Goal: Task Accomplishment & Management: Use online tool/utility

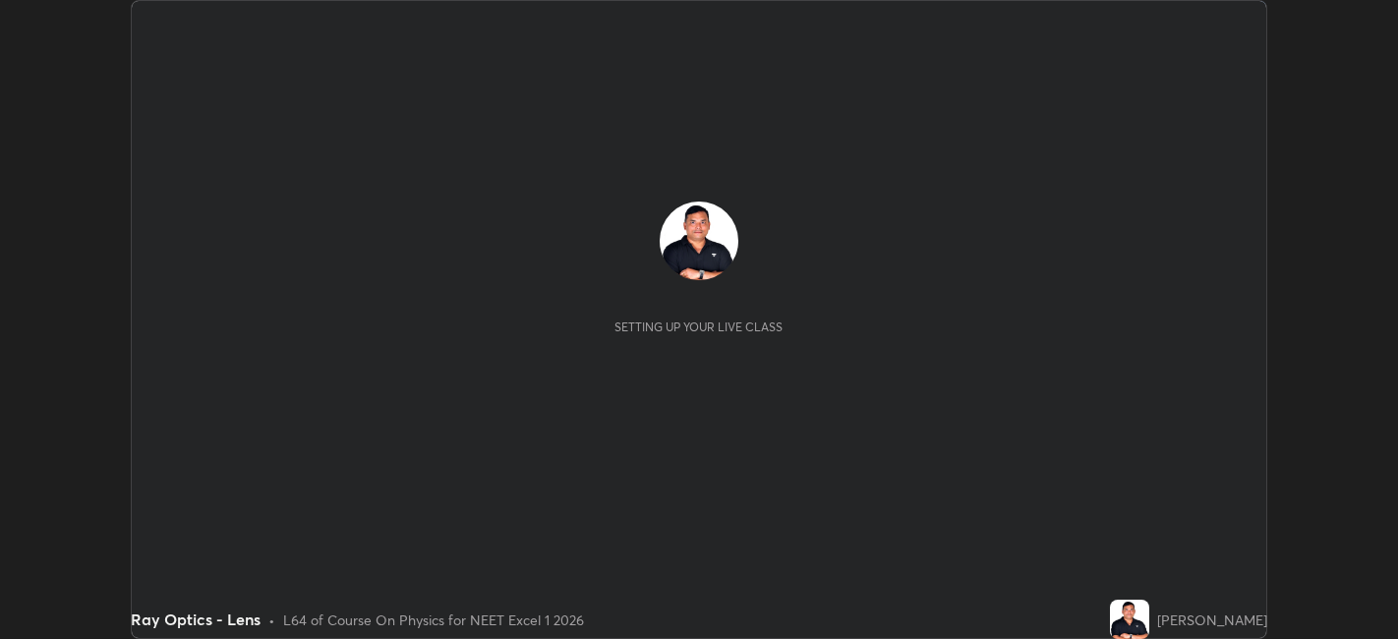
scroll to position [639, 1397]
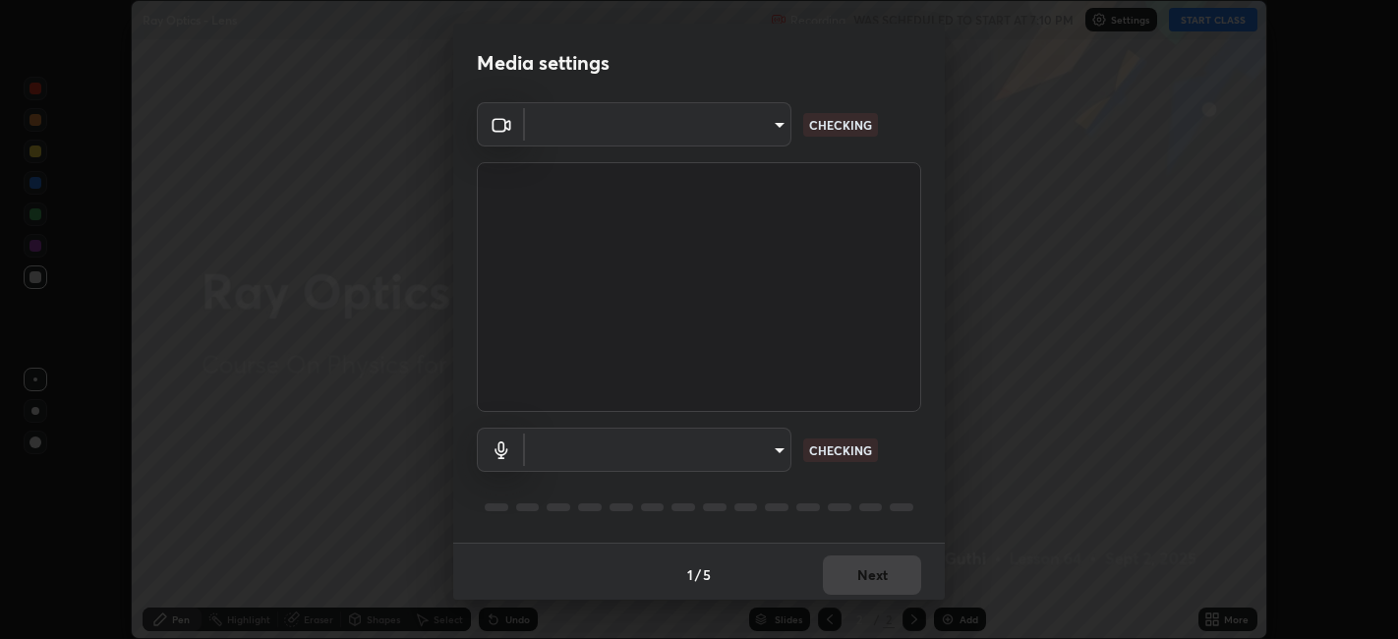
click at [728, 454] on body "Erase all Ray Optics - Lens Recording WAS SCHEDULED TO START AT 7:10 PM Setting…" at bounding box center [699, 319] width 1398 height 639
type input "0acba3b956650a6650c5664b97f3b396654fc9691dbf7dca78d34d57b57889b9"
type input "ce5dac5386b7165ef111ec0cceeb88a2088e5dafea1a1e31d92b60c0252cb551"
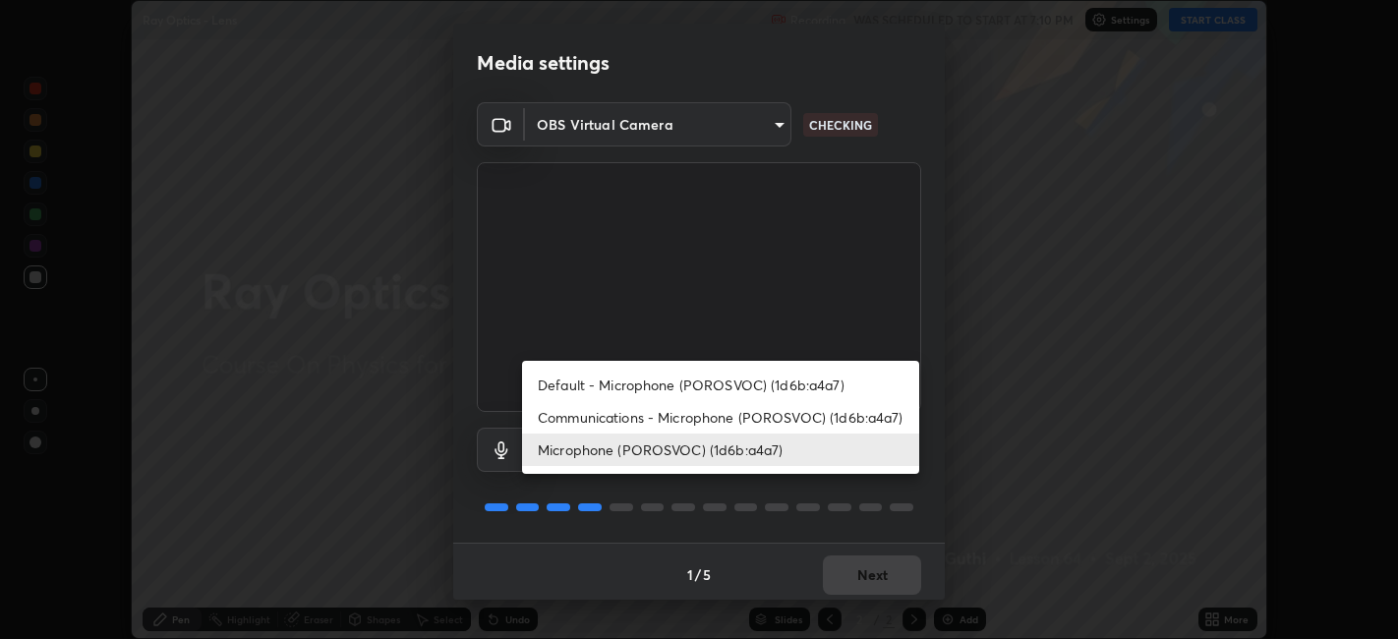
click at [719, 451] on li "Microphone (POROSVOC) (1d6b:a4a7)" at bounding box center [720, 450] width 397 height 32
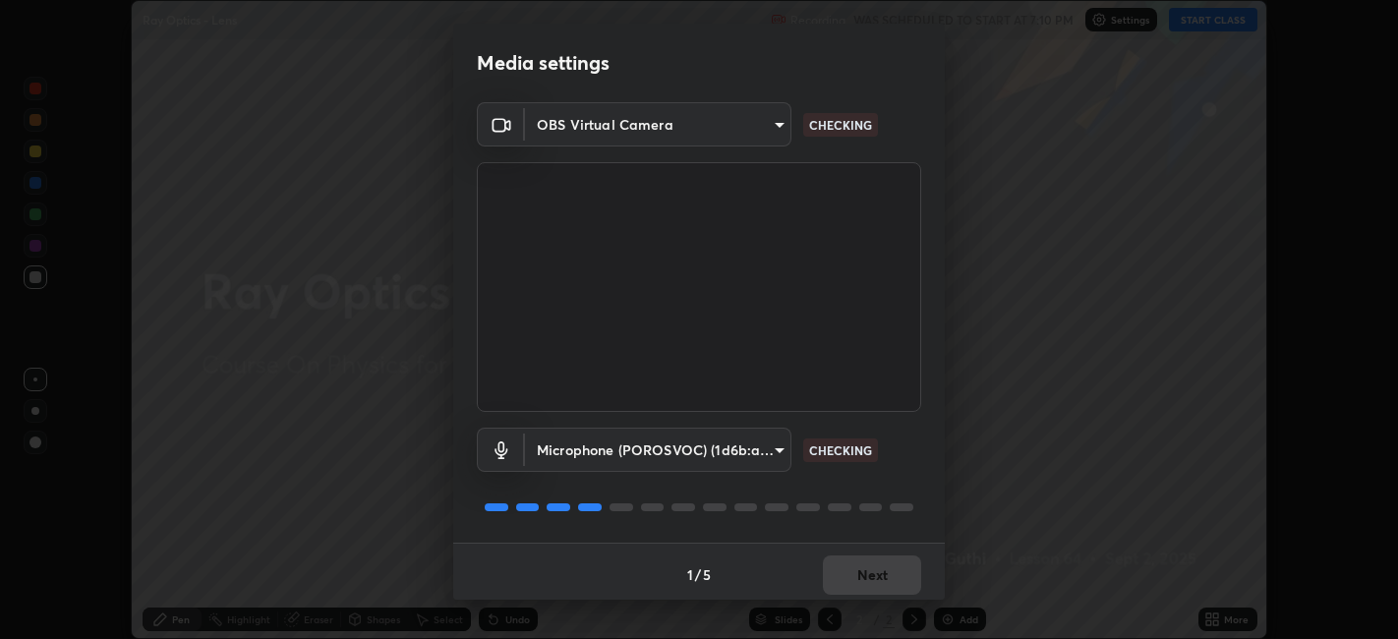
scroll to position [5, 0]
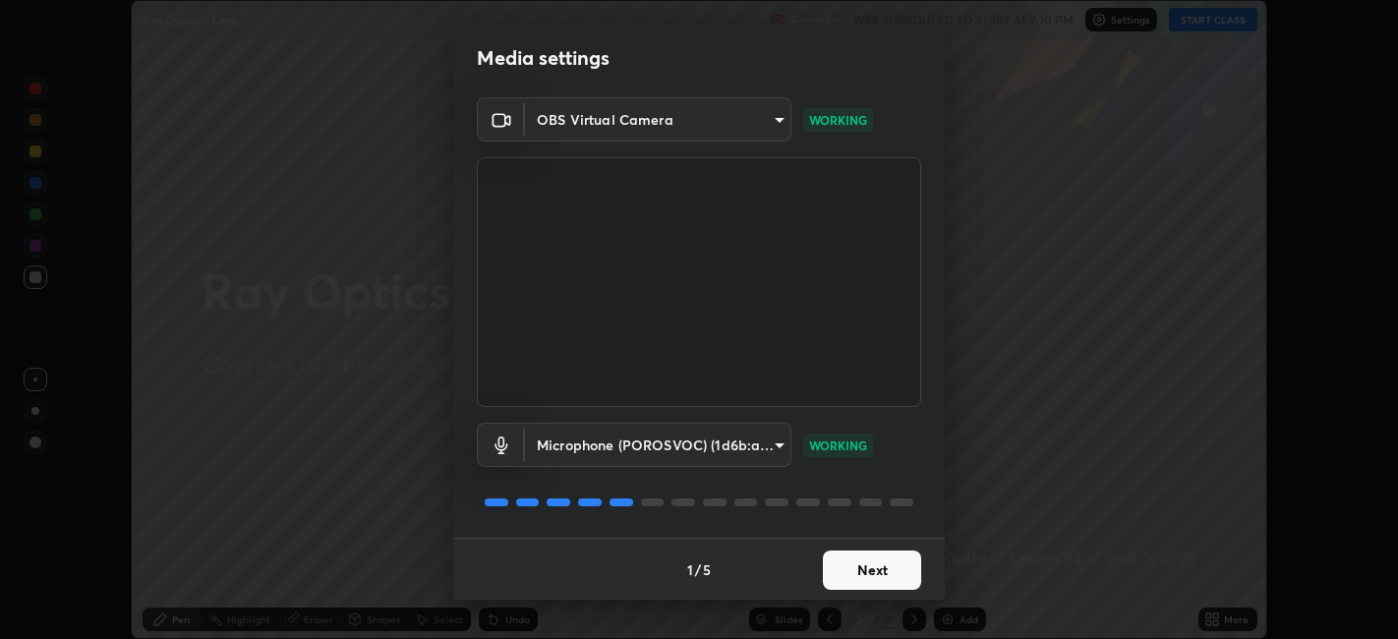
click at [881, 559] on button "Next" at bounding box center [872, 570] width 98 height 39
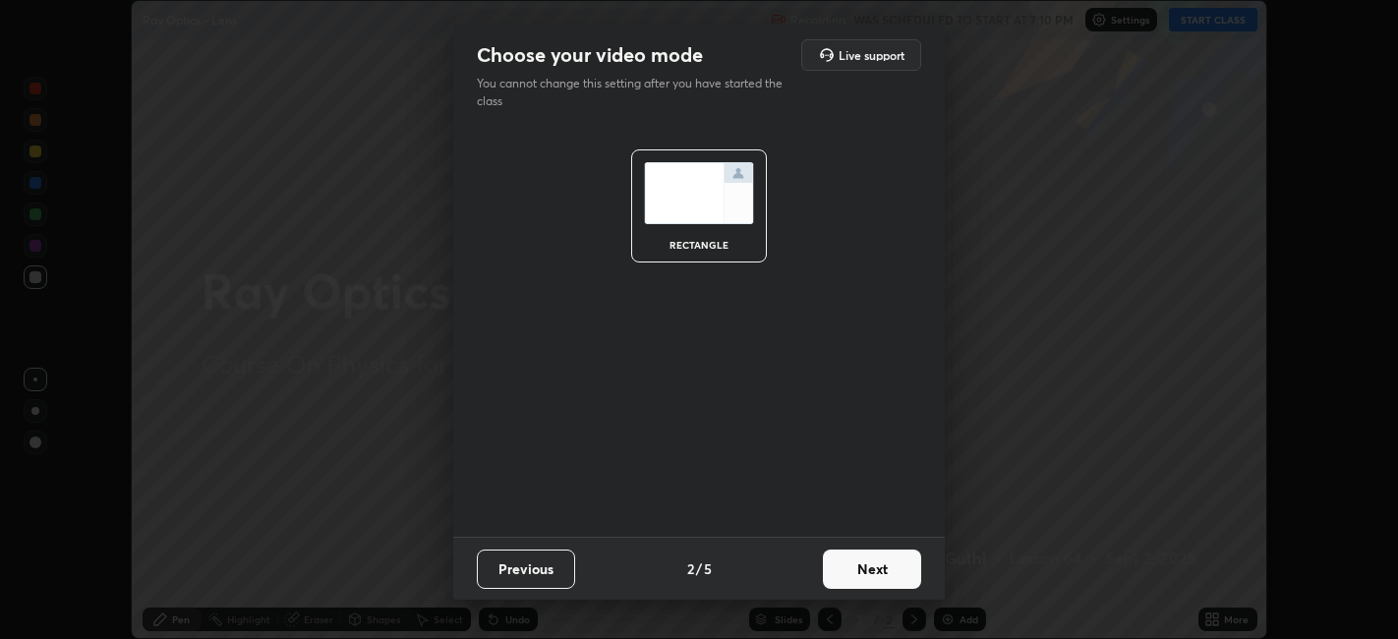
click at [878, 559] on button "Next" at bounding box center [872, 569] width 98 height 39
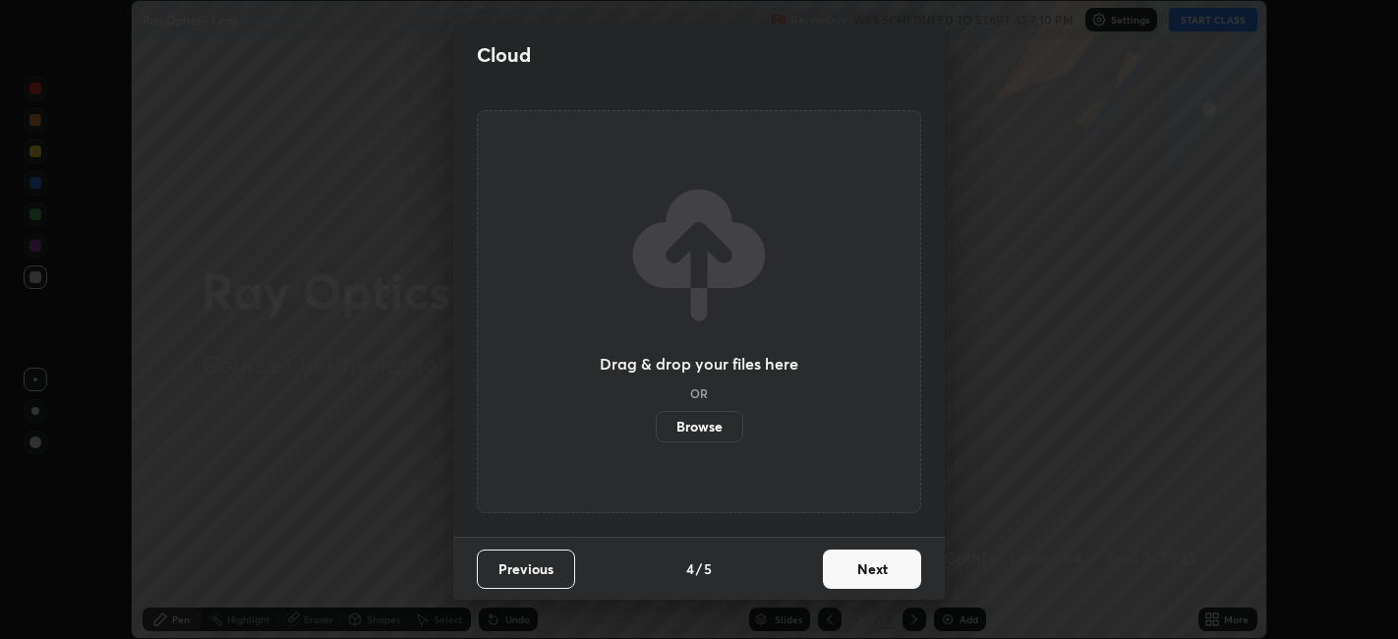
click at [875, 565] on button "Next" at bounding box center [872, 569] width 98 height 39
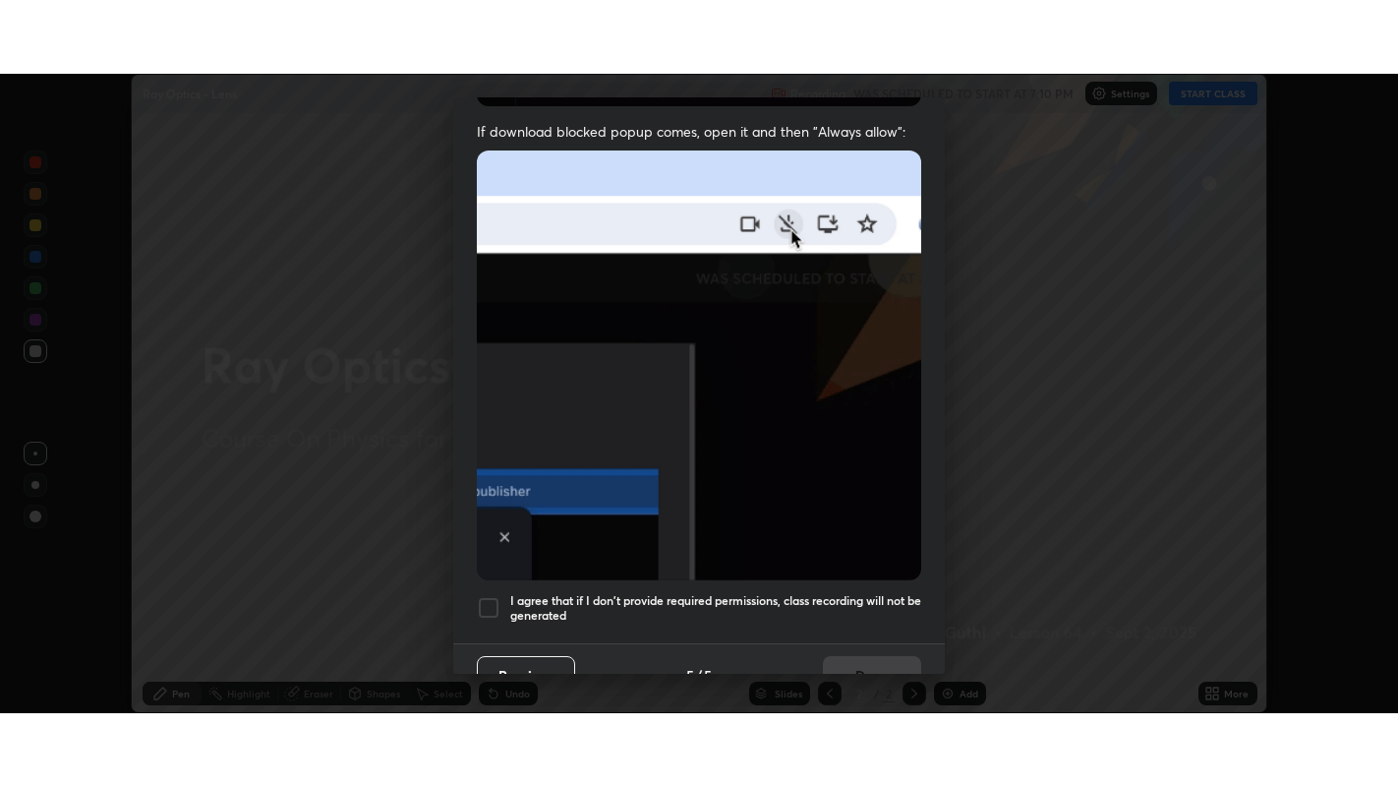
scroll to position [406, 0]
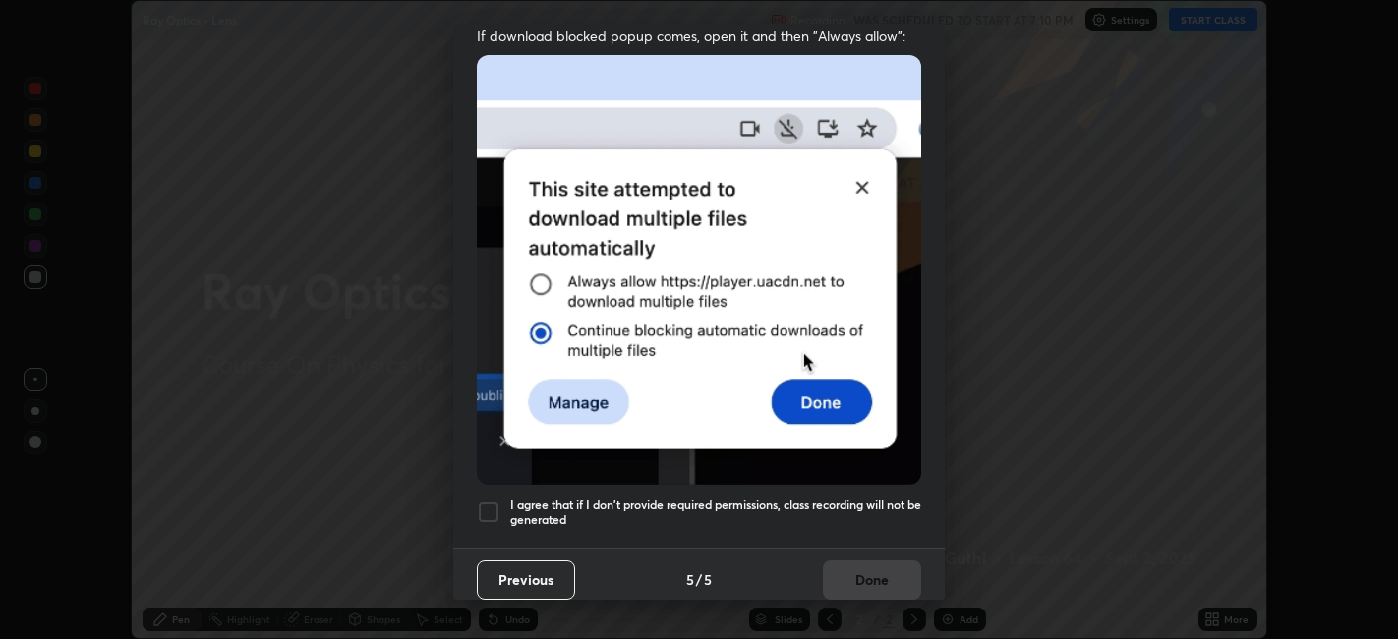
click at [493, 501] on div at bounding box center [489, 513] width 24 height 24
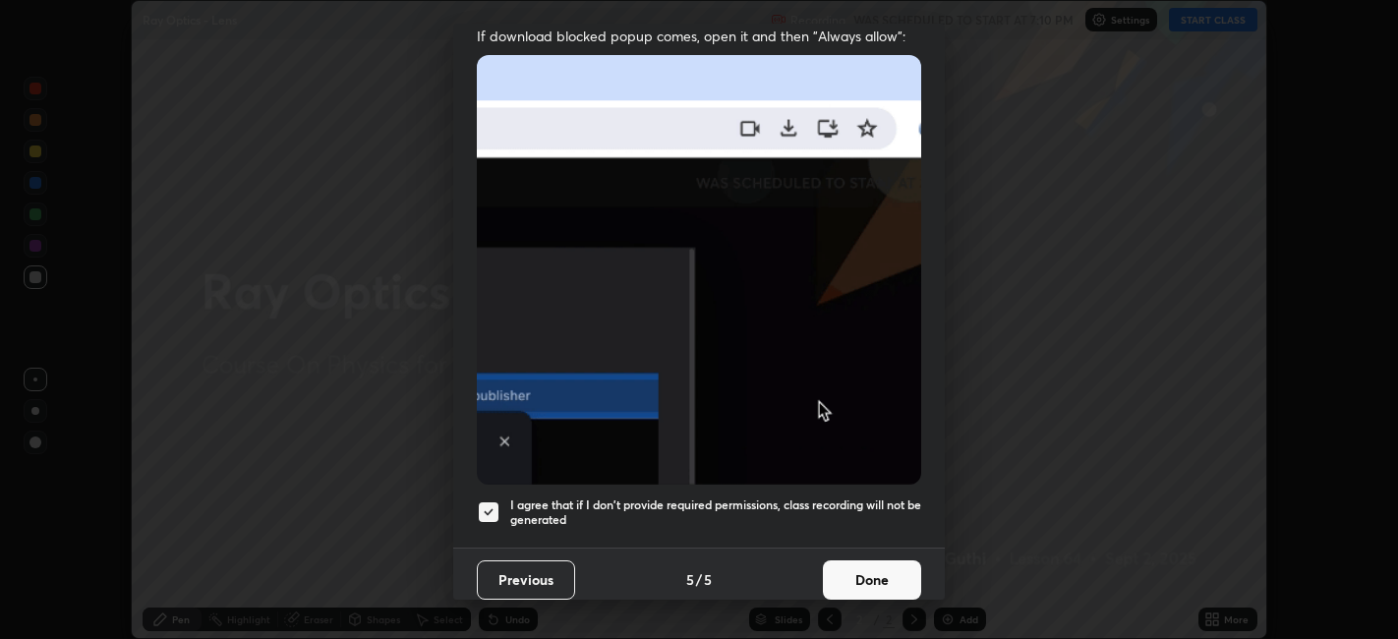
click at [865, 560] on button "Done" at bounding box center [872, 579] width 98 height 39
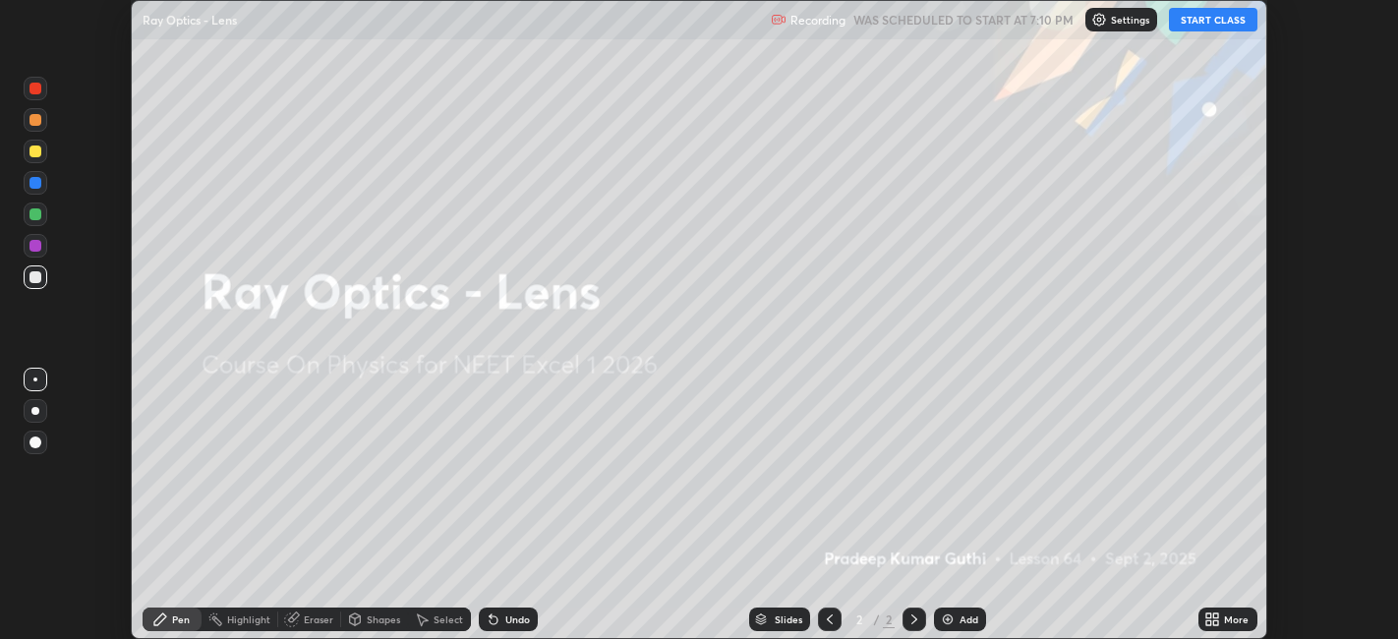
click at [1195, 18] on button "START CLASS" at bounding box center [1213, 20] width 88 height 24
click at [963, 620] on div "Add" at bounding box center [969, 620] width 19 height 10
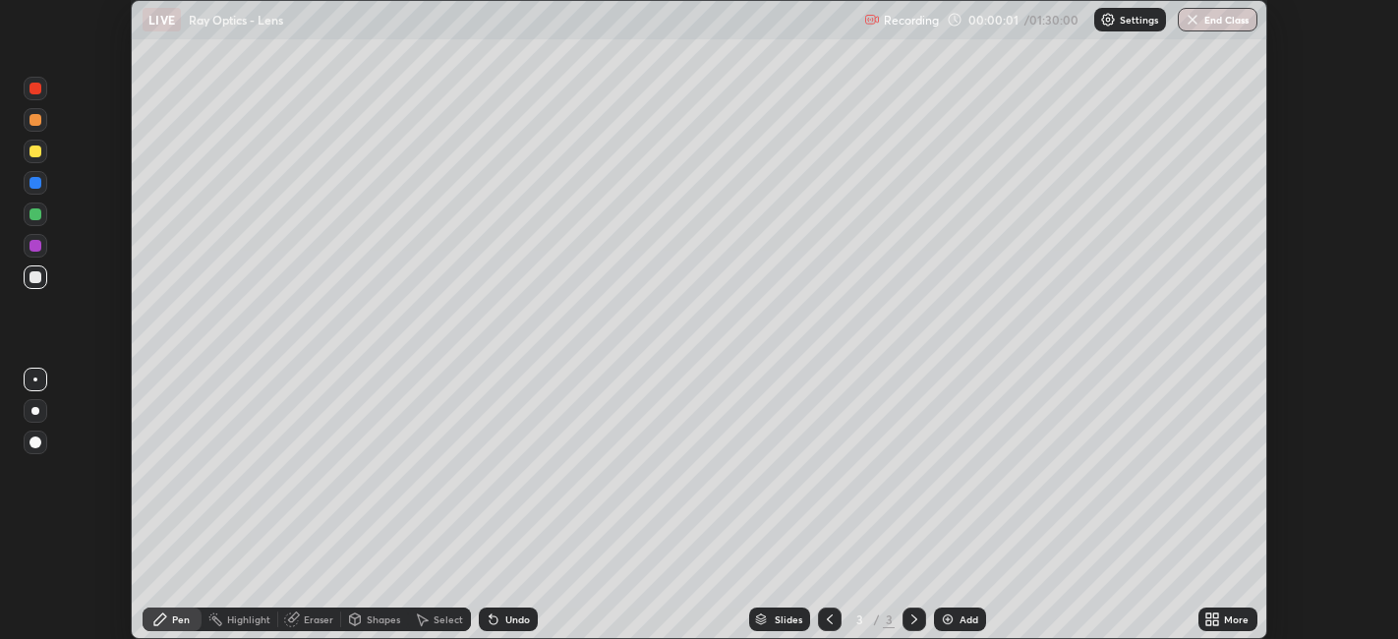
click at [1229, 618] on div "More" at bounding box center [1236, 620] width 25 height 10
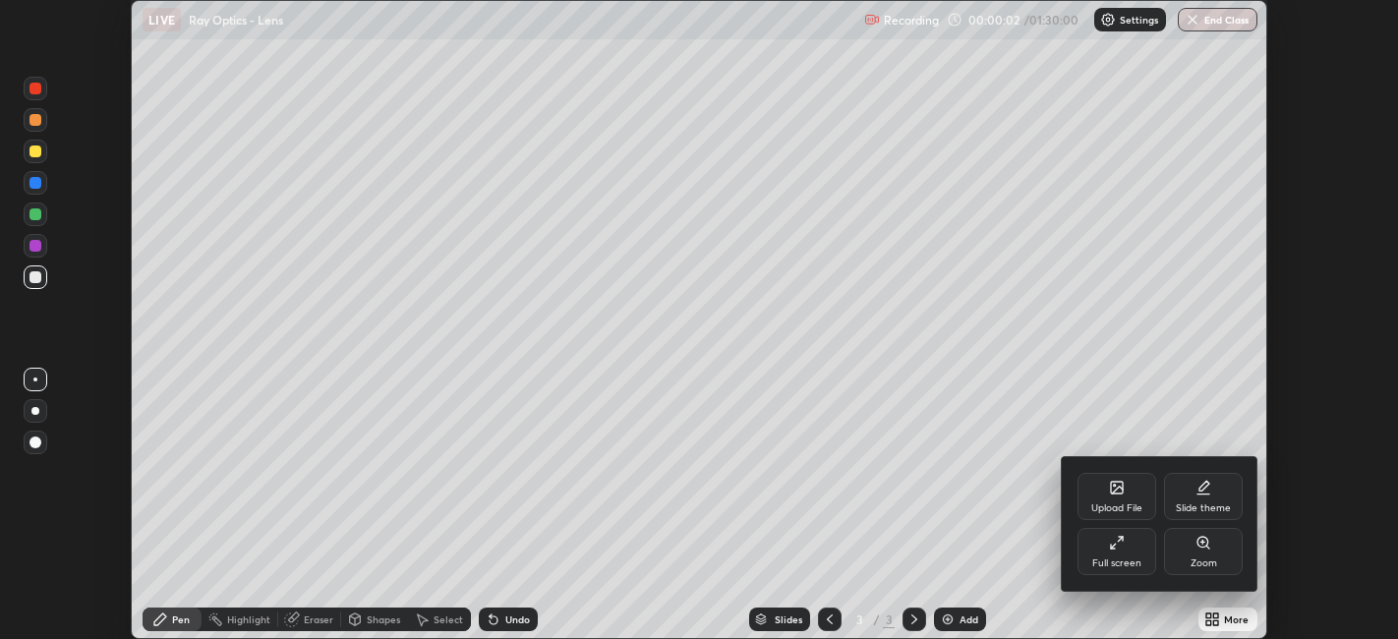
click at [1140, 563] on div "Full screen" at bounding box center [1116, 564] width 49 height 10
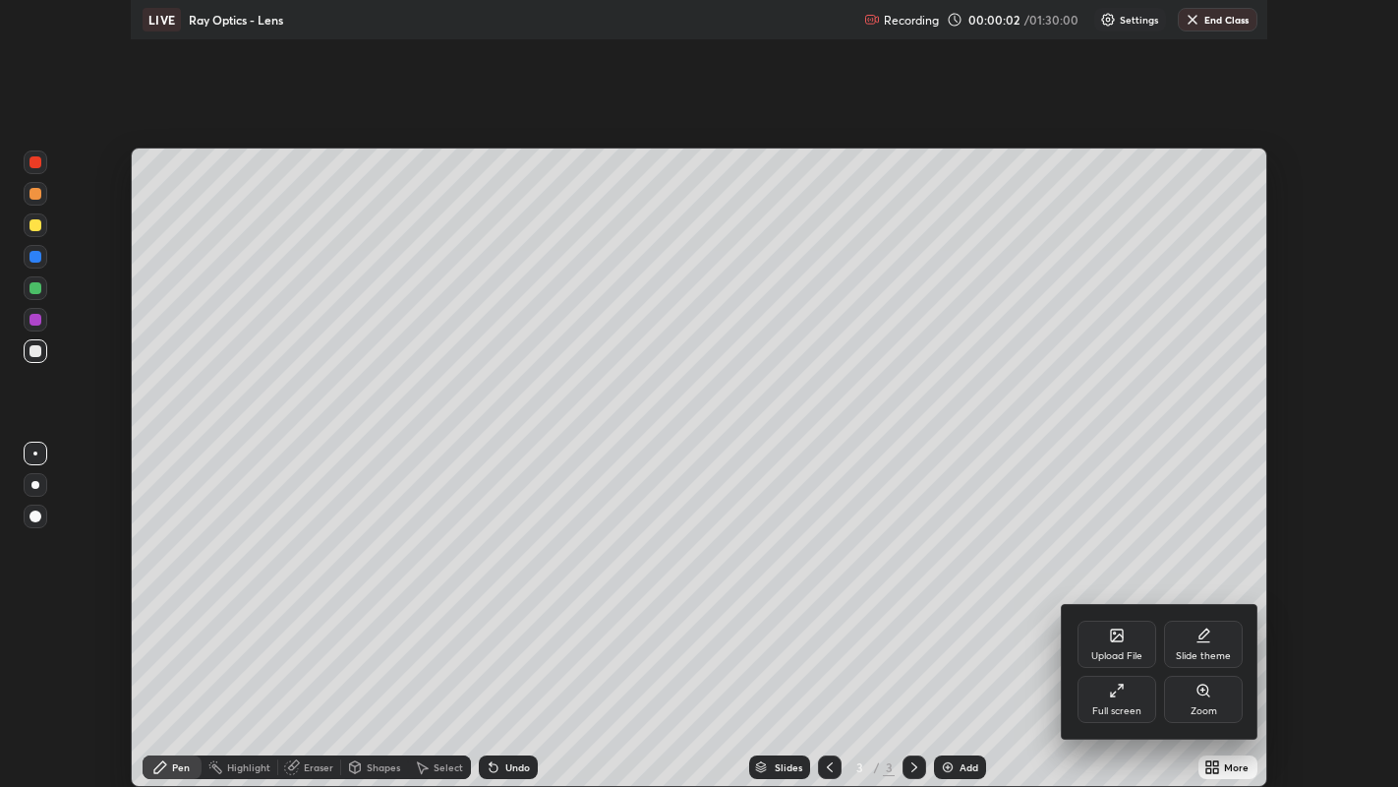
scroll to position [787, 1398]
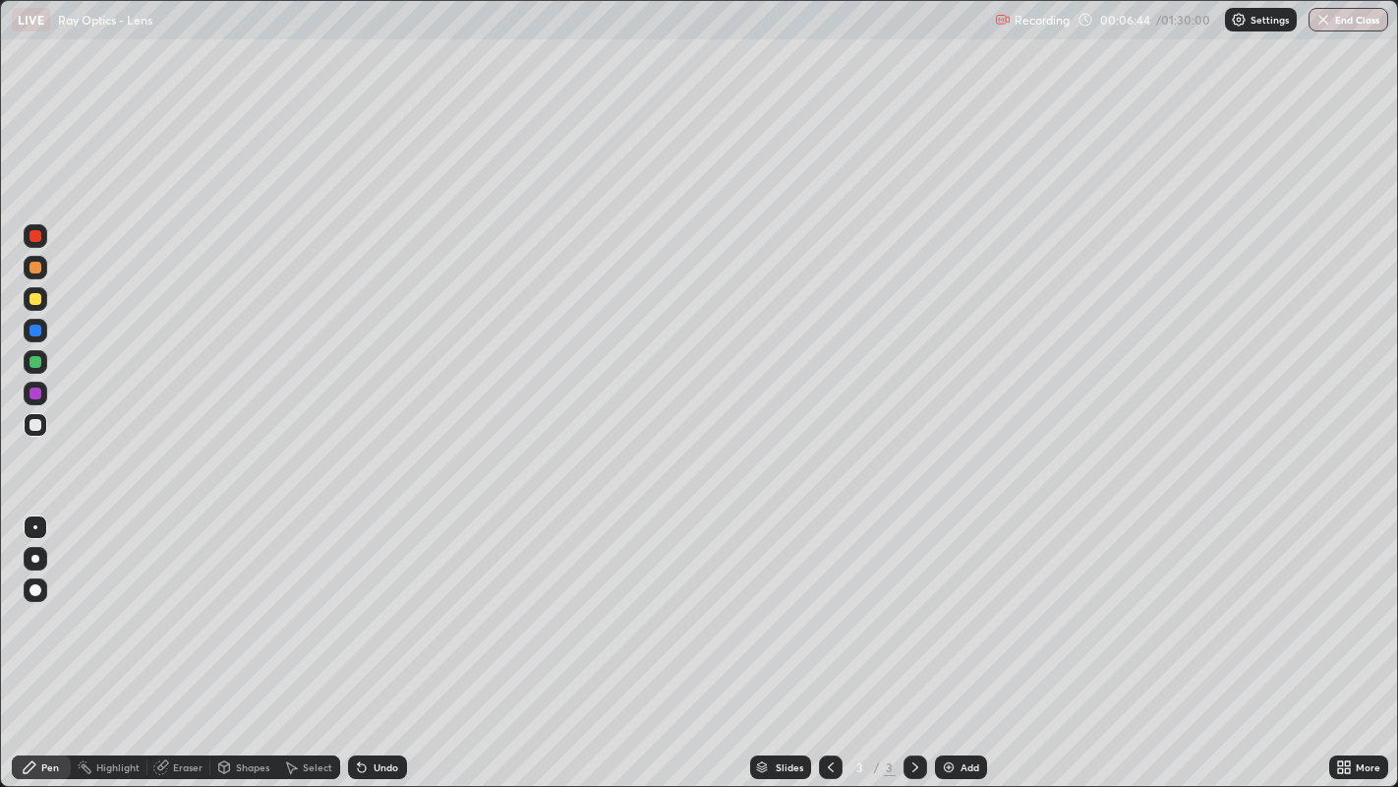
click at [35, 294] on div at bounding box center [35, 299] width 12 height 12
click at [34, 426] on div at bounding box center [35, 425] width 12 height 12
click at [36, 300] on div at bounding box center [35, 299] width 12 height 12
click at [33, 367] on div at bounding box center [35, 362] width 12 height 12
click at [32, 330] on div at bounding box center [35, 330] width 12 height 12
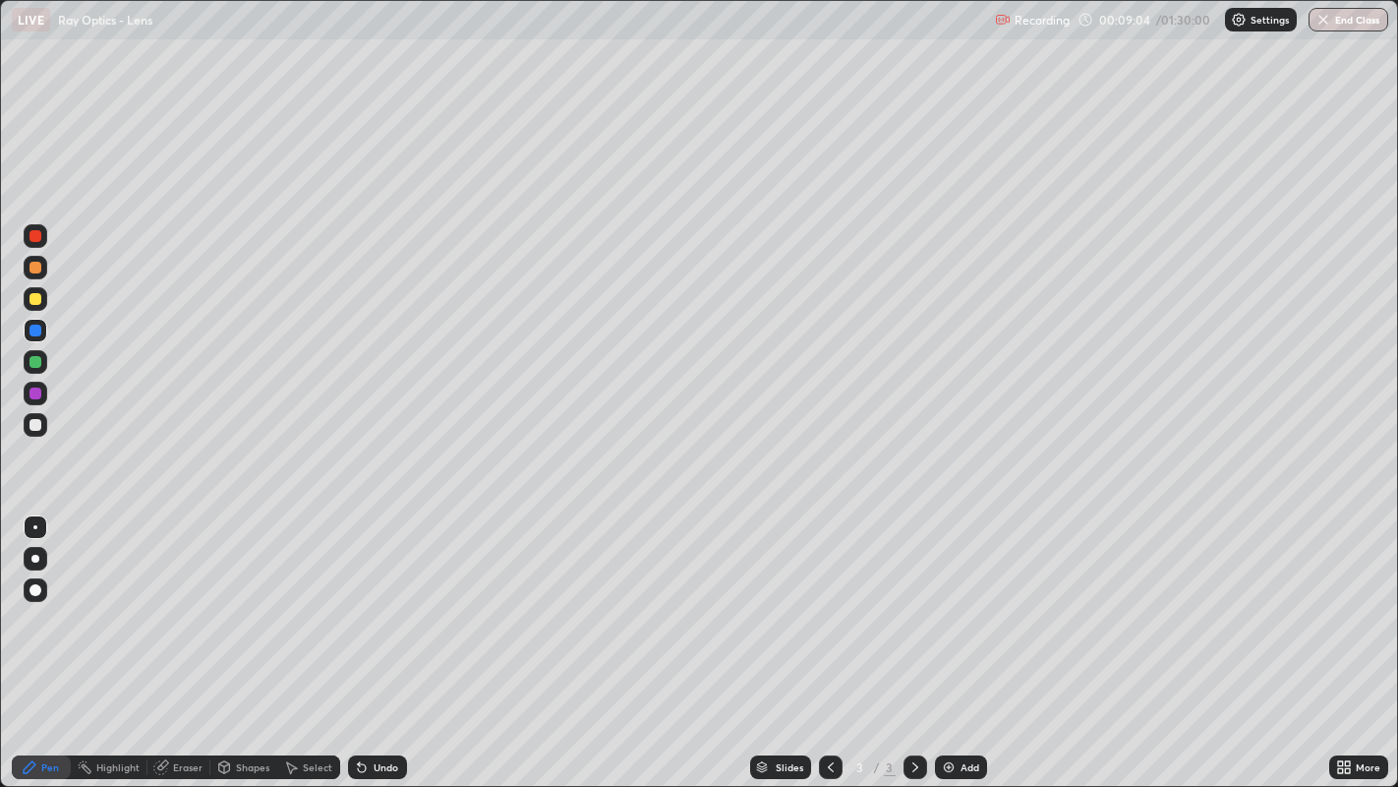
click at [383, 638] on div "Undo" at bounding box center [386, 767] width 25 height 10
click at [391, 638] on div "Undo" at bounding box center [386, 767] width 25 height 10
click at [29, 364] on div at bounding box center [35, 362] width 12 height 12
click at [383, 638] on div "Undo" at bounding box center [386, 767] width 25 height 10
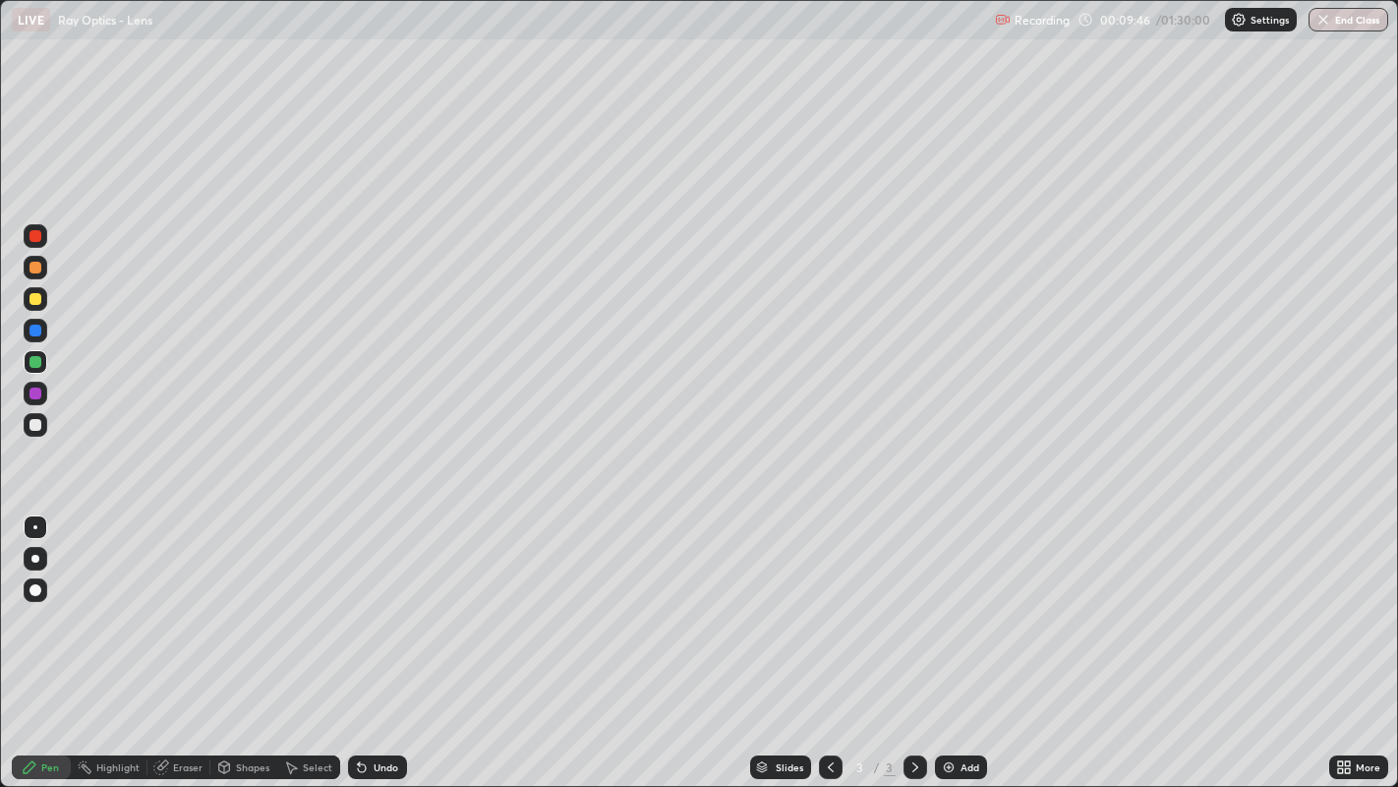
click at [379, 638] on div "Undo" at bounding box center [377, 767] width 59 height 24
click at [182, 638] on div "Eraser" at bounding box center [187, 767] width 29 height 10
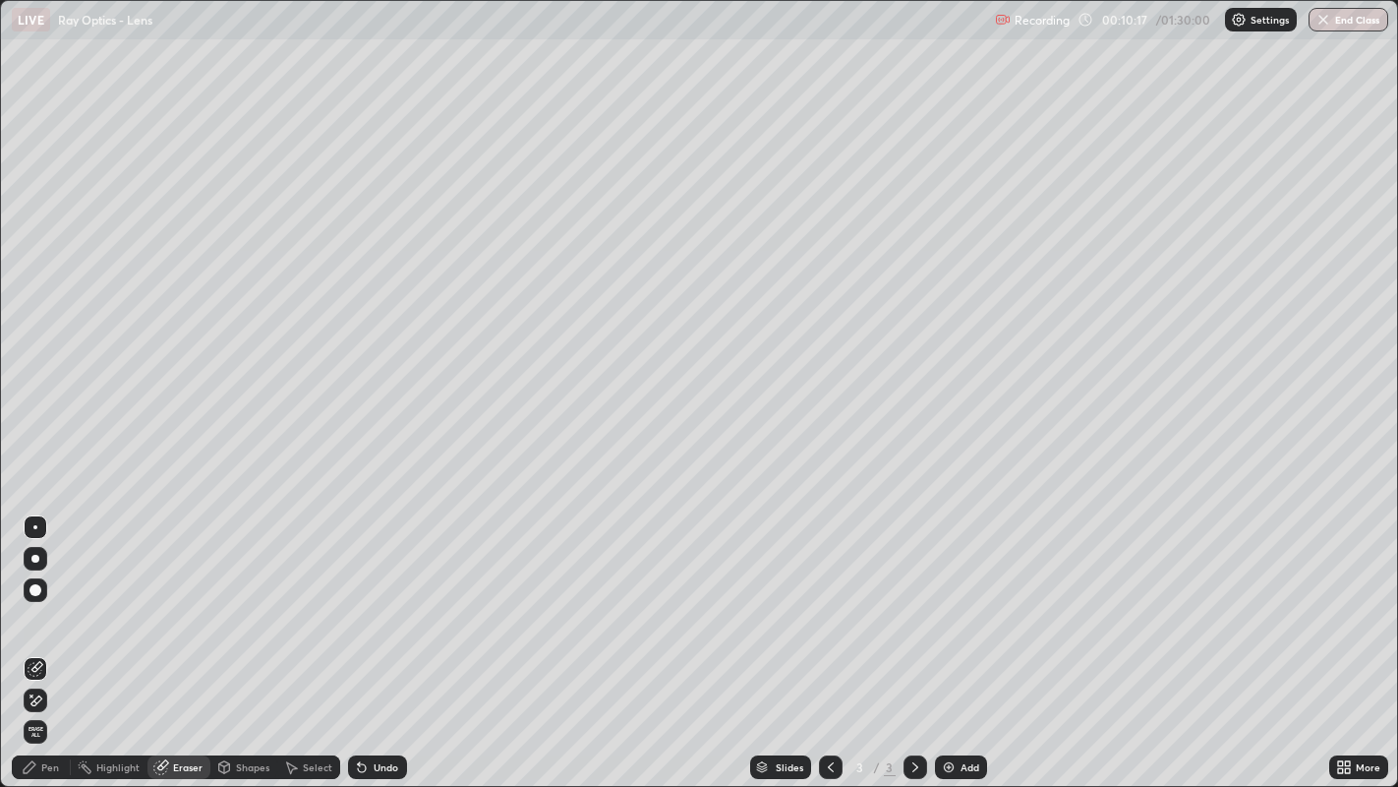
click at [36, 638] on icon at bounding box center [30, 767] width 16 height 16
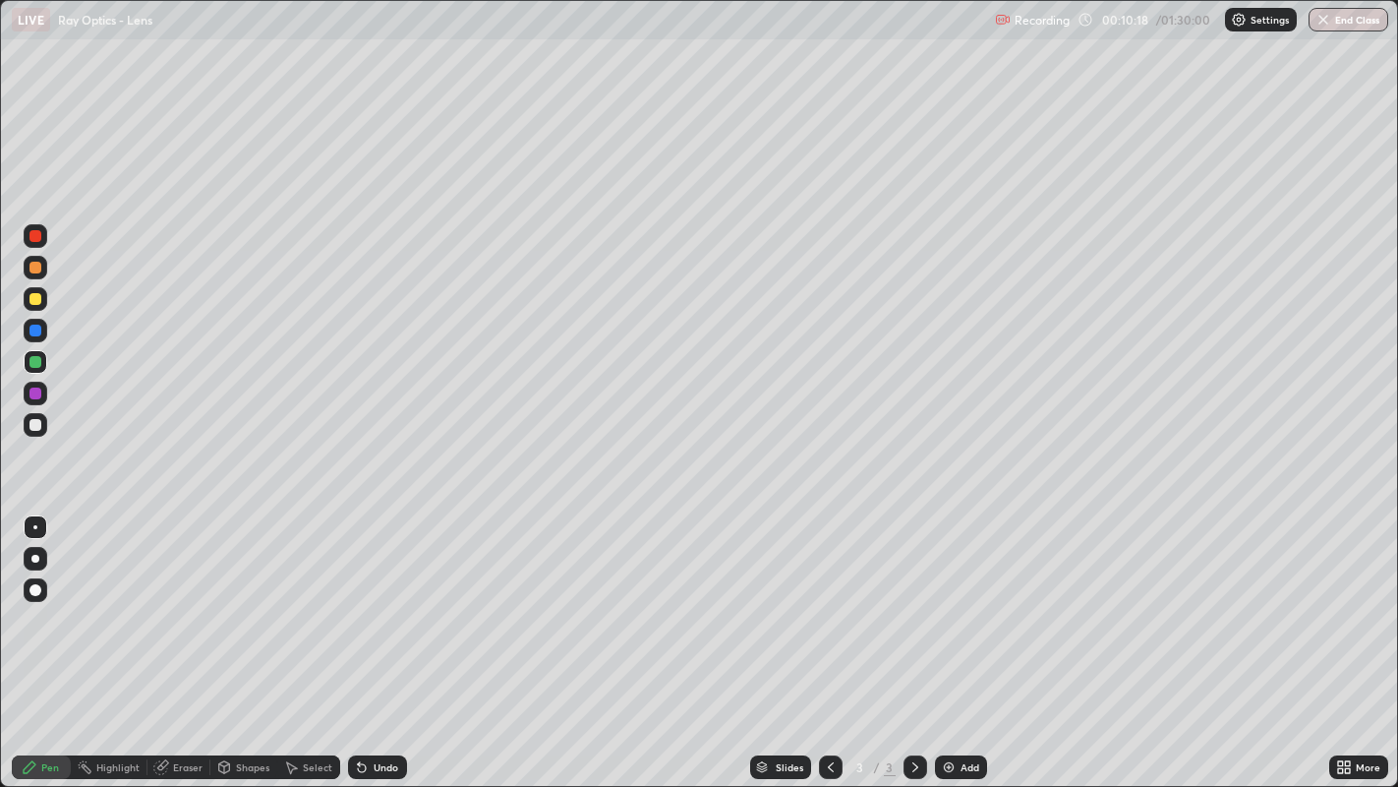
click at [36, 335] on div at bounding box center [35, 330] width 12 height 12
click at [36, 362] on div at bounding box center [35, 362] width 12 height 12
click at [37, 297] on div at bounding box center [35, 299] width 12 height 12
click at [33, 422] on div at bounding box center [35, 425] width 12 height 12
click at [381, 638] on div "Undo" at bounding box center [386, 767] width 25 height 10
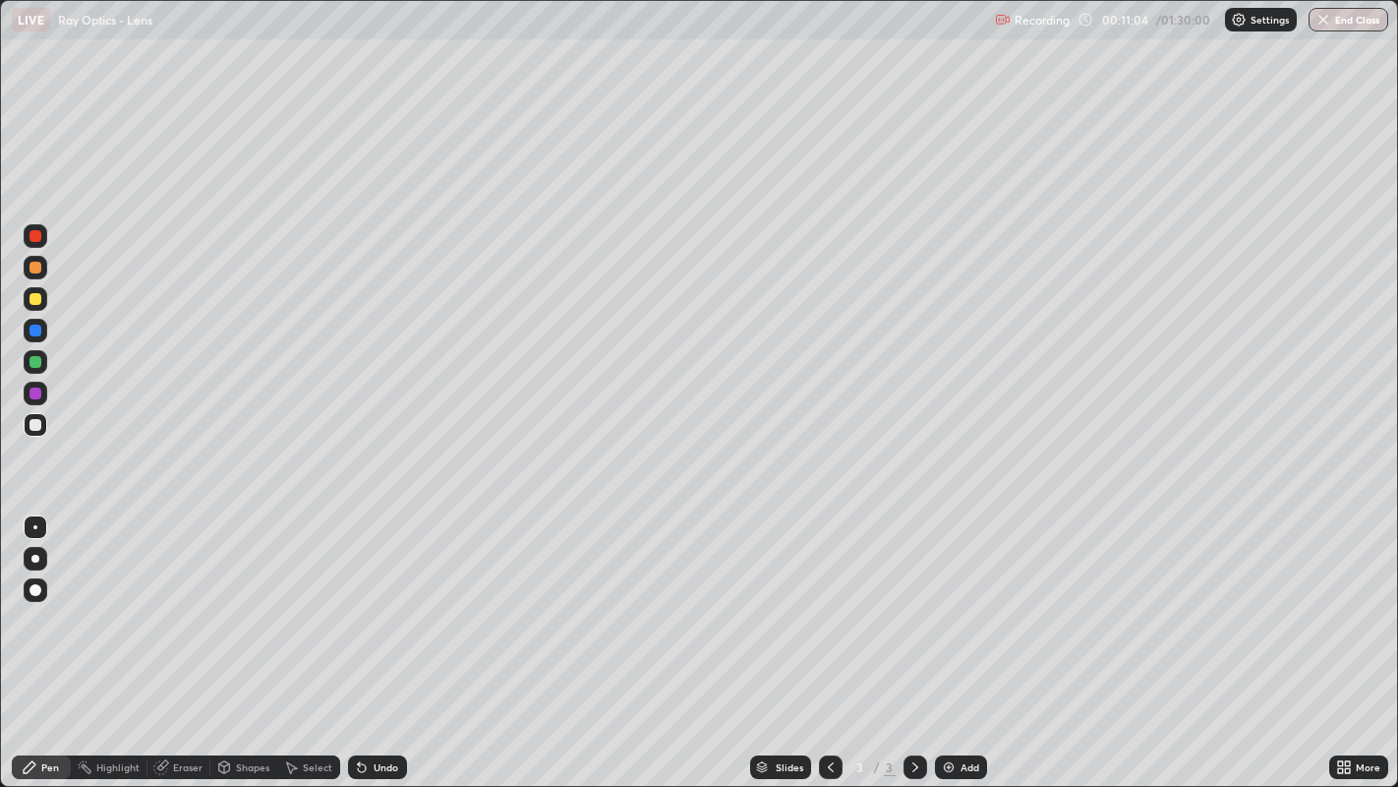
click at [383, 638] on div "Undo" at bounding box center [377, 767] width 59 height 24
click at [386, 638] on div "Undo" at bounding box center [386, 767] width 25 height 10
click at [400, 638] on div "Undo" at bounding box center [377, 767] width 59 height 24
click at [307, 638] on div "Select" at bounding box center [317, 767] width 29 height 10
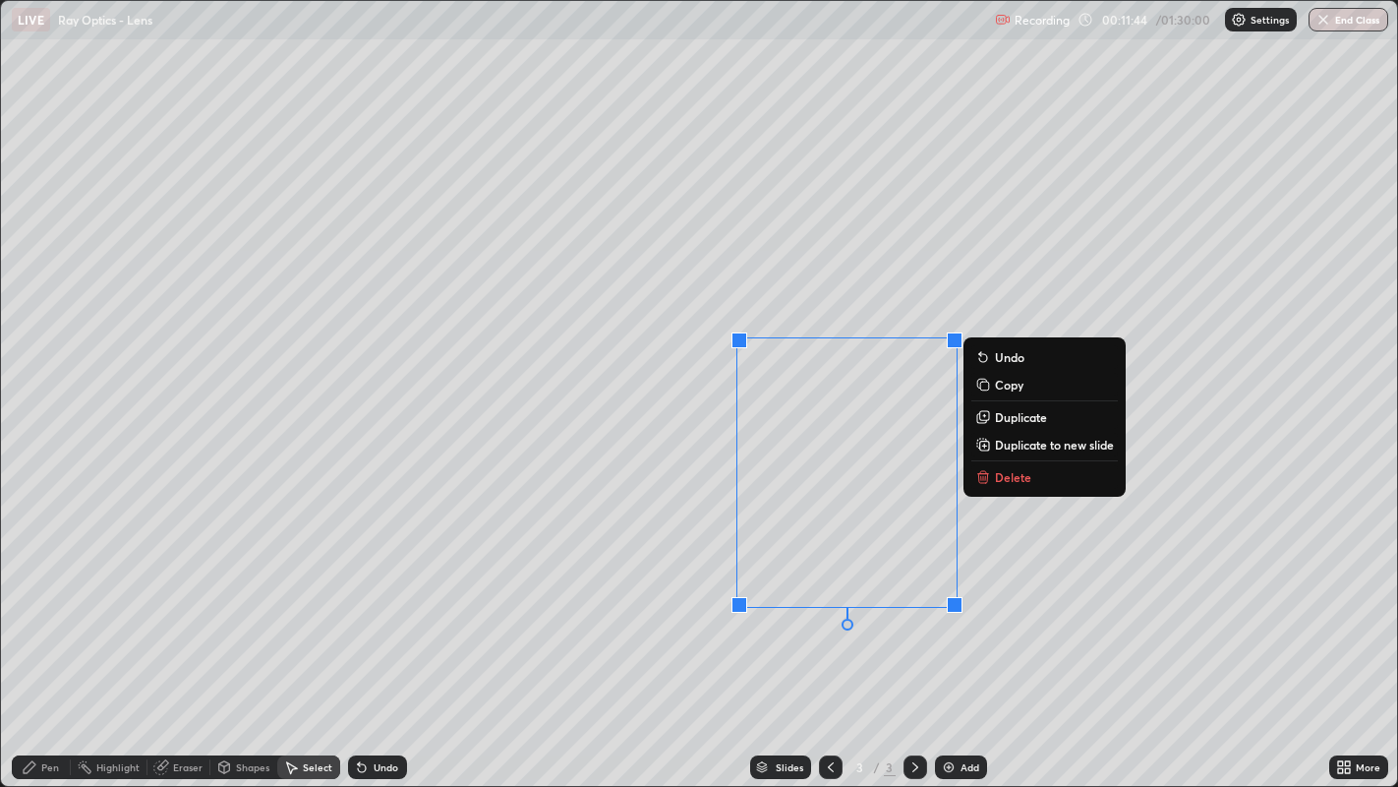
click at [1031, 480] on button "Delete" at bounding box center [1045, 477] width 147 height 24
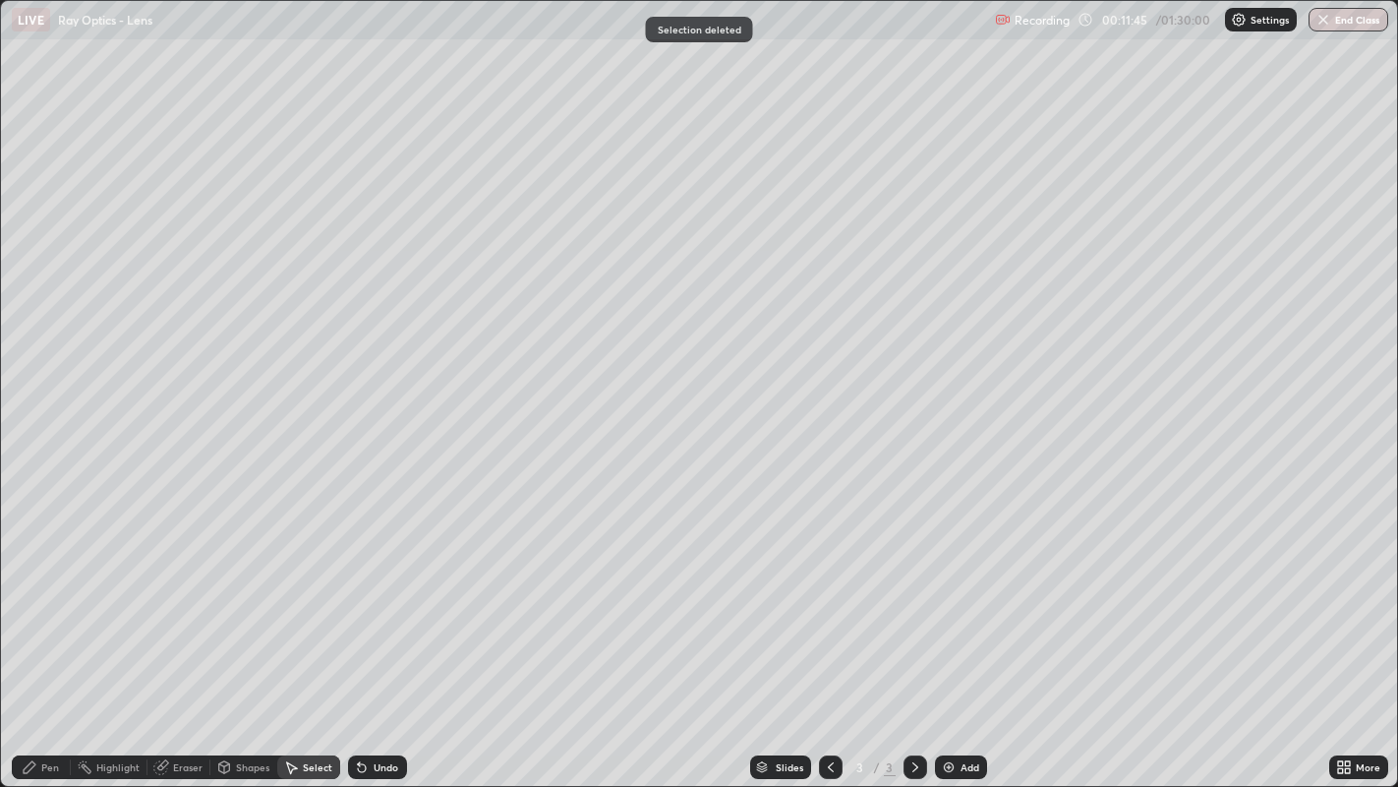
click at [52, 638] on div "Pen" at bounding box center [50, 767] width 18 height 10
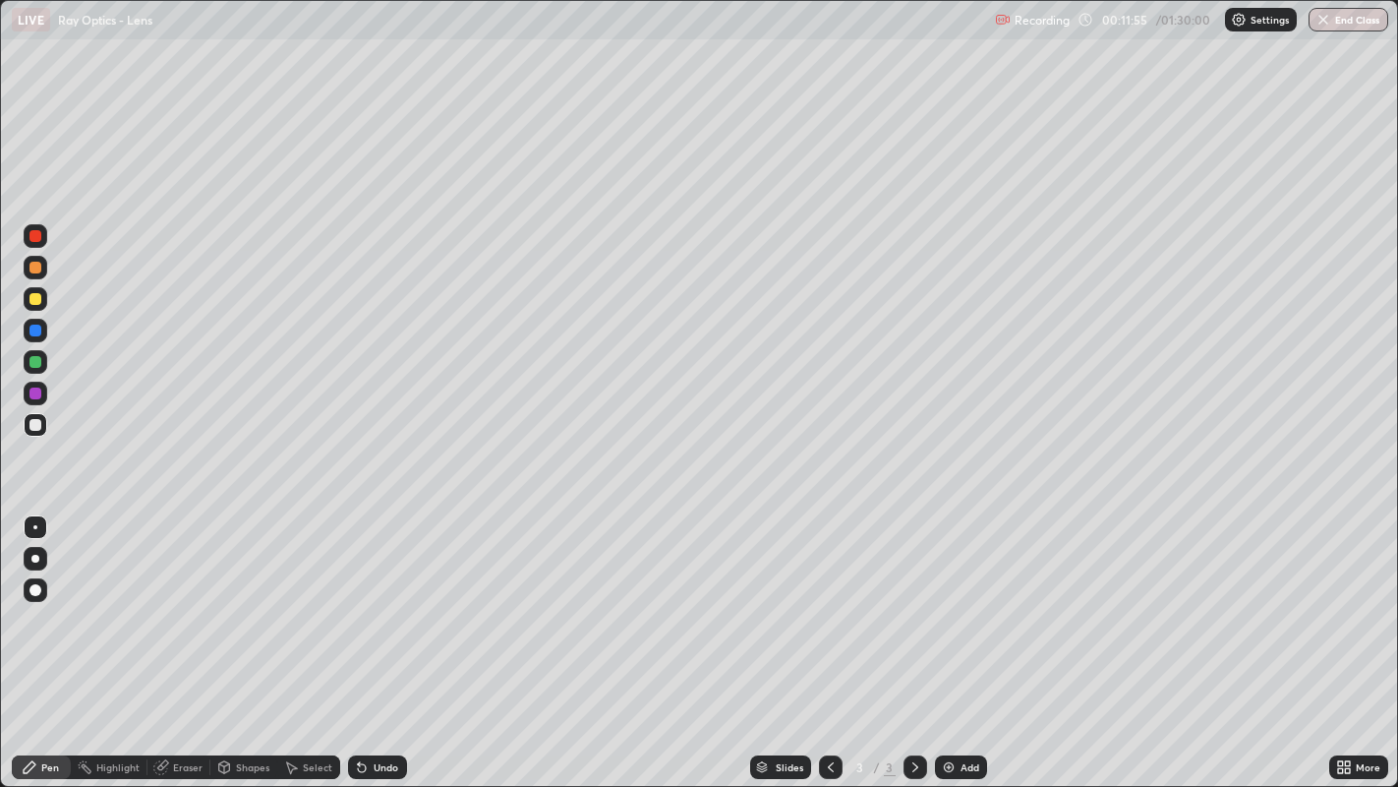
click at [36, 326] on div at bounding box center [35, 330] width 12 height 12
click at [33, 300] on div at bounding box center [35, 299] width 12 height 12
click at [37, 430] on div at bounding box center [35, 425] width 12 height 12
click at [40, 359] on div at bounding box center [35, 362] width 12 height 12
click at [36, 420] on div at bounding box center [35, 425] width 12 height 12
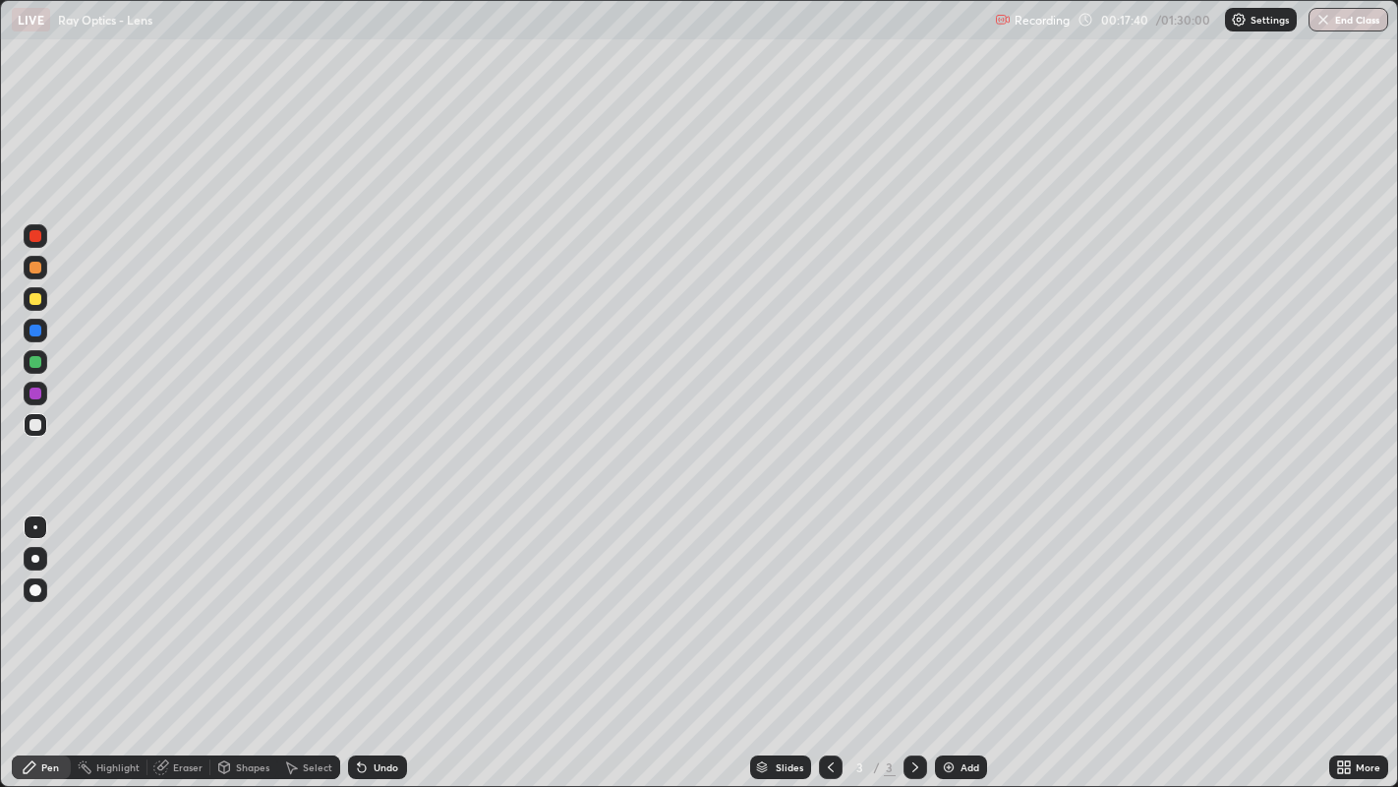
click at [958, 638] on div "Add" at bounding box center [961, 767] width 52 height 24
click at [30, 359] on div at bounding box center [35, 362] width 12 height 12
click at [36, 423] on div at bounding box center [35, 425] width 12 height 12
click at [35, 366] on div at bounding box center [35, 362] width 12 height 12
click at [40, 327] on div at bounding box center [35, 330] width 12 height 12
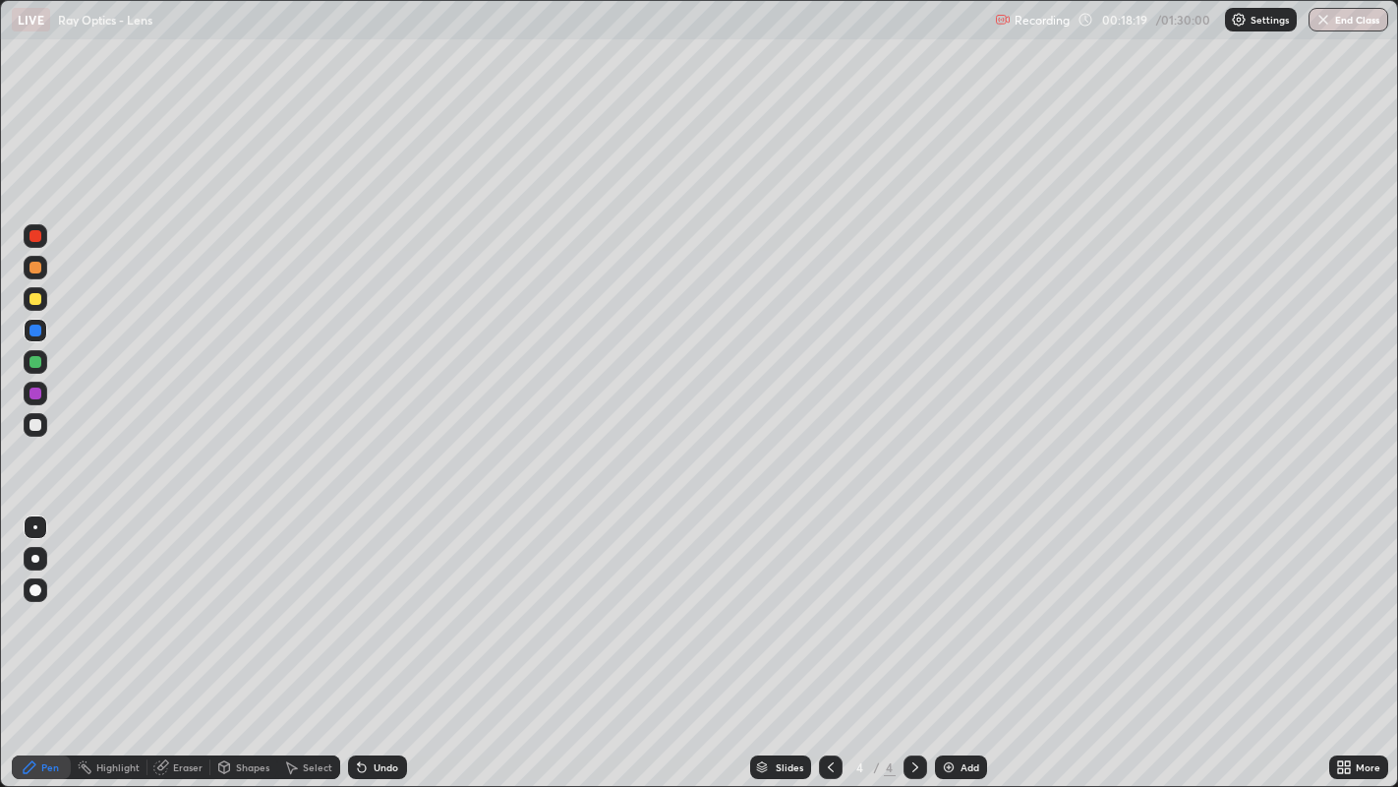
click at [40, 361] on div at bounding box center [35, 362] width 12 height 12
click at [37, 329] on div at bounding box center [35, 330] width 12 height 12
click at [377, 638] on div "Undo" at bounding box center [386, 767] width 25 height 10
click at [391, 638] on div "Undo" at bounding box center [386, 767] width 25 height 10
click at [34, 302] on div at bounding box center [35, 299] width 12 height 12
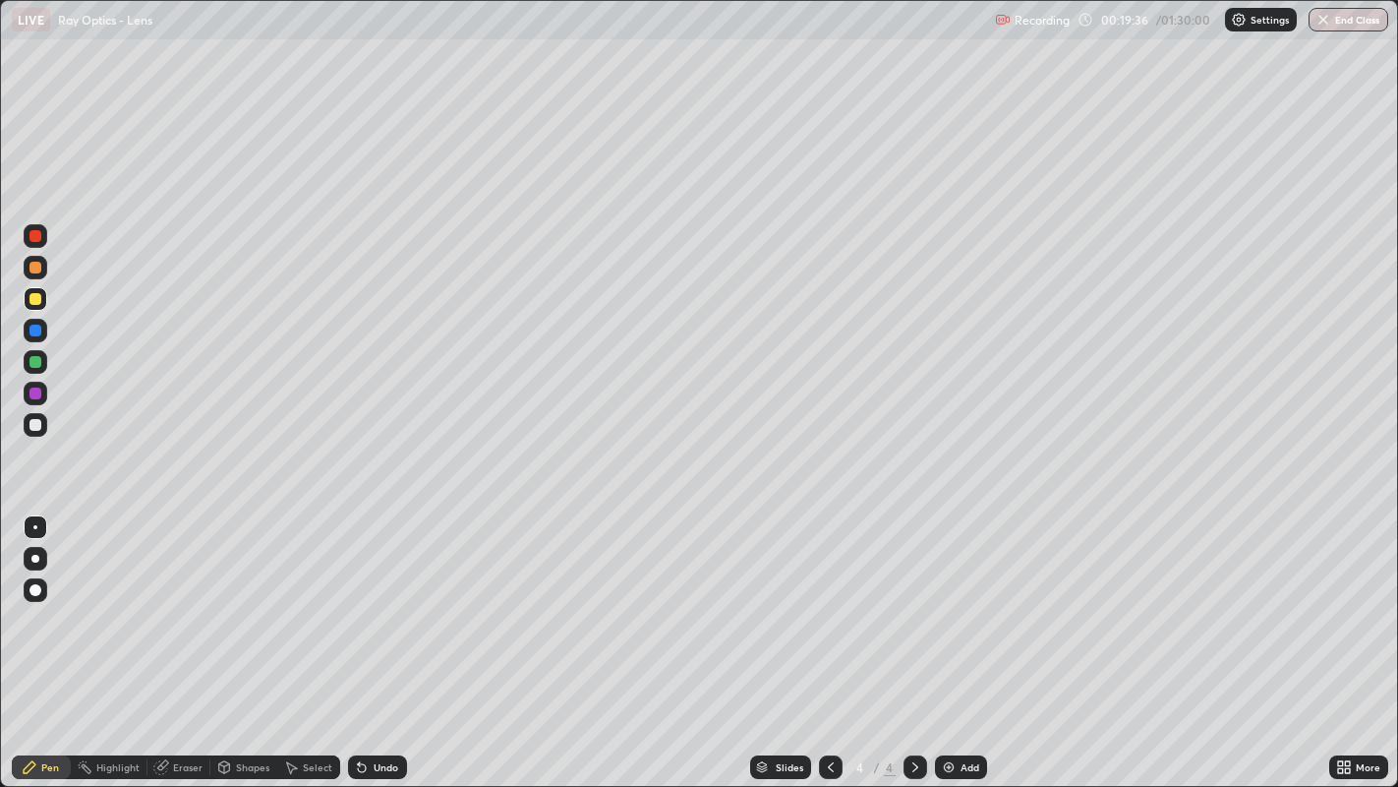
click at [35, 359] on div at bounding box center [35, 362] width 12 height 12
click at [378, 638] on div "Undo" at bounding box center [386, 767] width 25 height 10
click at [386, 638] on div "Undo" at bounding box center [386, 767] width 25 height 10
click at [392, 638] on div "Undo" at bounding box center [386, 767] width 25 height 10
click at [387, 638] on div "Undo" at bounding box center [377, 767] width 59 height 24
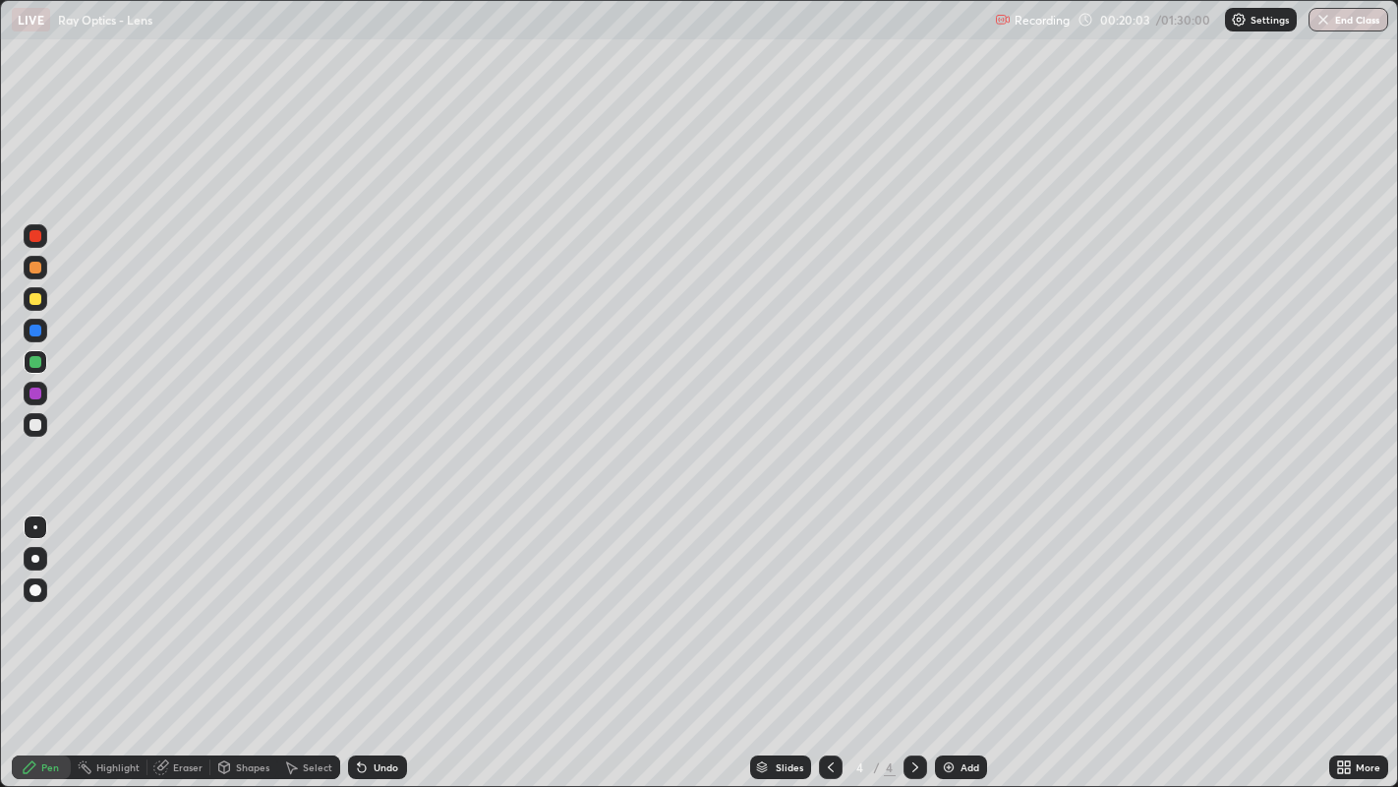
click at [34, 426] on div at bounding box center [35, 425] width 12 height 12
click at [33, 298] on div at bounding box center [35, 299] width 12 height 12
click at [828, 638] on icon at bounding box center [831, 767] width 16 height 16
click at [913, 638] on icon at bounding box center [916, 767] width 16 height 16
click at [36, 424] on div at bounding box center [35, 425] width 12 height 12
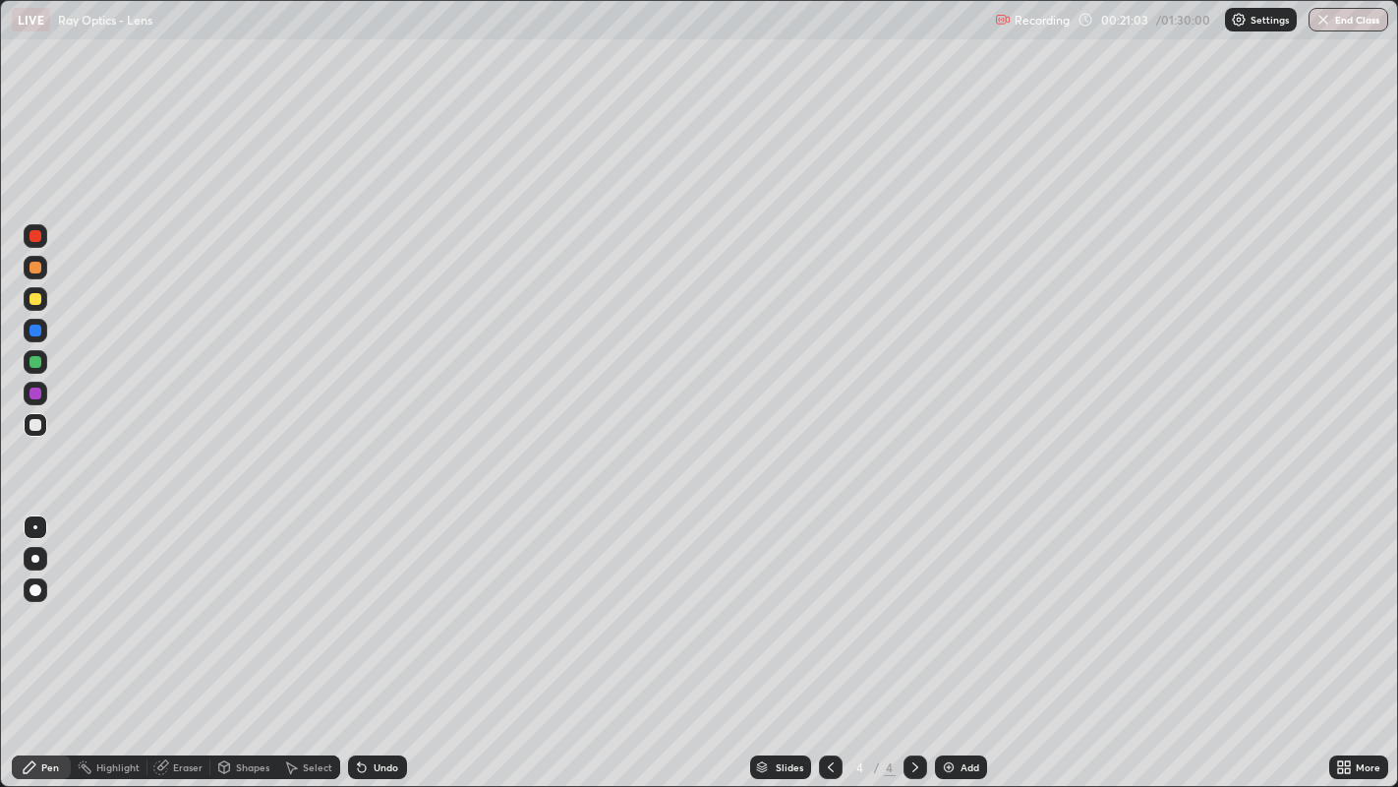
click at [386, 638] on div "Undo" at bounding box center [386, 767] width 25 height 10
click at [381, 638] on div "Undo" at bounding box center [386, 767] width 25 height 10
click at [381, 638] on div "Undo" at bounding box center [377, 767] width 59 height 24
click at [36, 297] on div at bounding box center [35, 299] width 12 height 12
click at [383, 638] on div "Undo" at bounding box center [386, 767] width 25 height 10
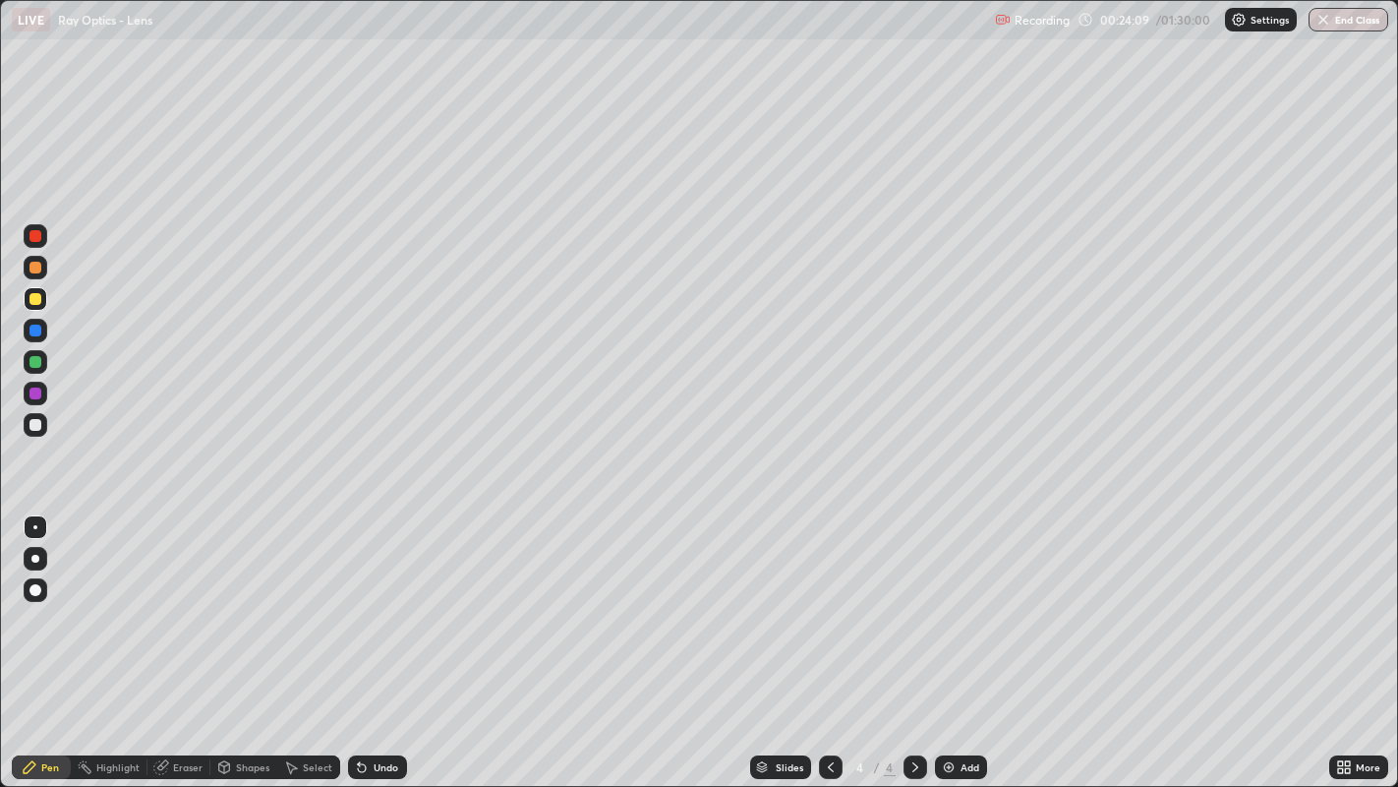
click at [380, 638] on div "Undo" at bounding box center [386, 767] width 25 height 10
click at [369, 638] on div "Undo" at bounding box center [377, 767] width 59 height 24
click at [367, 638] on div "Undo" at bounding box center [377, 767] width 59 height 24
click at [383, 638] on div "Undo" at bounding box center [377, 767] width 59 height 24
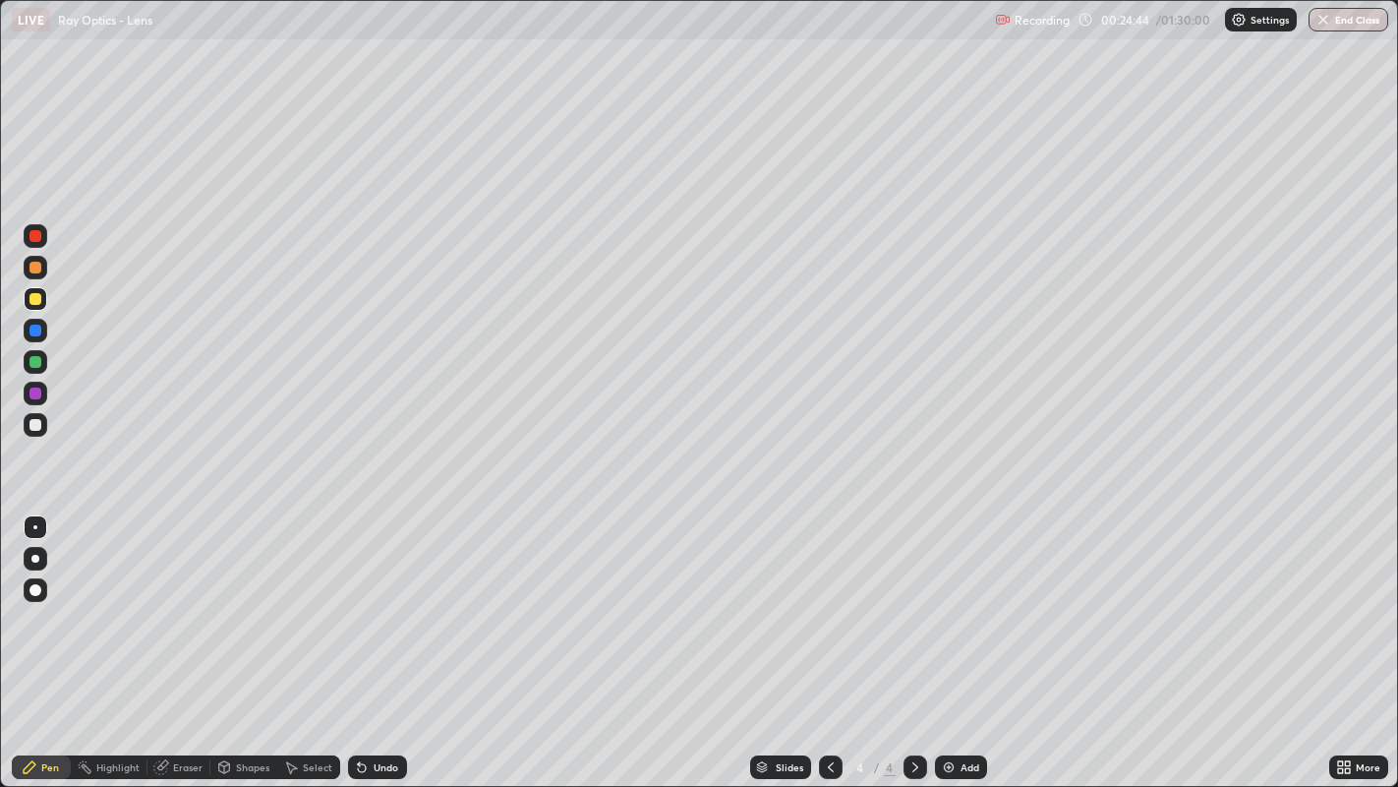
click at [359, 638] on icon at bounding box center [362, 768] width 8 height 8
click at [354, 638] on div "Undo" at bounding box center [373, 766] width 67 height 39
click at [354, 638] on div "Undo" at bounding box center [377, 767] width 59 height 24
click at [352, 638] on div "Undo" at bounding box center [377, 767] width 59 height 24
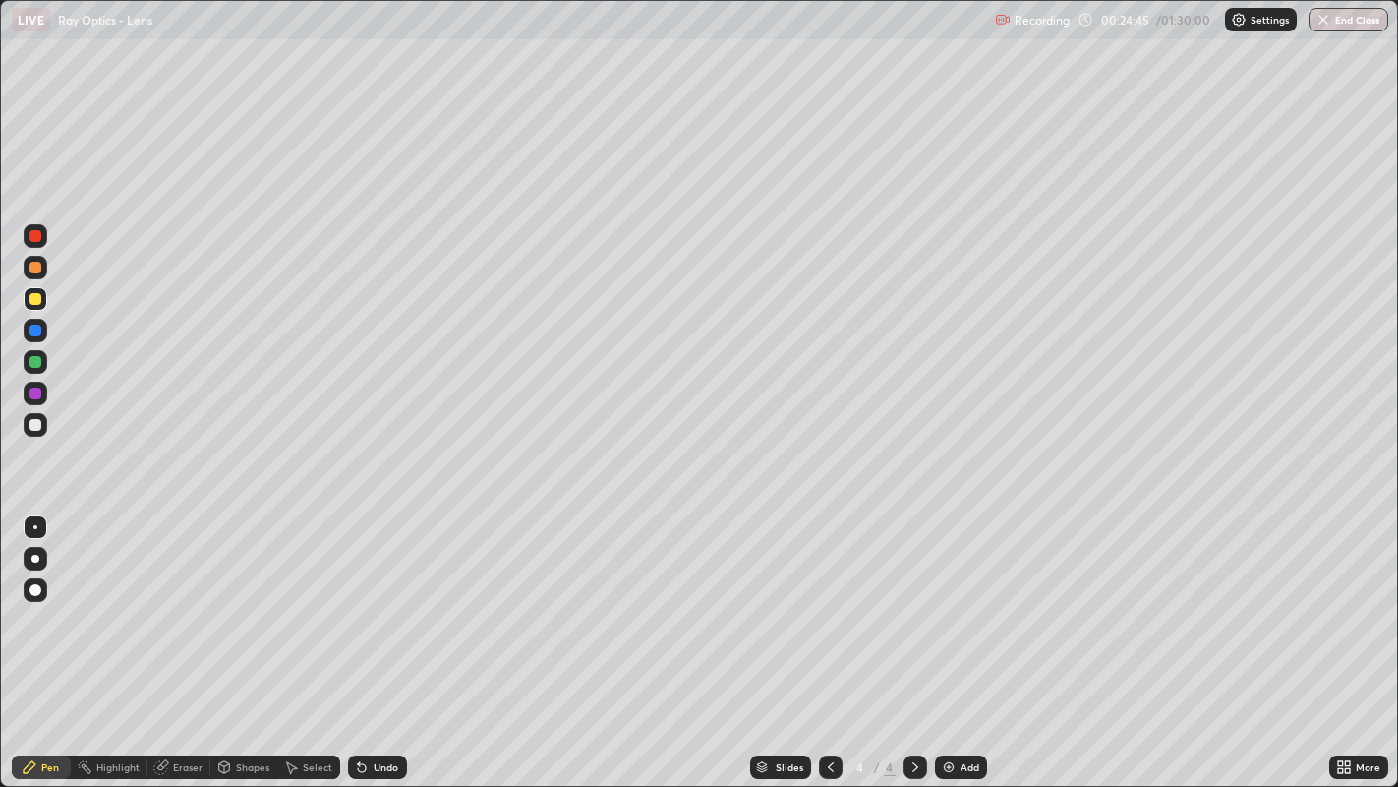
click at [353, 638] on div "Undo" at bounding box center [377, 767] width 59 height 24
click at [35, 424] on div at bounding box center [35, 425] width 12 height 12
click at [965, 638] on div "Add" at bounding box center [970, 767] width 19 height 10
click at [33, 299] on div at bounding box center [35, 299] width 12 height 12
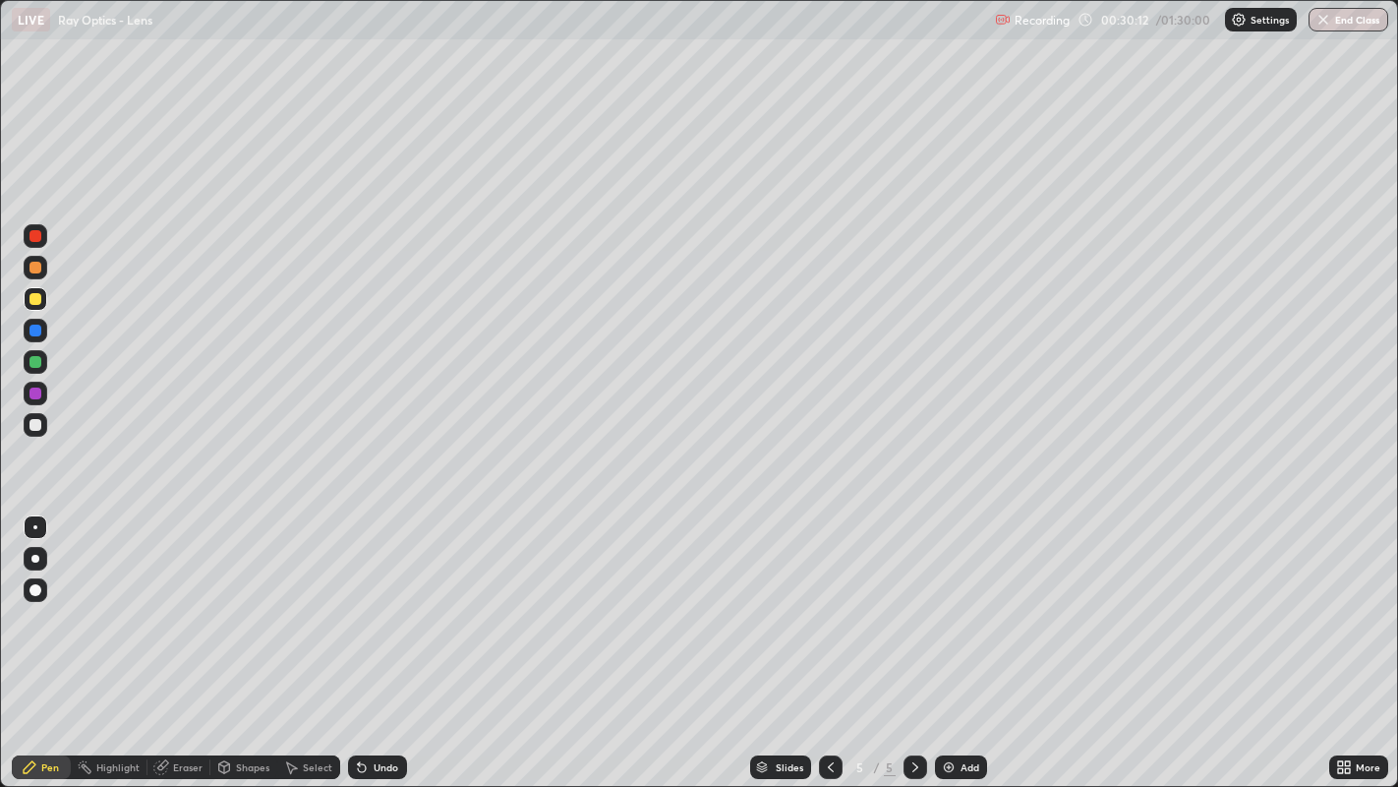
click at [238, 638] on div "Shapes" at bounding box center [243, 767] width 67 height 24
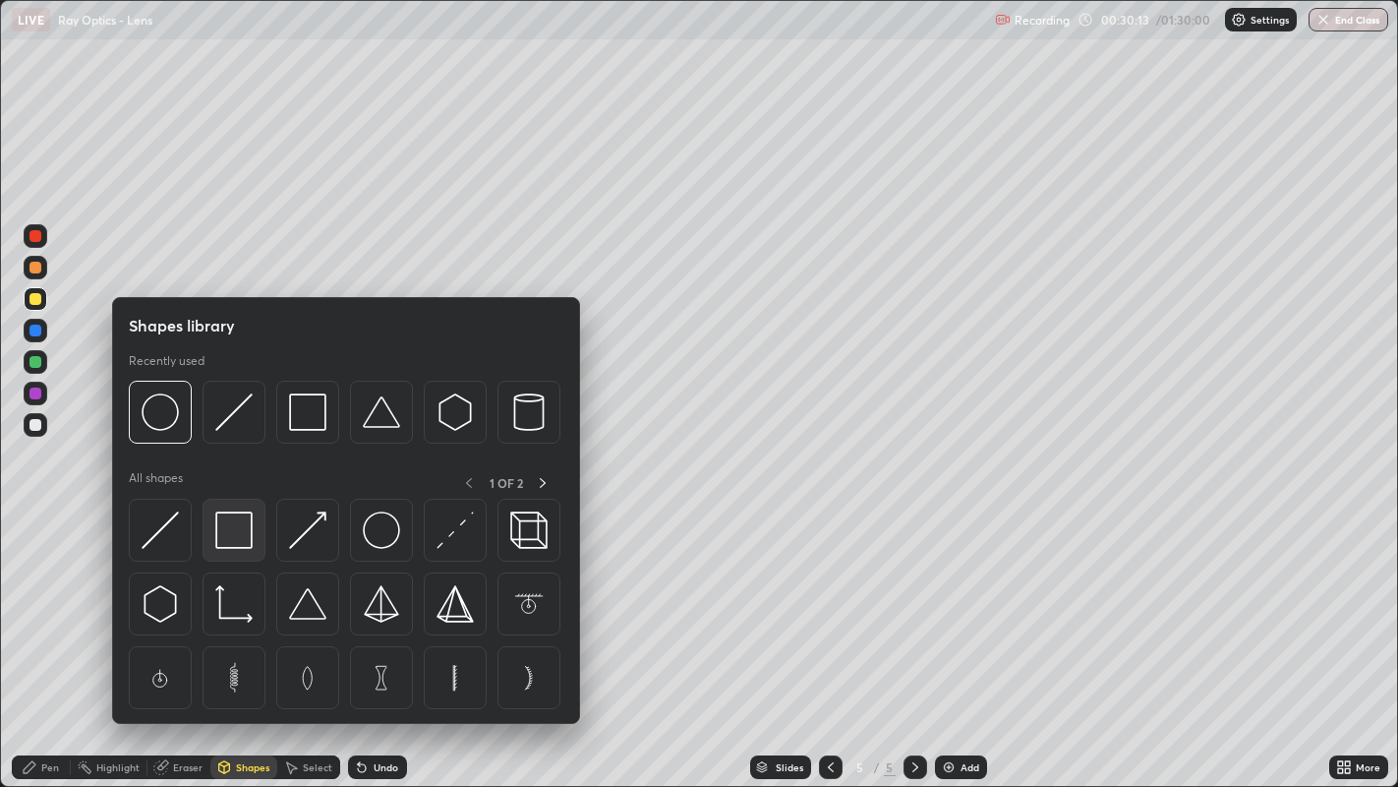
click at [231, 528] on img at bounding box center [233, 529] width 37 height 37
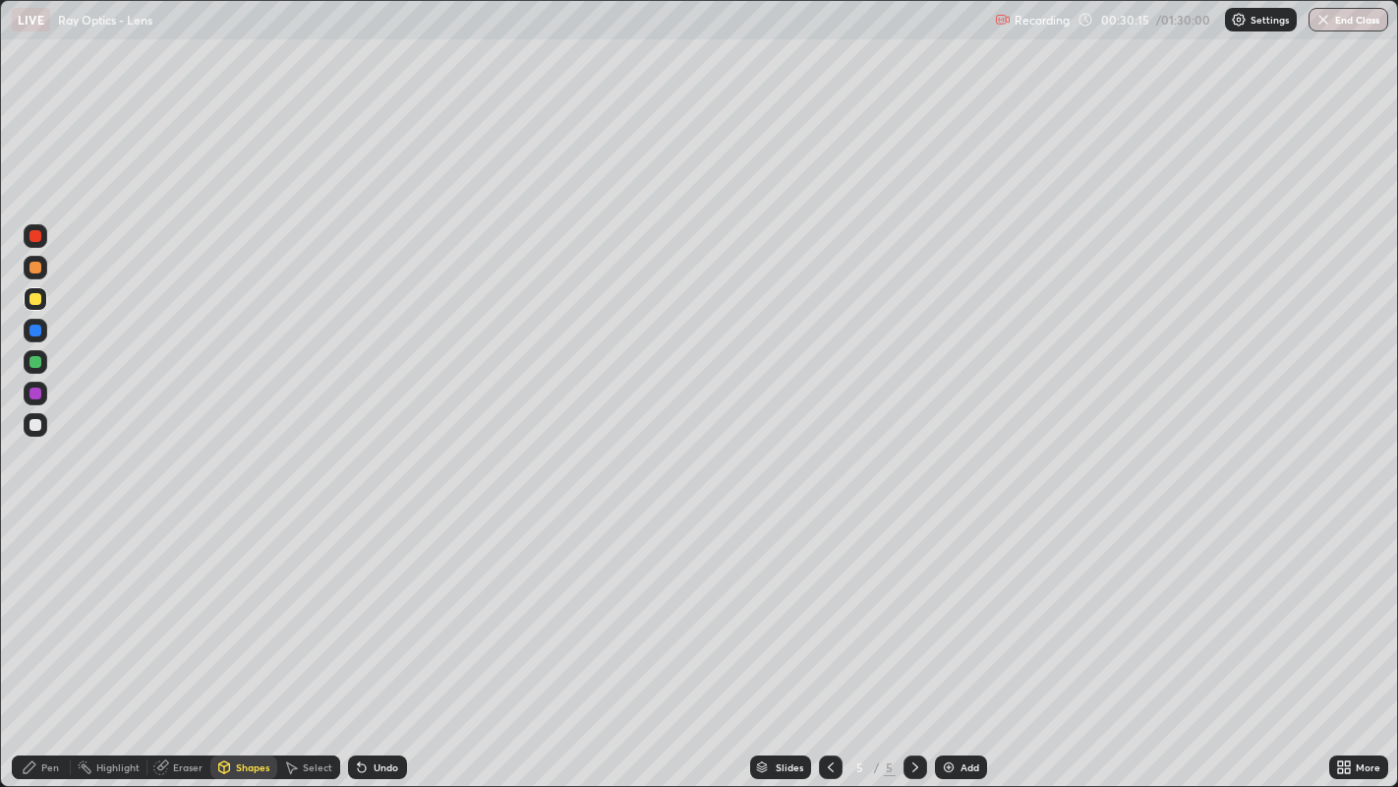
click at [35, 265] on div at bounding box center [35, 268] width 12 height 12
click at [387, 638] on div "Undo" at bounding box center [377, 767] width 59 height 24
click at [381, 638] on div "Undo" at bounding box center [377, 767] width 59 height 24
click at [46, 638] on div "Pen" at bounding box center [50, 767] width 18 height 10
click at [36, 422] on div at bounding box center [35, 425] width 12 height 12
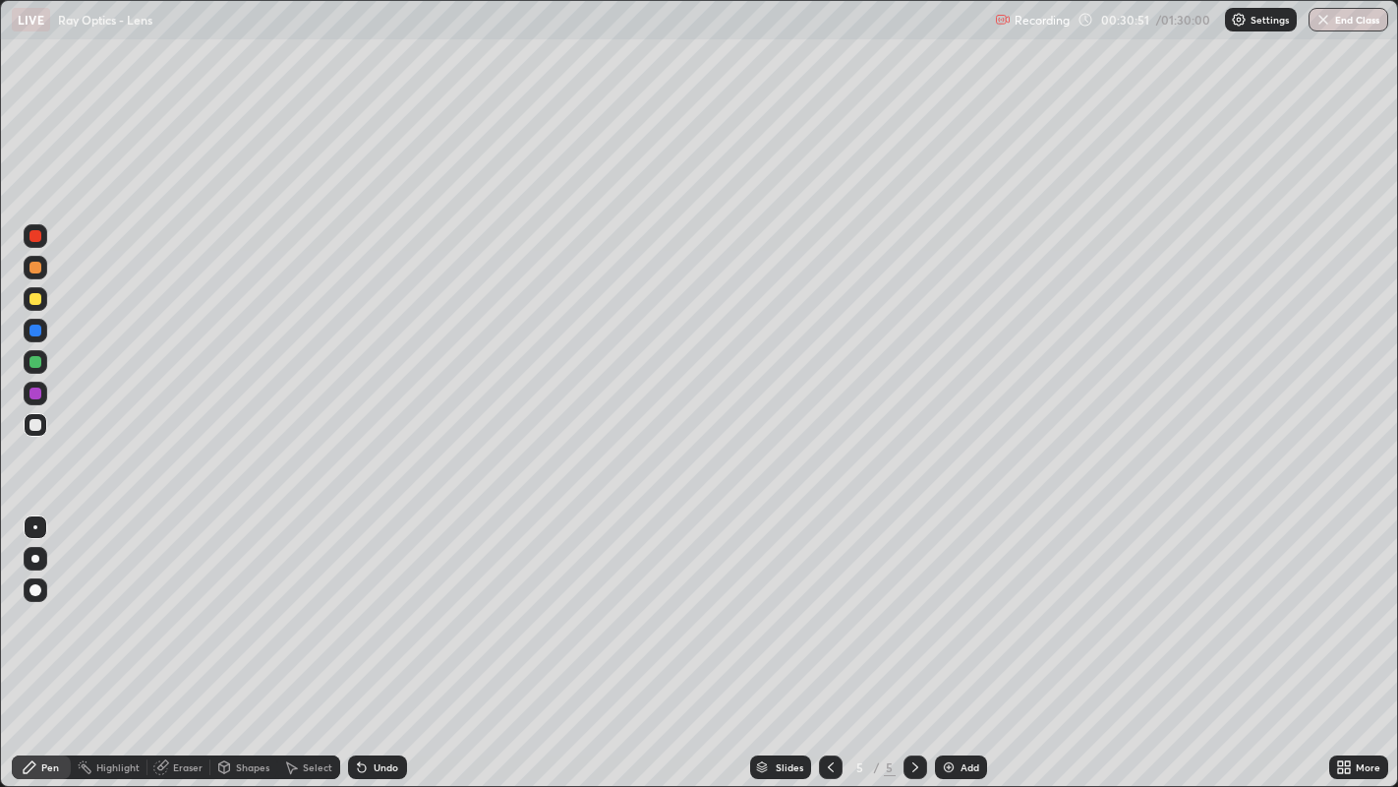
click at [31, 330] on div at bounding box center [35, 330] width 12 height 12
click at [34, 263] on div at bounding box center [35, 268] width 12 height 12
click at [37, 422] on div at bounding box center [35, 425] width 12 height 12
click at [30, 331] on div at bounding box center [35, 330] width 12 height 12
click at [382, 638] on div "Undo" at bounding box center [386, 767] width 25 height 10
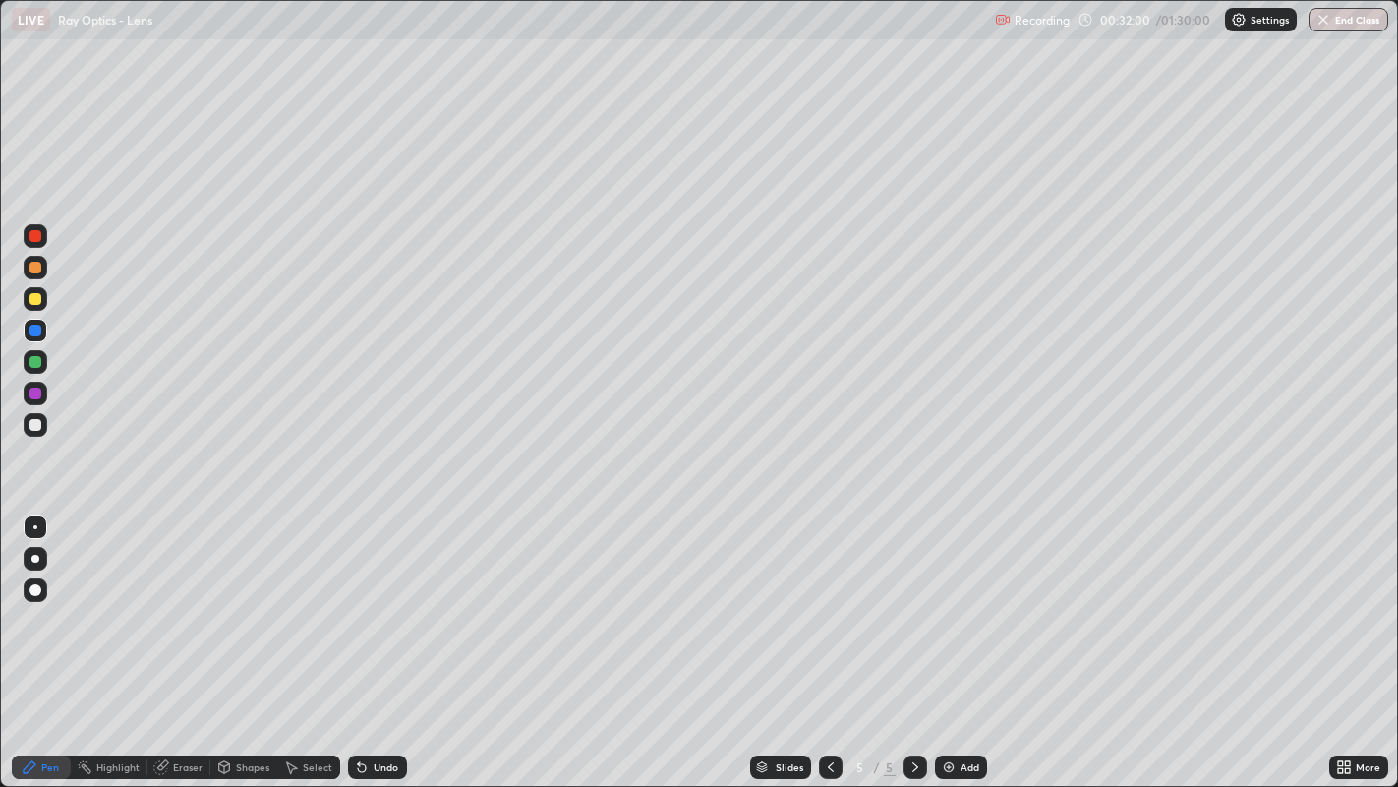
click at [37, 358] on div at bounding box center [35, 362] width 12 height 12
click at [36, 332] on div at bounding box center [35, 330] width 12 height 12
click at [377, 638] on div "Undo" at bounding box center [386, 767] width 25 height 10
click at [31, 362] on div at bounding box center [35, 362] width 12 height 12
click at [385, 638] on div "Undo" at bounding box center [386, 767] width 25 height 10
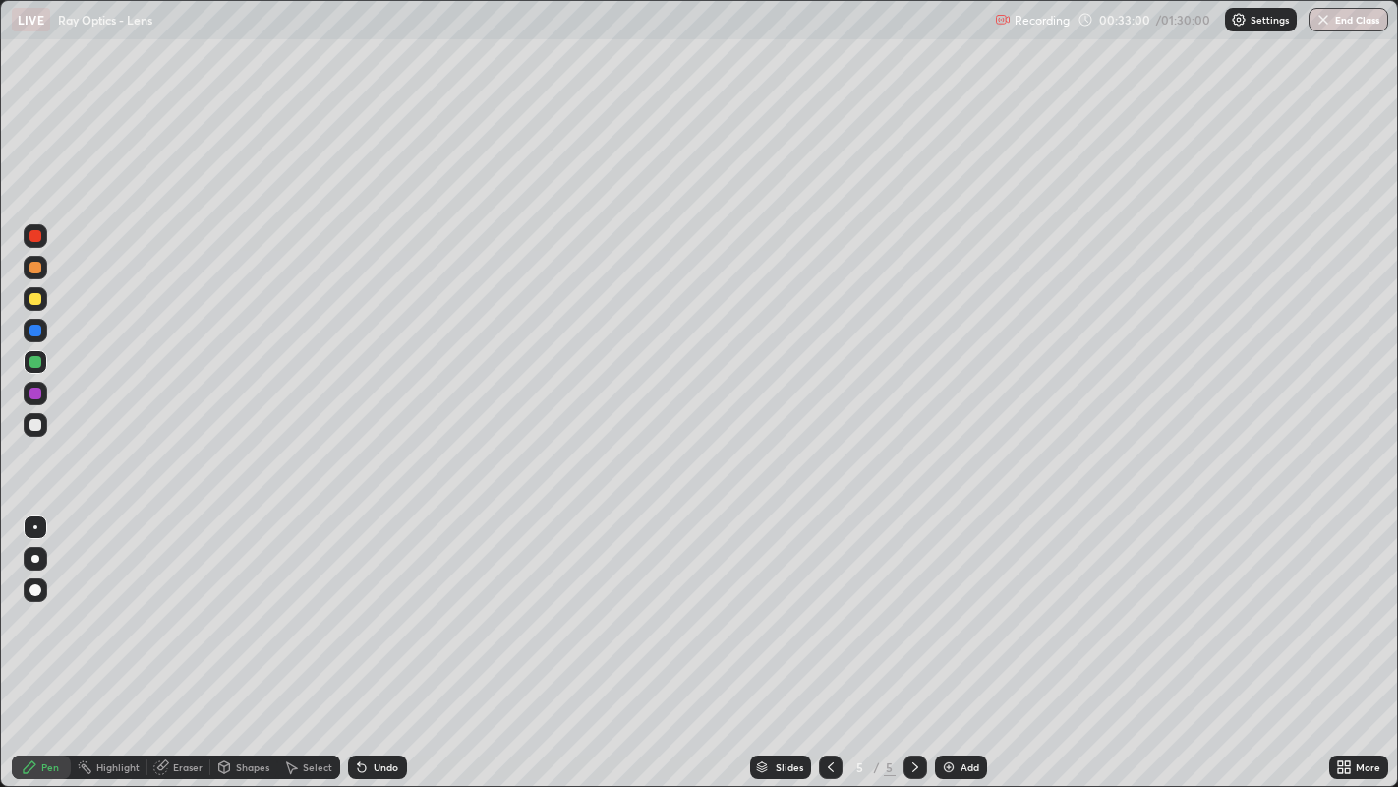
click at [36, 331] on div at bounding box center [35, 330] width 12 height 12
click at [384, 638] on div "Undo" at bounding box center [386, 767] width 25 height 10
click at [386, 638] on div "Undo" at bounding box center [386, 767] width 25 height 10
click at [384, 638] on div "Undo" at bounding box center [386, 767] width 25 height 10
click at [385, 638] on div "Undo" at bounding box center [386, 767] width 25 height 10
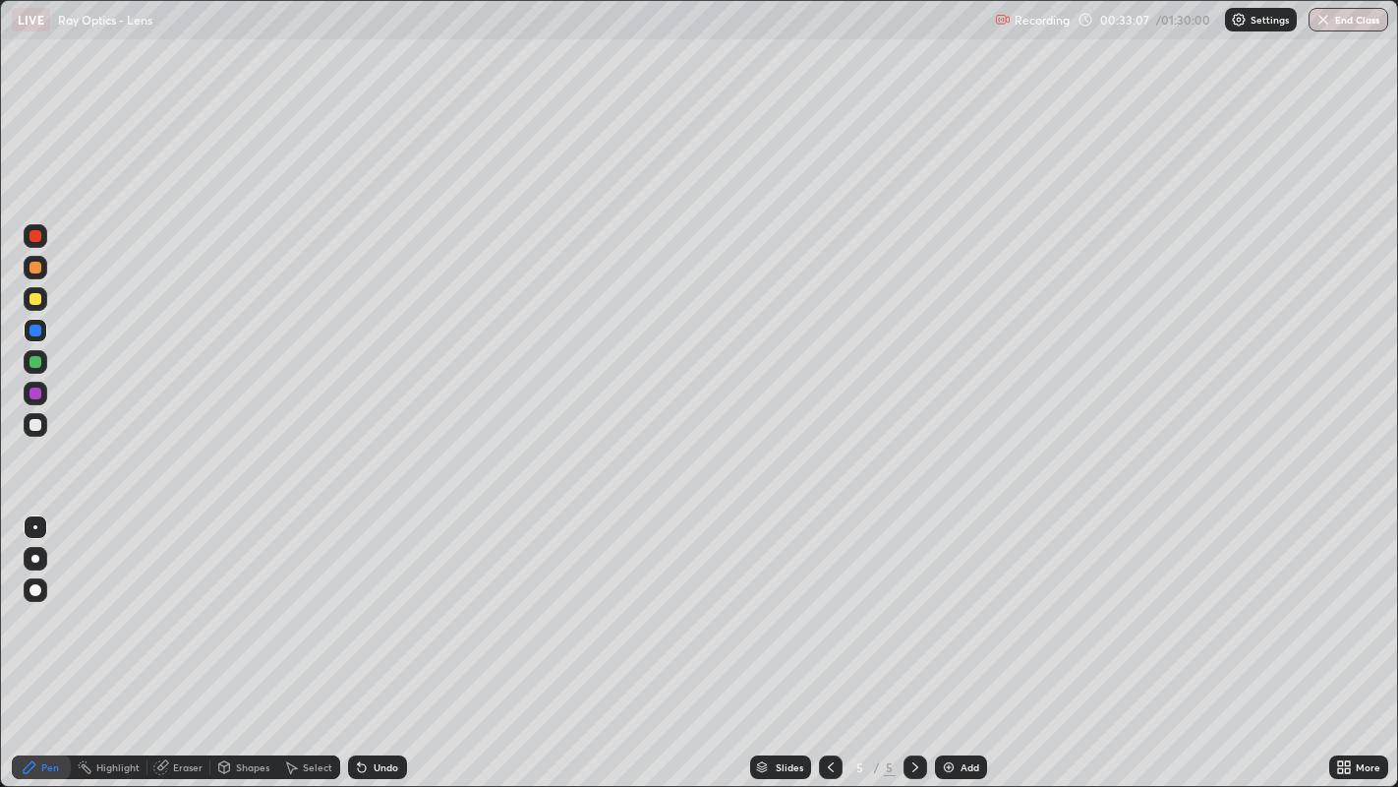
click at [385, 638] on div "Undo" at bounding box center [386, 767] width 25 height 10
click at [34, 422] on div at bounding box center [35, 425] width 12 height 12
click at [36, 362] on div at bounding box center [35, 362] width 12 height 12
click at [31, 299] on div at bounding box center [35, 299] width 12 height 12
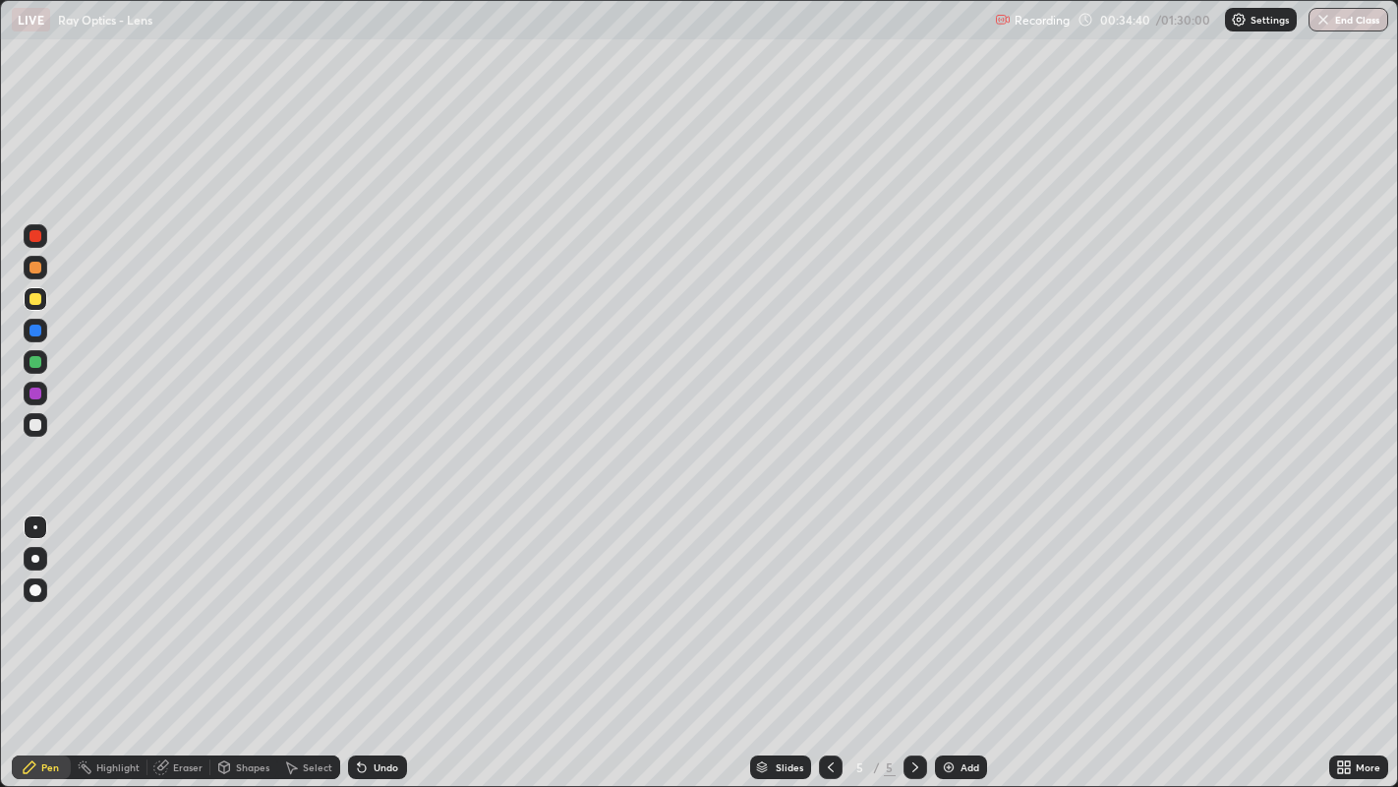
click at [35, 424] on div at bounding box center [35, 425] width 12 height 12
click at [382, 638] on div "Undo" at bounding box center [386, 767] width 25 height 10
click at [376, 638] on div "Undo" at bounding box center [377, 767] width 59 height 24
click at [369, 638] on div "Undo" at bounding box center [377, 767] width 59 height 24
click at [367, 638] on icon at bounding box center [362, 767] width 16 height 16
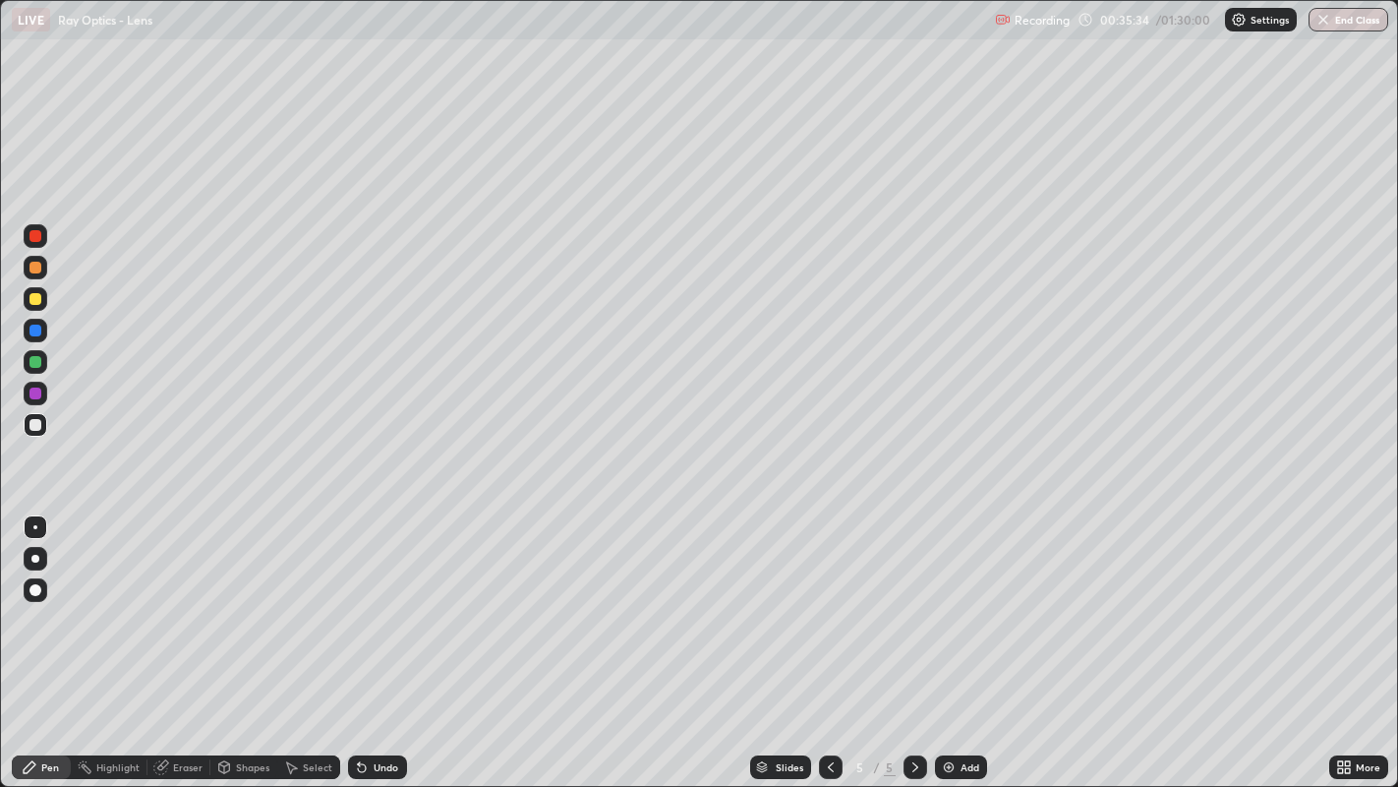
click at [40, 300] on div at bounding box center [35, 299] width 12 height 12
click at [383, 638] on div "Undo" at bounding box center [386, 767] width 25 height 10
click at [33, 333] on div at bounding box center [35, 330] width 12 height 12
click at [374, 638] on div "Undo" at bounding box center [386, 767] width 25 height 10
click at [29, 237] on div at bounding box center [35, 236] width 12 height 12
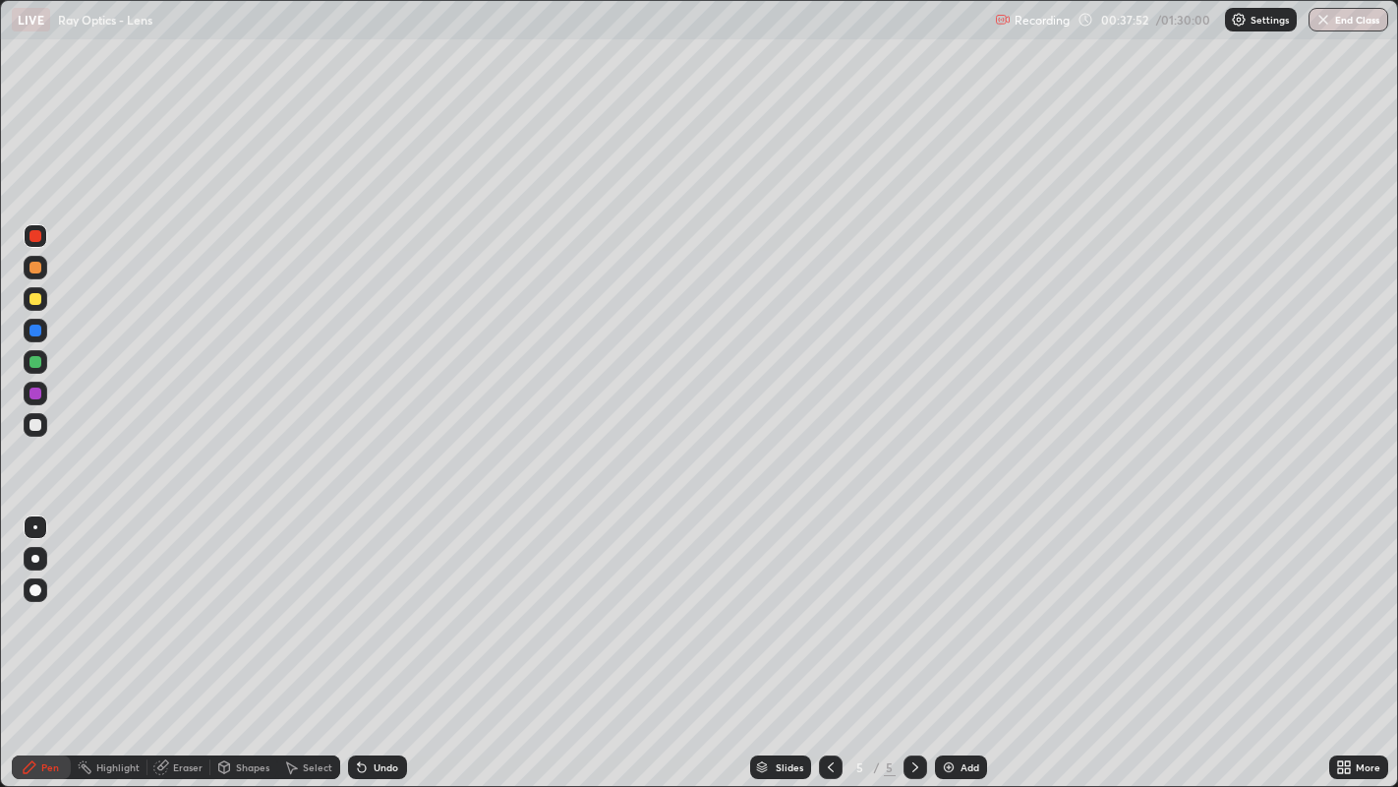
click at [393, 638] on div "Undo" at bounding box center [386, 767] width 25 height 10
click at [37, 302] on div at bounding box center [35, 299] width 12 height 12
click at [39, 423] on div at bounding box center [35, 425] width 12 height 12
click at [378, 638] on div "Undo" at bounding box center [386, 767] width 25 height 10
click at [381, 638] on div "Undo" at bounding box center [386, 767] width 25 height 10
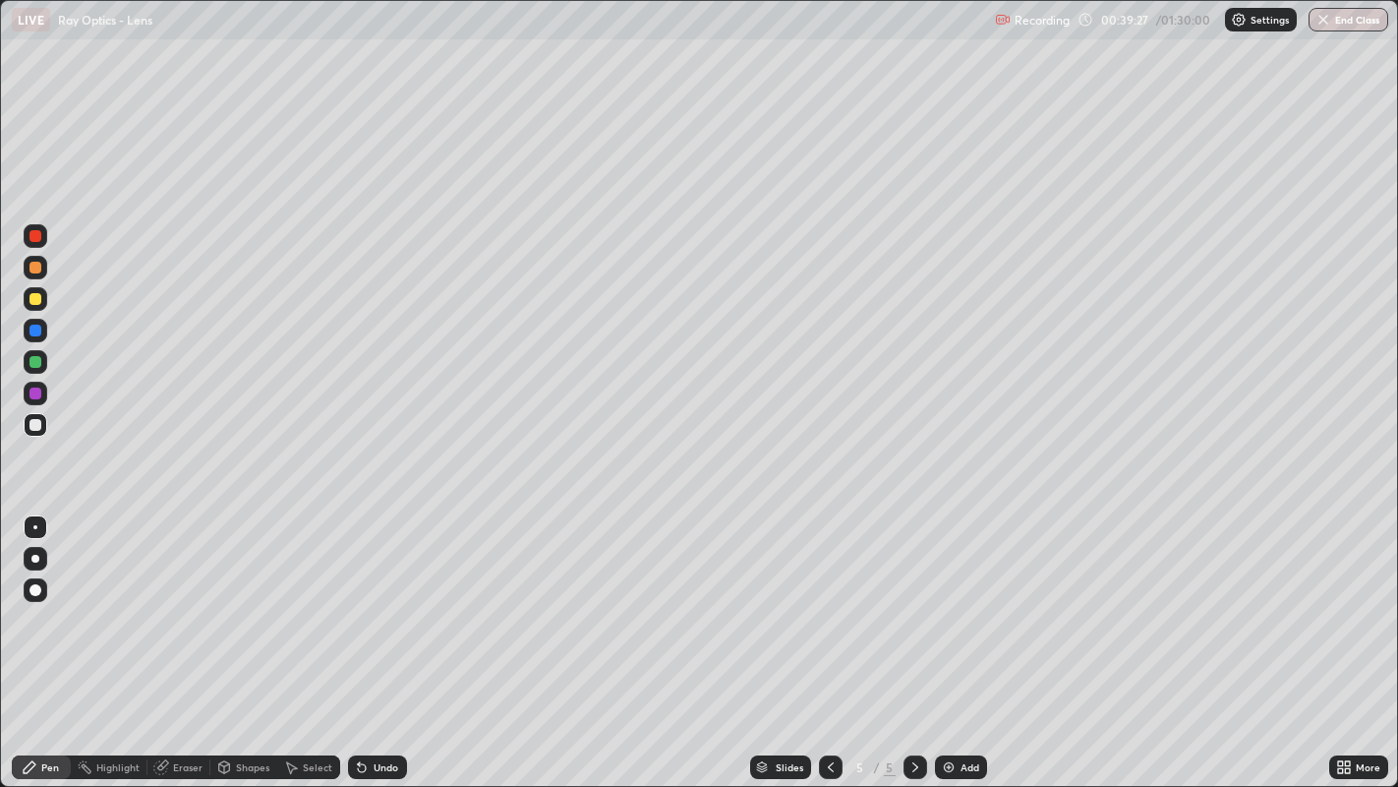
click at [381, 638] on div "Undo" at bounding box center [386, 767] width 25 height 10
click at [35, 297] on div at bounding box center [35, 299] width 12 height 12
click at [950, 638] on img at bounding box center [949, 767] width 16 height 16
click at [34, 269] on div at bounding box center [35, 268] width 12 height 12
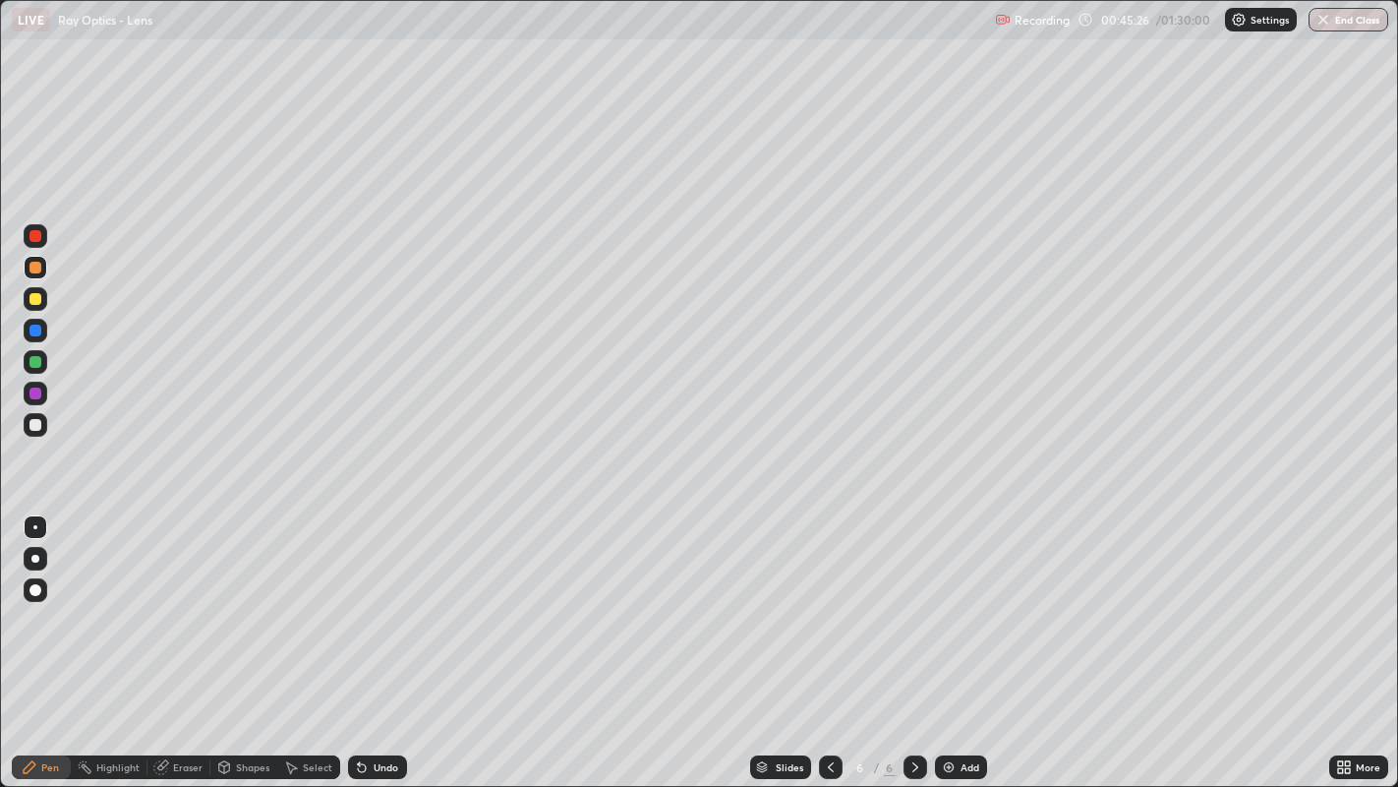
click at [36, 298] on div at bounding box center [35, 299] width 12 height 12
click at [36, 332] on div at bounding box center [35, 330] width 12 height 12
click at [34, 302] on div at bounding box center [35, 299] width 12 height 12
click at [36, 426] on div at bounding box center [35, 425] width 12 height 12
click at [383, 638] on div "Undo" at bounding box center [386, 767] width 25 height 10
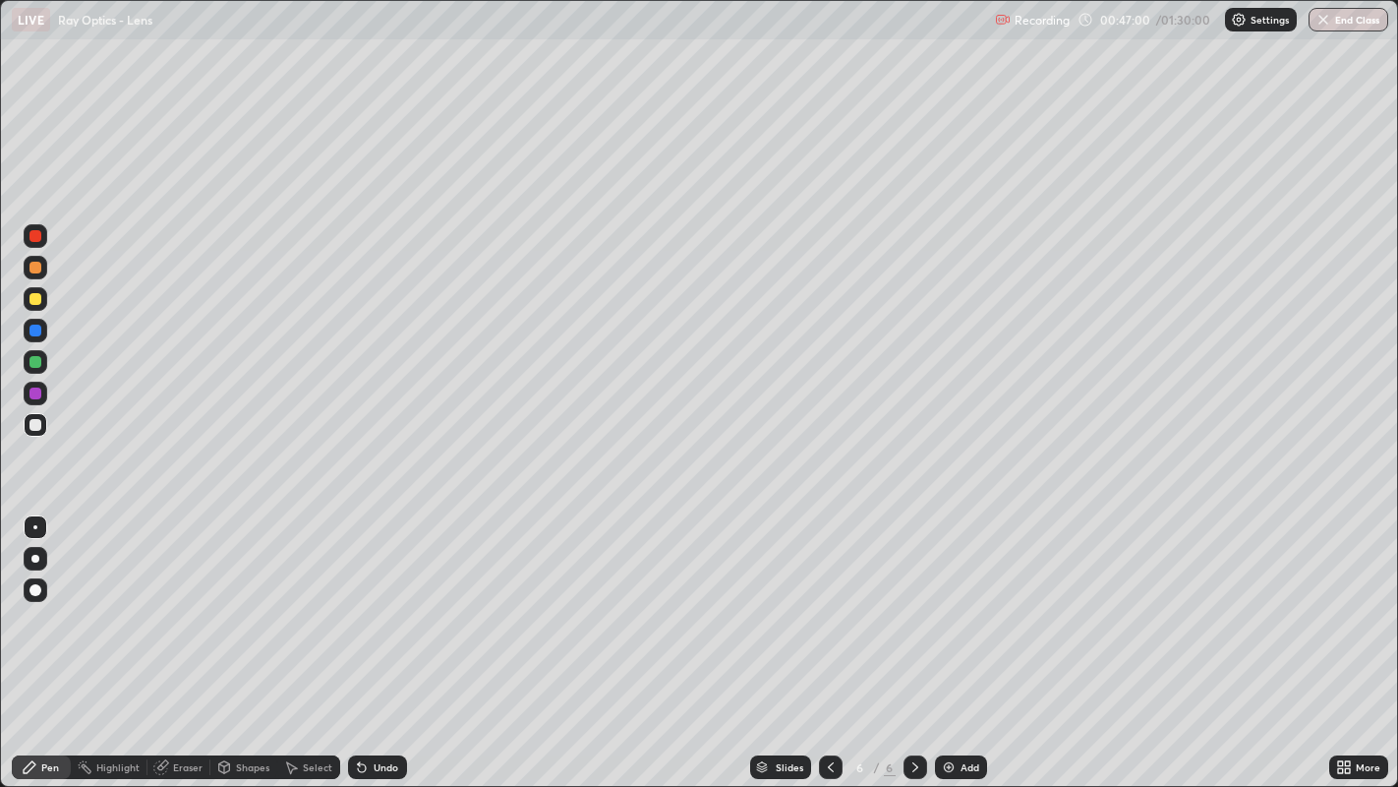
click at [381, 638] on div "Undo" at bounding box center [377, 767] width 59 height 24
click at [386, 638] on div "Undo" at bounding box center [386, 767] width 25 height 10
click at [188, 638] on div "Eraser" at bounding box center [187, 767] width 29 height 10
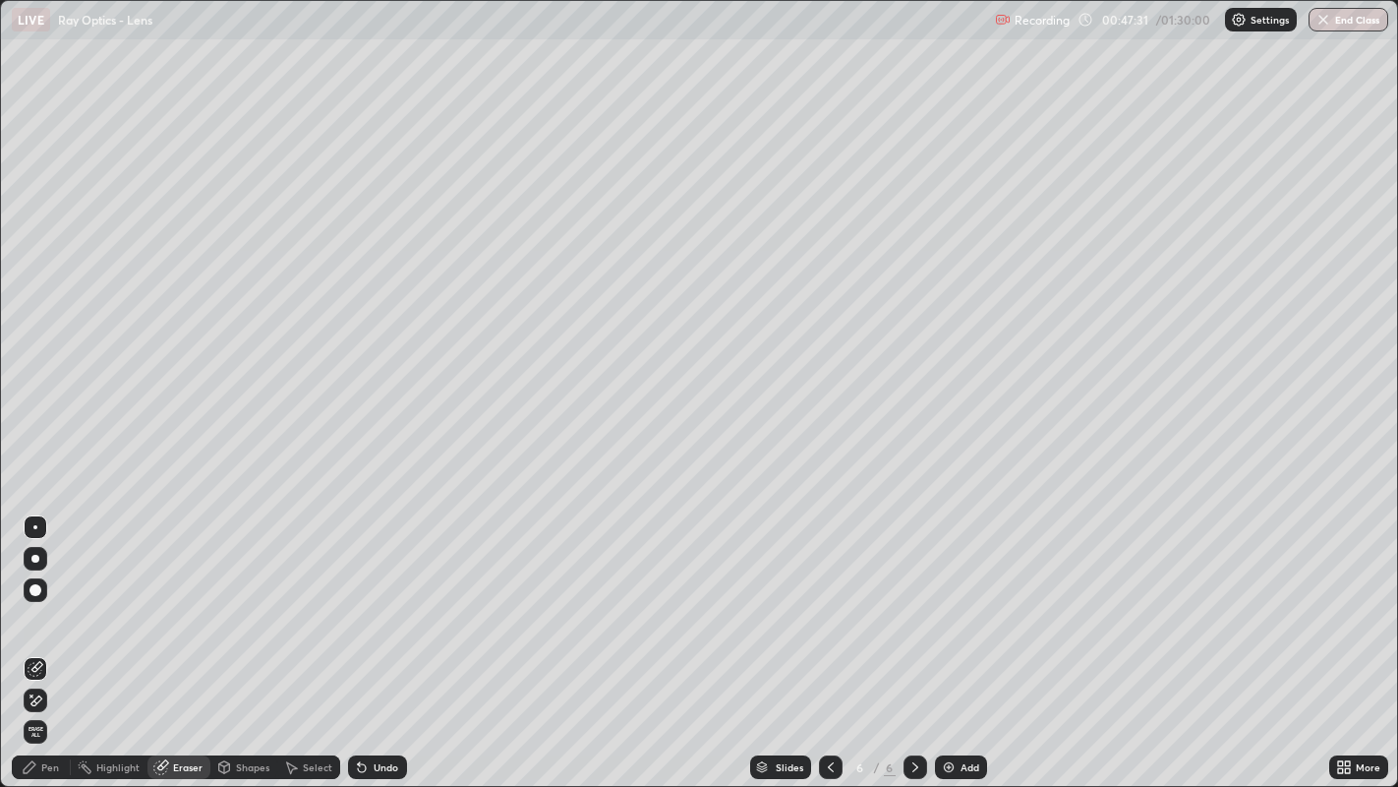
click at [380, 638] on div "Undo" at bounding box center [386, 767] width 25 height 10
click at [383, 638] on div "Undo" at bounding box center [386, 767] width 25 height 10
click at [47, 638] on div "Pen" at bounding box center [41, 767] width 59 height 24
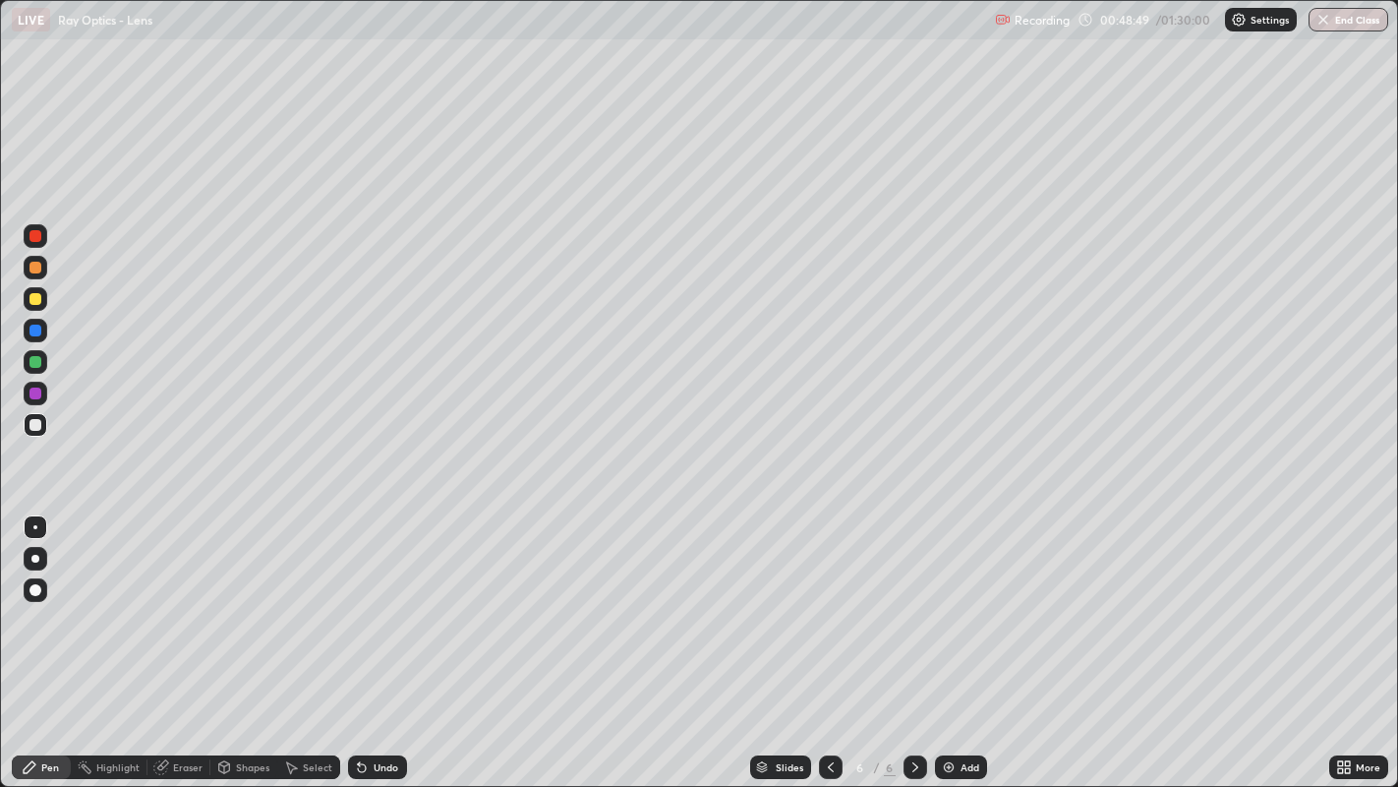
click at [40, 299] on div at bounding box center [35, 299] width 12 height 12
click at [385, 638] on div "Undo" at bounding box center [386, 767] width 25 height 10
click at [382, 638] on div "Undo" at bounding box center [377, 767] width 59 height 24
click at [34, 424] on div at bounding box center [35, 425] width 12 height 12
click at [36, 299] on div at bounding box center [35, 299] width 12 height 12
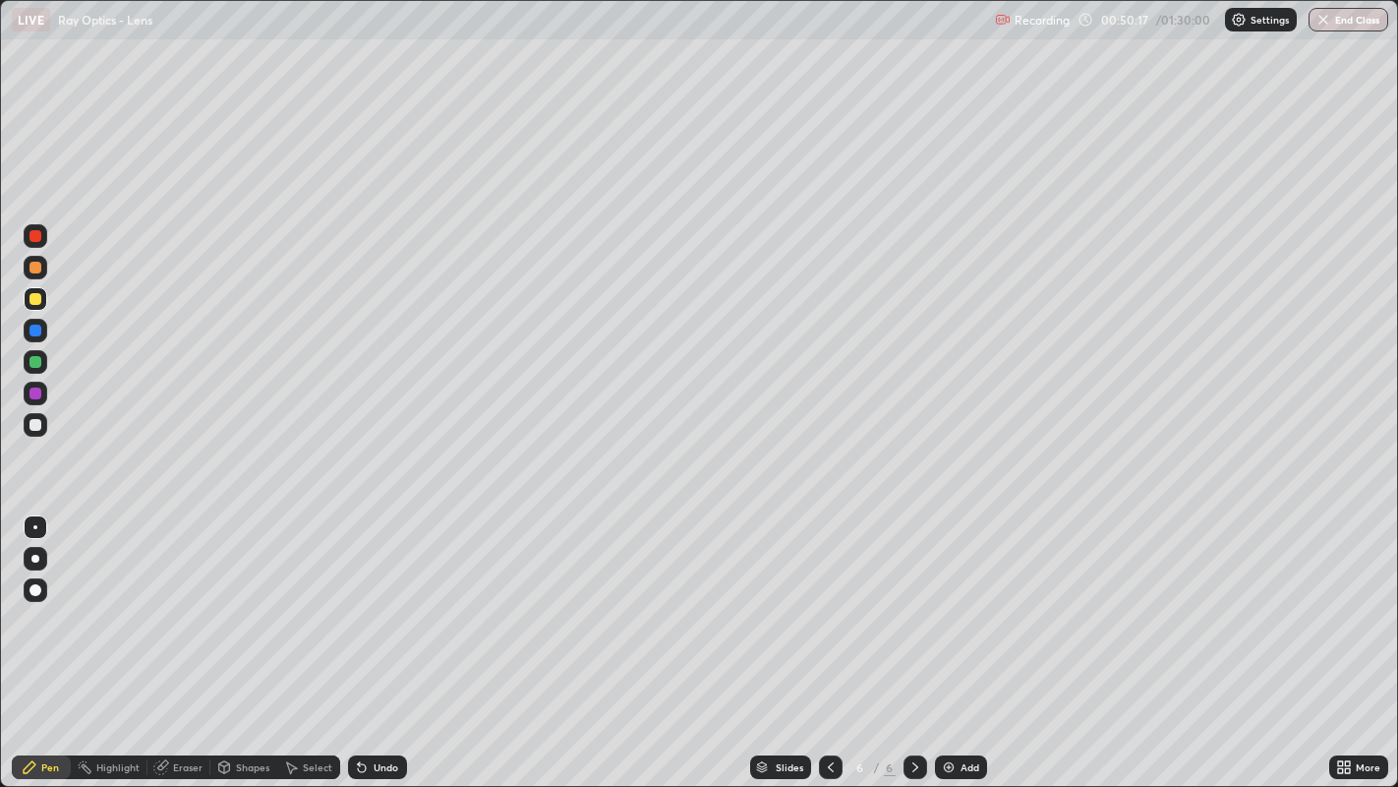
click at [39, 331] on div at bounding box center [35, 330] width 12 height 12
click at [36, 300] on div at bounding box center [35, 299] width 12 height 12
click at [39, 421] on div at bounding box center [35, 425] width 12 height 12
click at [383, 638] on div "Undo" at bounding box center [386, 767] width 25 height 10
click at [37, 362] on div at bounding box center [35, 362] width 12 height 12
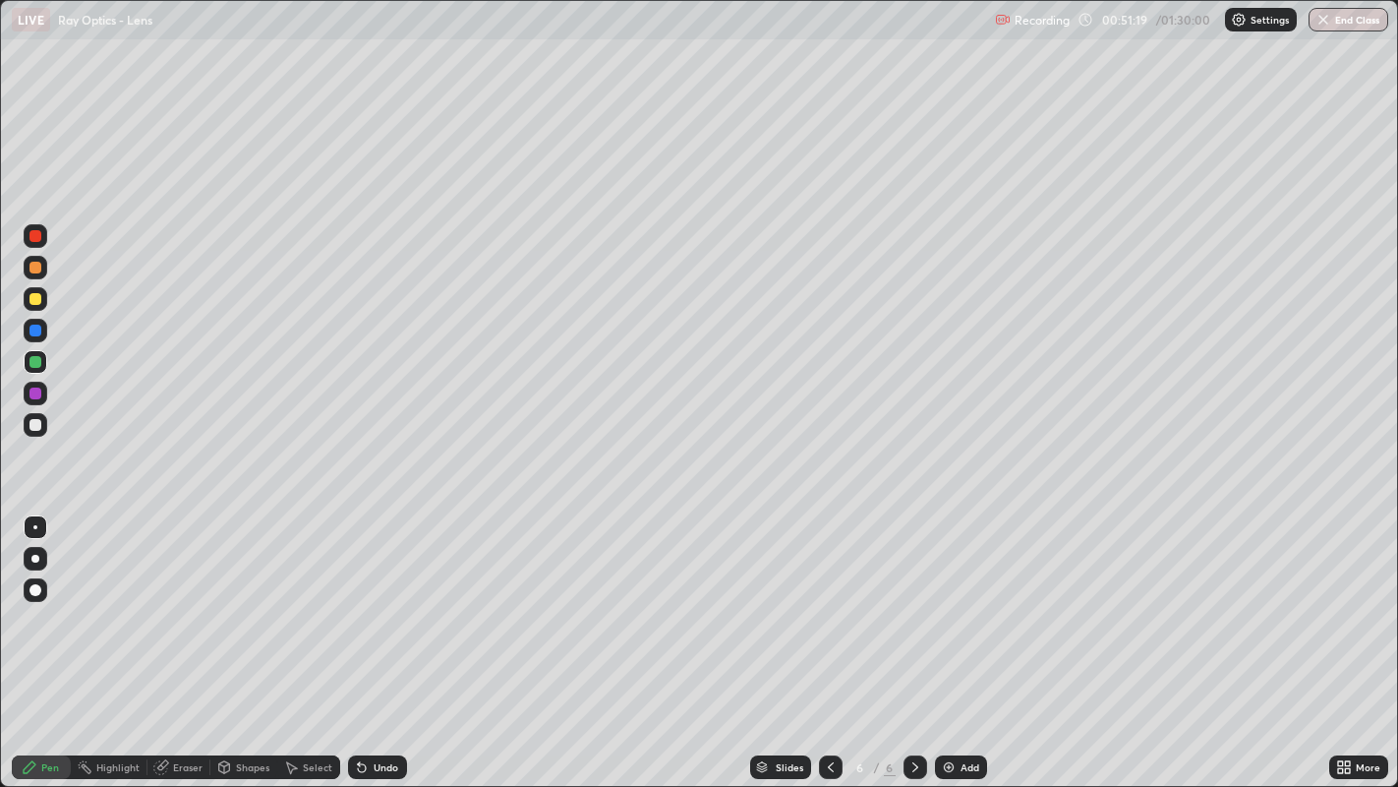
click at [40, 331] on div at bounding box center [35, 330] width 12 height 12
click at [33, 362] on div at bounding box center [35, 362] width 12 height 12
click at [34, 425] on div at bounding box center [35, 425] width 12 height 12
click at [35, 266] on div at bounding box center [35, 268] width 12 height 12
click at [383, 638] on div "Undo" at bounding box center [386, 767] width 25 height 10
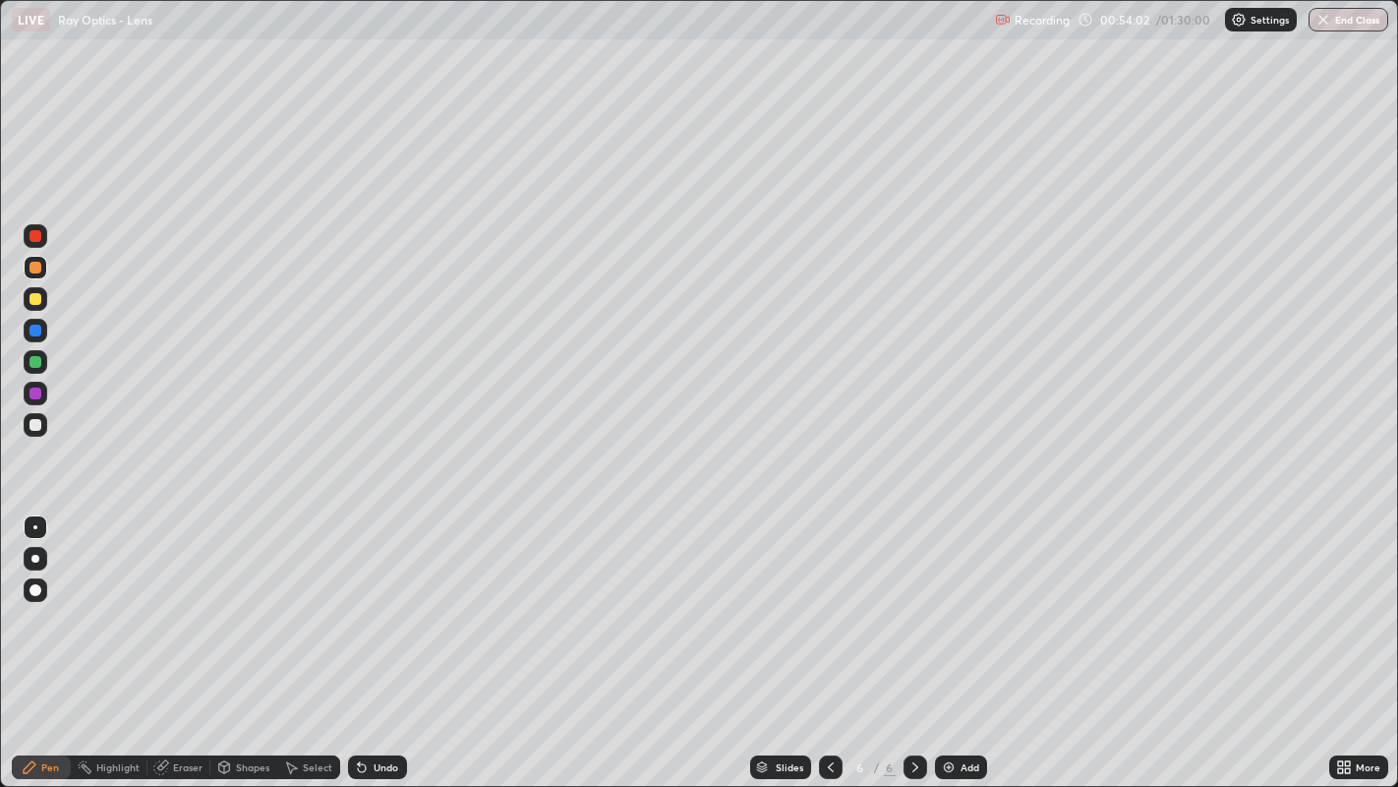
click at [385, 638] on div "Undo" at bounding box center [377, 767] width 59 height 24
click at [36, 329] on div at bounding box center [35, 330] width 12 height 12
click at [374, 638] on div "Undo" at bounding box center [386, 767] width 25 height 10
click at [38, 392] on div at bounding box center [35, 393] width 12 height 12
click at [35, 268] on div at bounding box center [35, 268] width 12 height 12
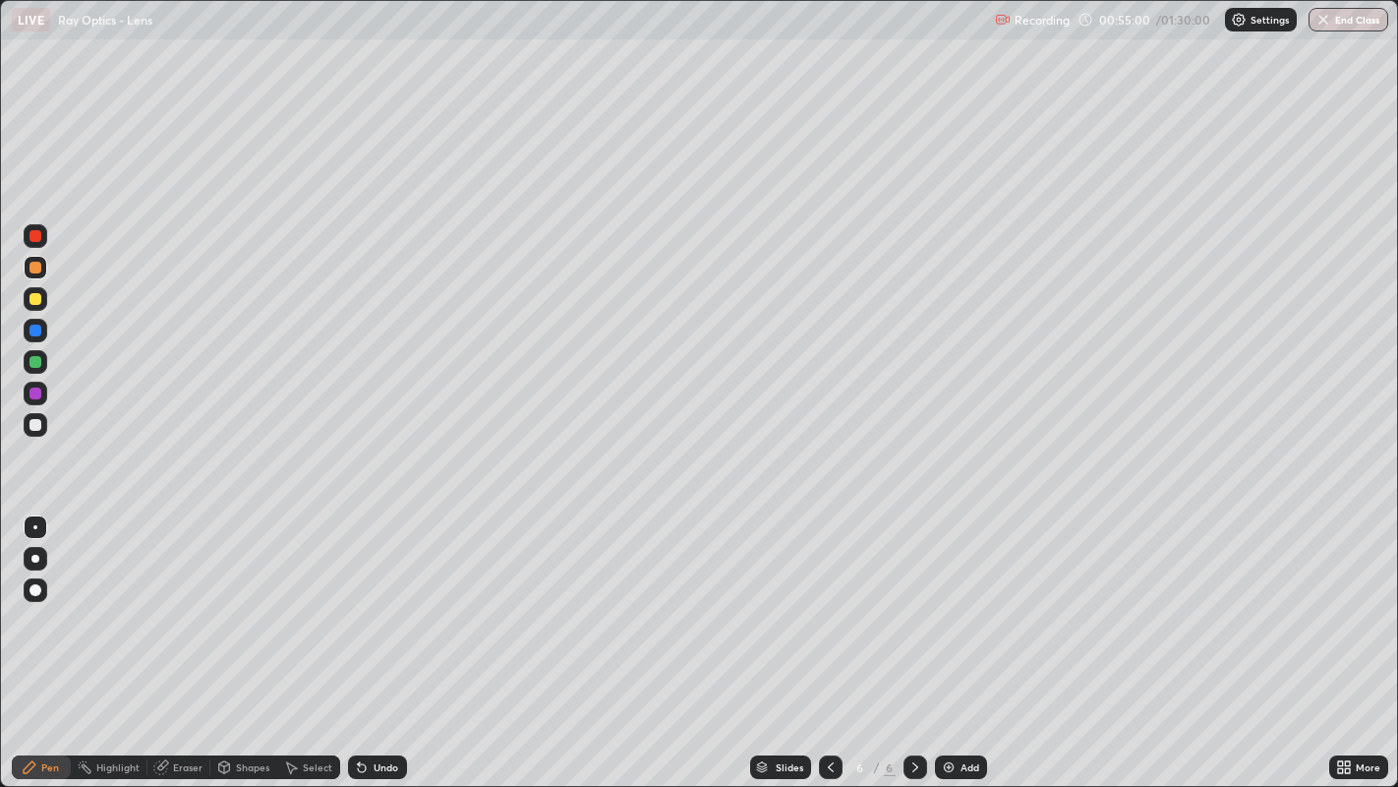
click at [377, 638] on div "Undo" at bounding box center [386, 767] width 25 height 10
click at [39, 325] on div at bounding box center [35, 330] width 12 height 12
click at [34, 366] on div at bounding box center [35, 362] width 12 height 12
click at [37, 424] on div at bounding box center [35, 425] width 12 height 12
click at [394, 638] on div "Undo" at bounding box center [377, 767] width 59 height 24
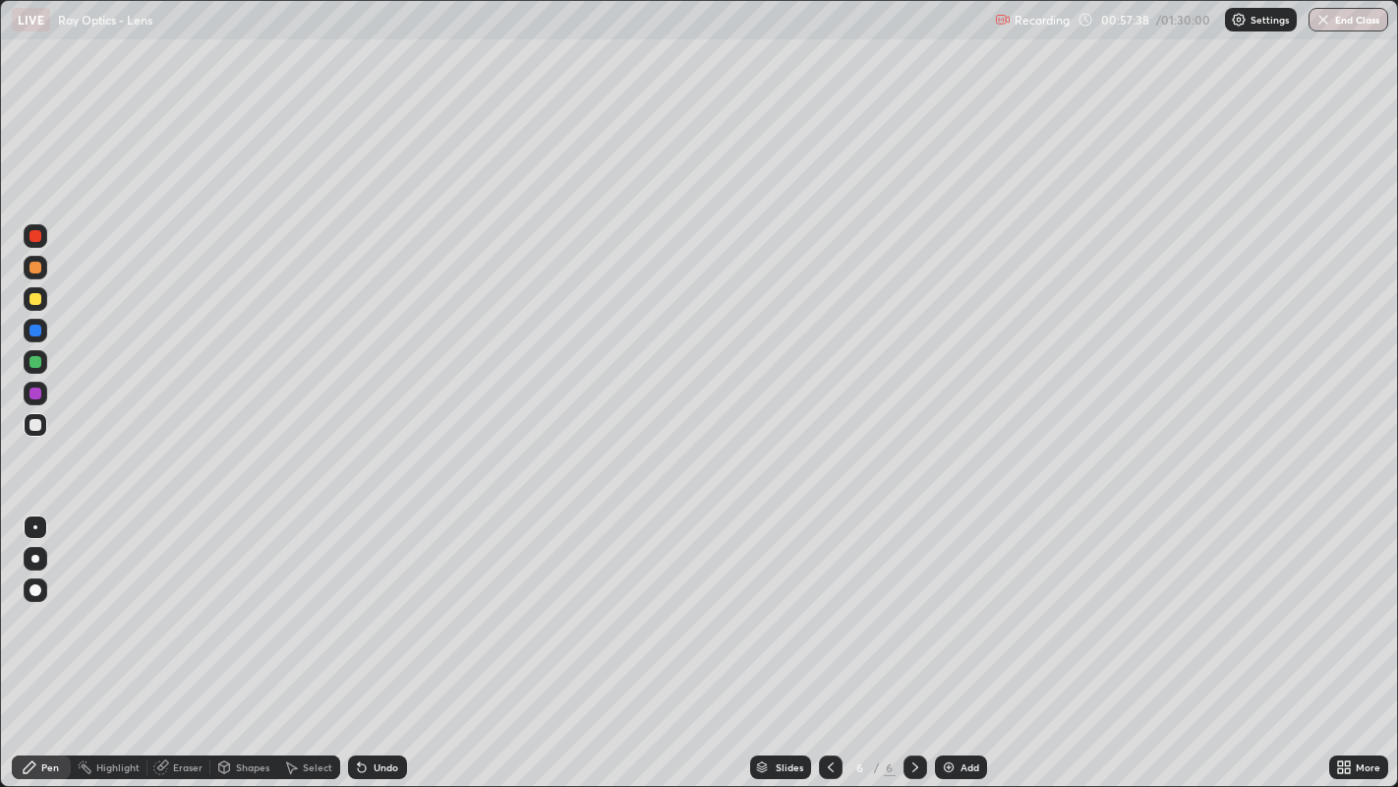
click at [30, 356] on div at bounding box center [35, 362] width 12 height 12
click at [36, 266] on div at bounding box center [35, 268] width 12 height 12
click at [34, 394] on div at bounding box center [35, 393] width 12 height 12
click at [39, 266] on div at bounding box center [35, 268] width 12 height 12
click at [34, 350] on div at bounding box center [36, 362] width 24 height 24
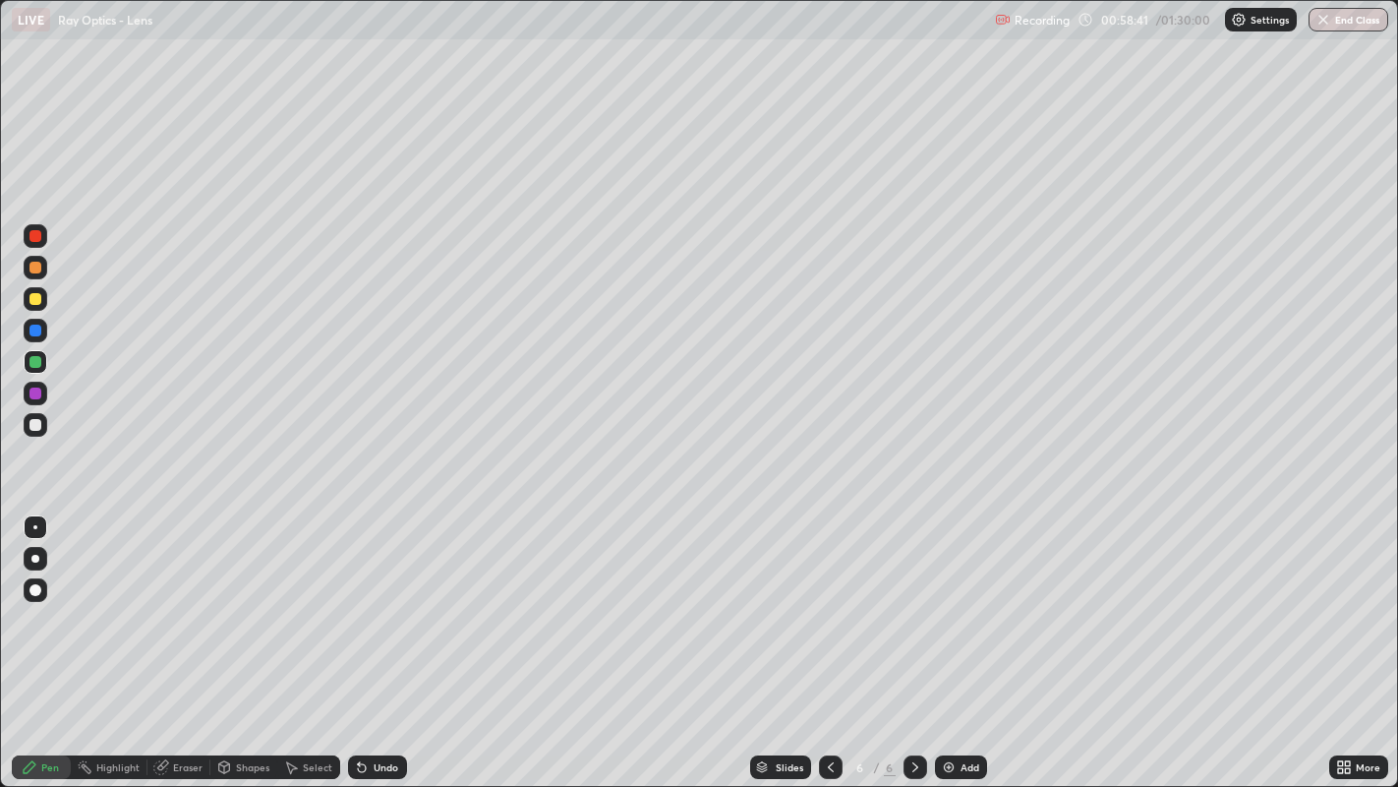
click at [36, 304] on div at bounding box center [35, 299] width 12 height 12
click at [41, 413] on div at bounding box center [36, 425] width 24 height 24
click at [389, 638] on div "Undo" at bounding box center [377, 767] width 59 height 24
click at [385, 638] on div "Undo" at bounding box center [386, 767] width 25 height 10
click at [40, 361] on div at bounding box center [35, 362] width 12 height 12
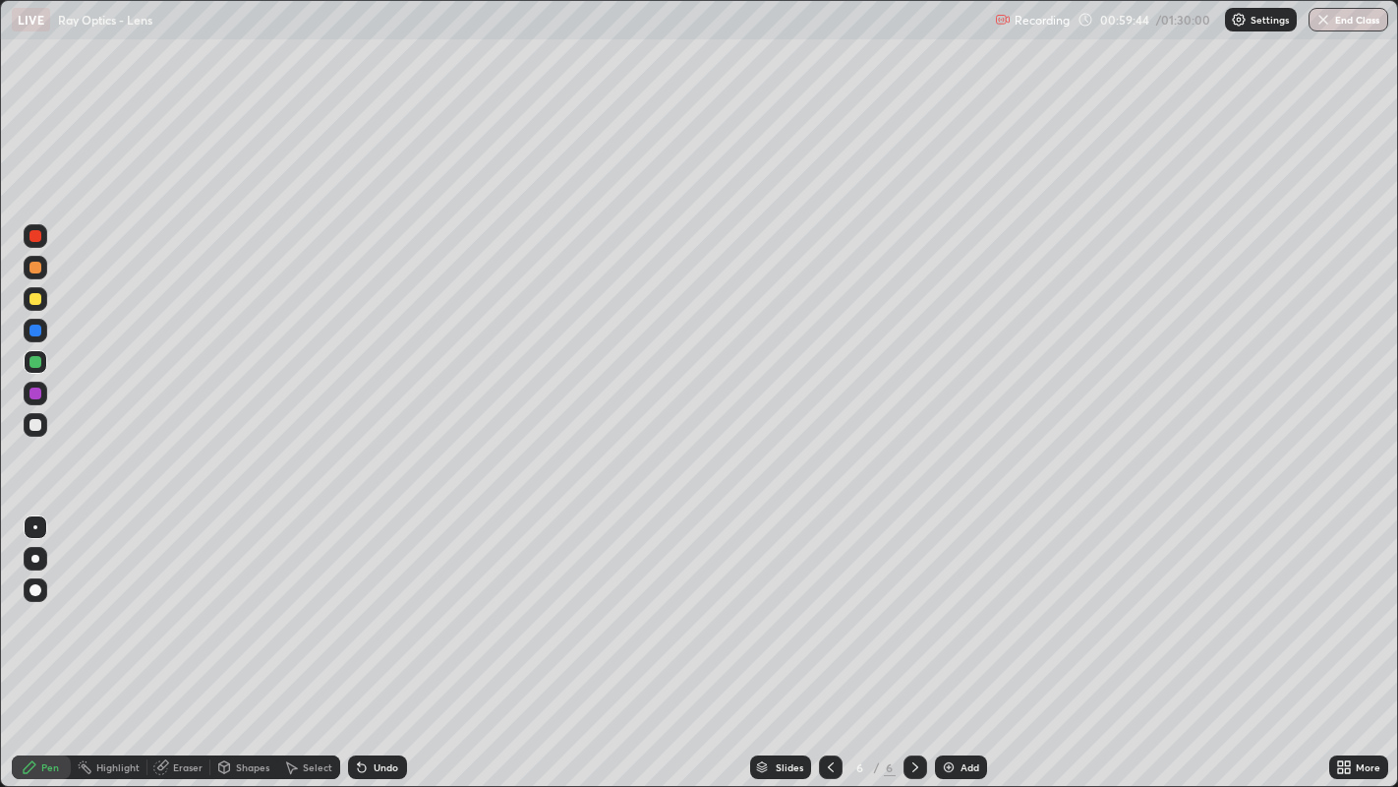
click at [36, 298] on div at bounding box center [35, 299] width 12 height 12
click at [39, 392] on div at bounding box center [35, 393] width 12 height 12
click at [32, 300] on div at bounding box center [35, 299] width 12 height 12
click at [36, 361] on div at bounding box center [35, 362] width 12 height 12
click at [383, 638] on div "Undo" at bounding box center [377, 767] width 59 height 24
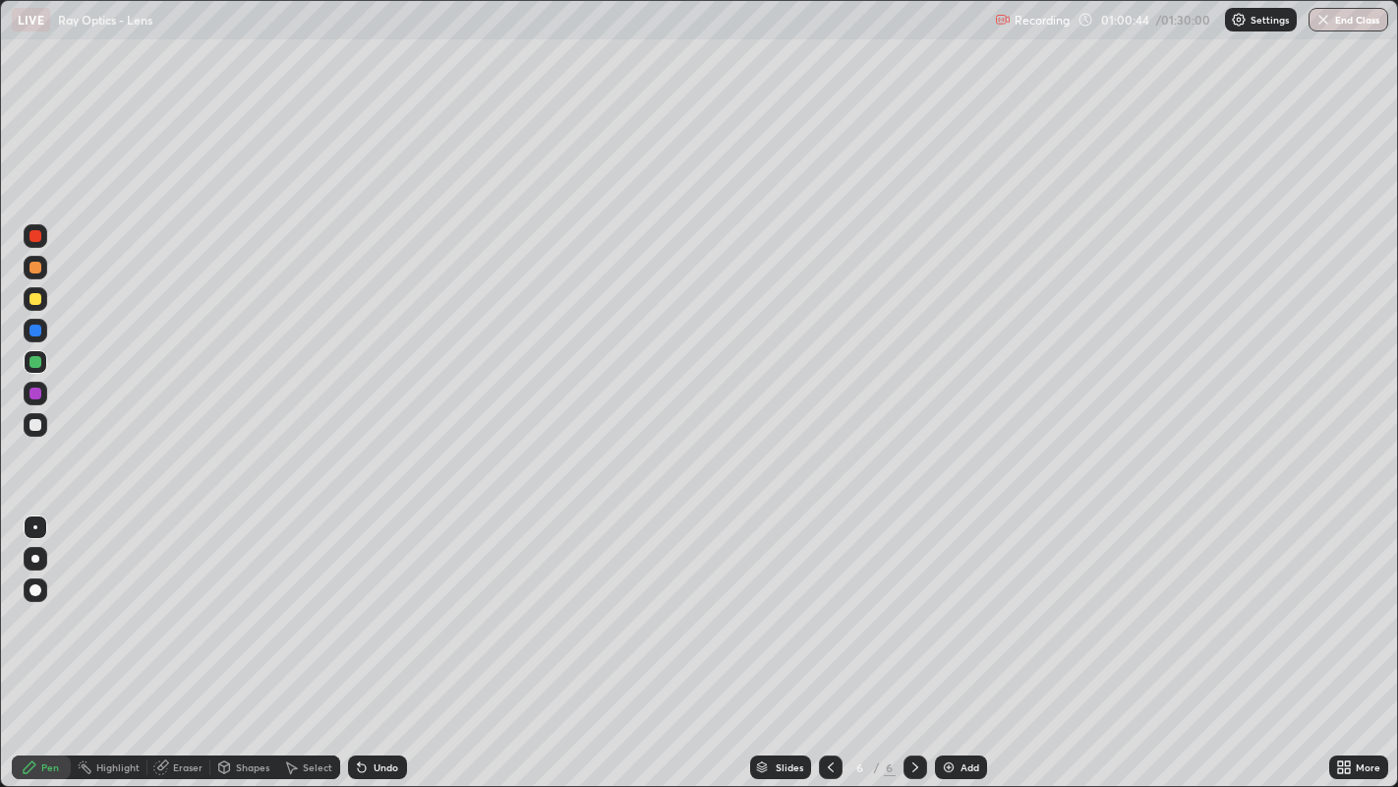
click at [383, 638] on div "Undo" at bounding box center [386, 767] width 25 height 10
click at [381, 638] on div "Undo" at bounding box center [386, 767] width 25 height 10
click at [374, 638] on div "Undo" at bounding box center [386, 767] width 25 height 10
click at [369, 638] on div "Undo" at bounding box center [377, 767] width 59 height 24
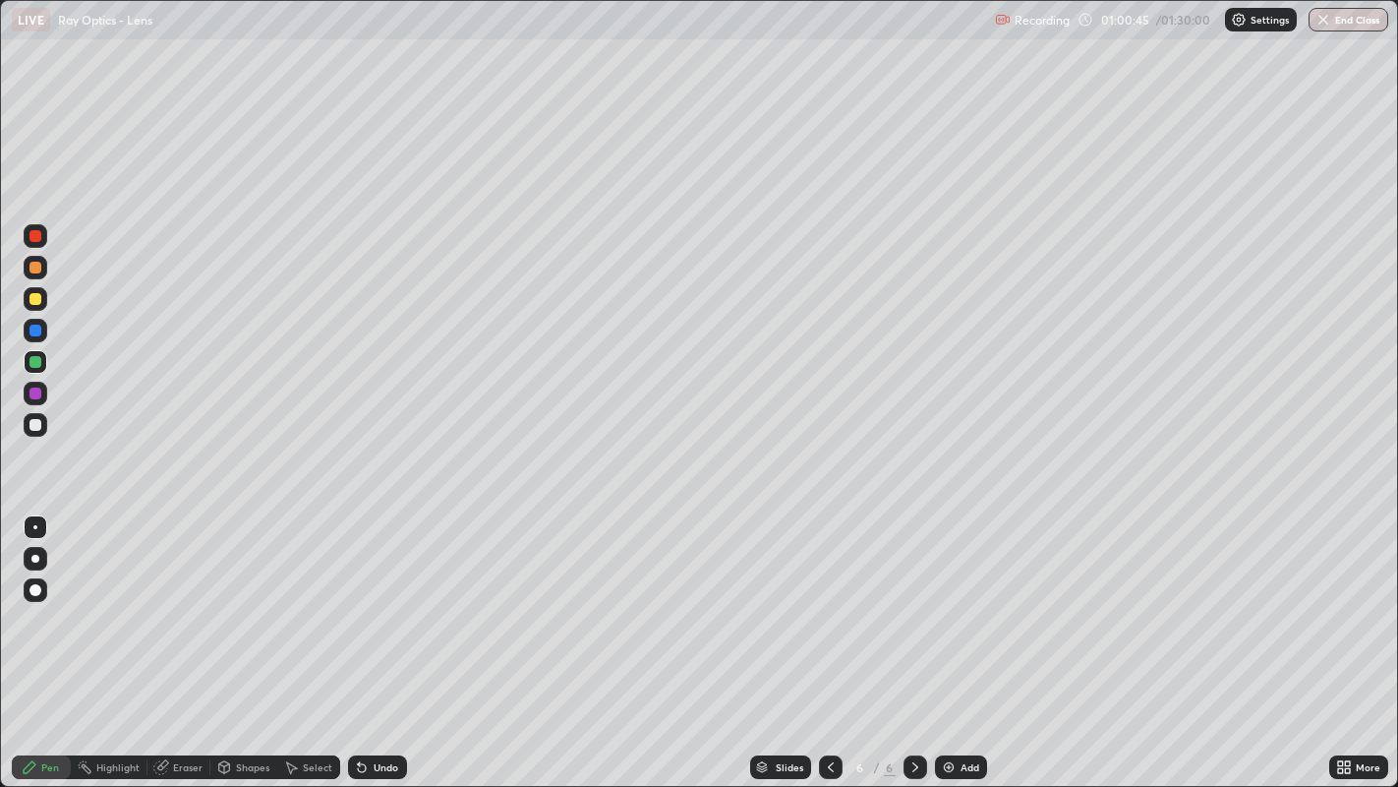
click at [359, 638] on icon at bounding box center [362, 768] width 8 height 8
click at [367, 638] on icon at bounding box center [362, 767] width 16 height 16
click at [362, 638] on icon at bounding box center [362, 768] width 8 height 8
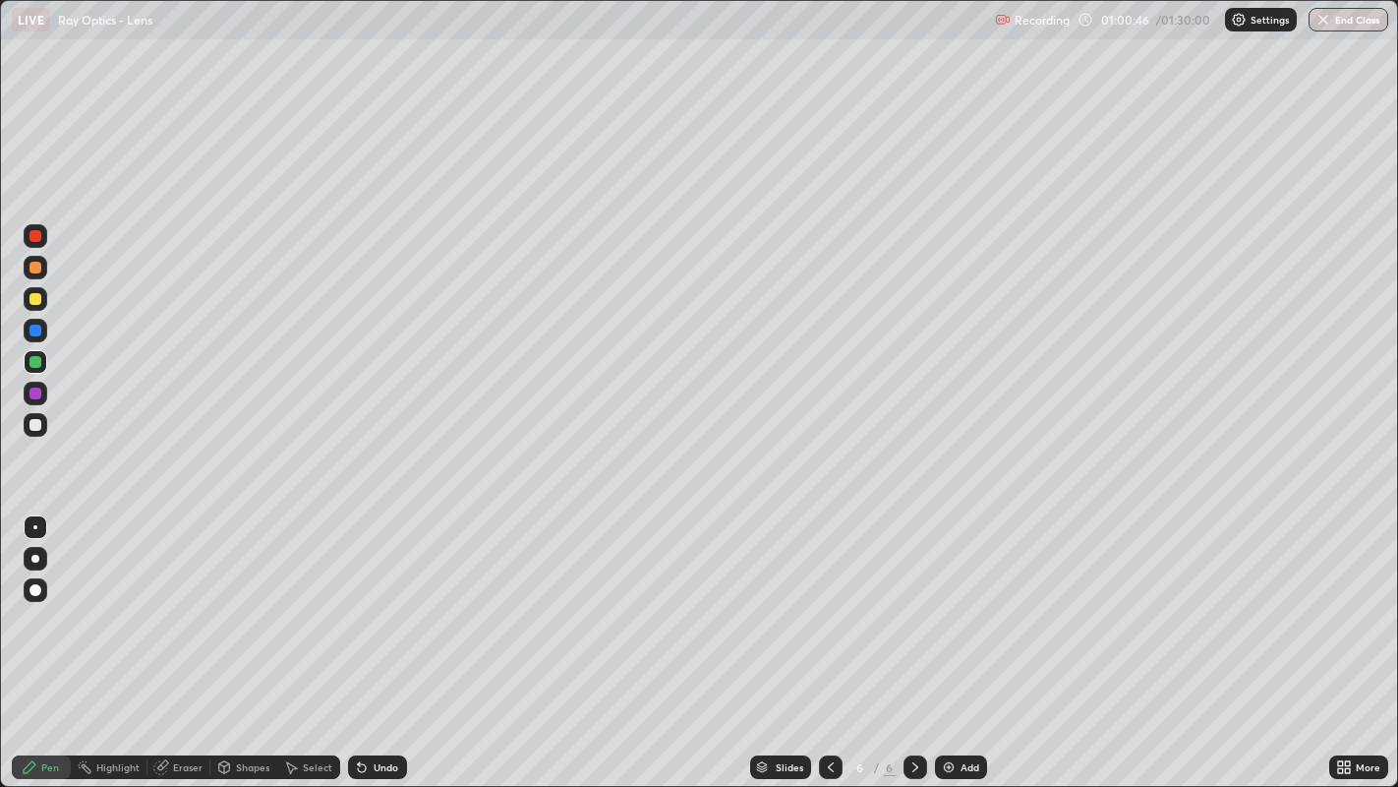
click at [355, 638] on icon at bounding box center [362, 767] width 16 height 16
click at [359, 638] on icon at bounding box center [362, 768] width 8 height 8
click at [358, 638] on icon at bounding box center [362, 768] width 8 height 8
click at [359, 638] on icon at bounding box center [362, 768] width 8 height 8
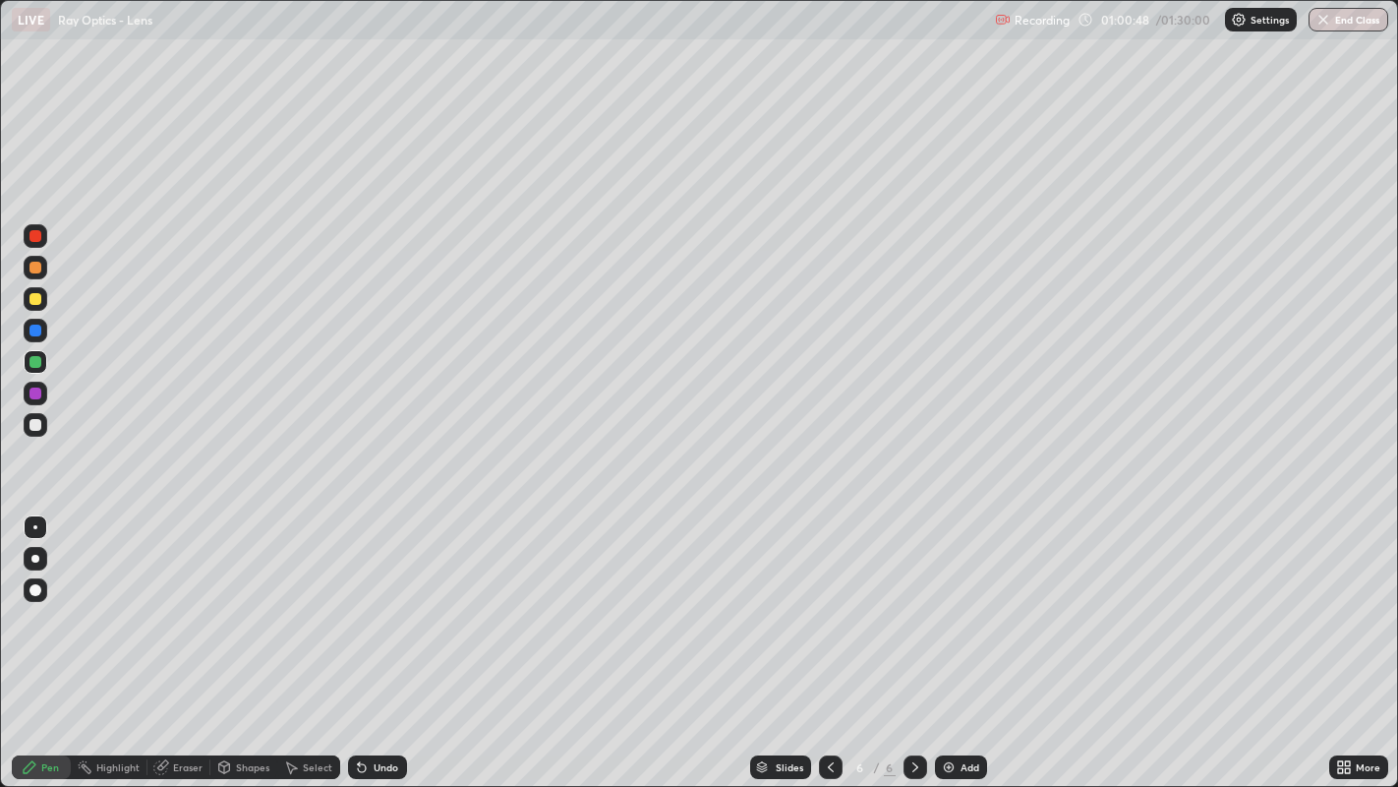
click at [358, 638] on icon at bounding box center [362, 768] width 8 height 8
click at [381, 638] on div "Undo" at bounding box center [377, 767] width 59 height 24
click at [379, 638] on div "Undo" at bounding box center [386, 767] width 25 height 10
click at [389, 638] on div "Undo" at bounding box center [377, 767] width 59 height 24
click at [386, 638] on div "Undo" at bounding box center [386, 767] width 25 height 10
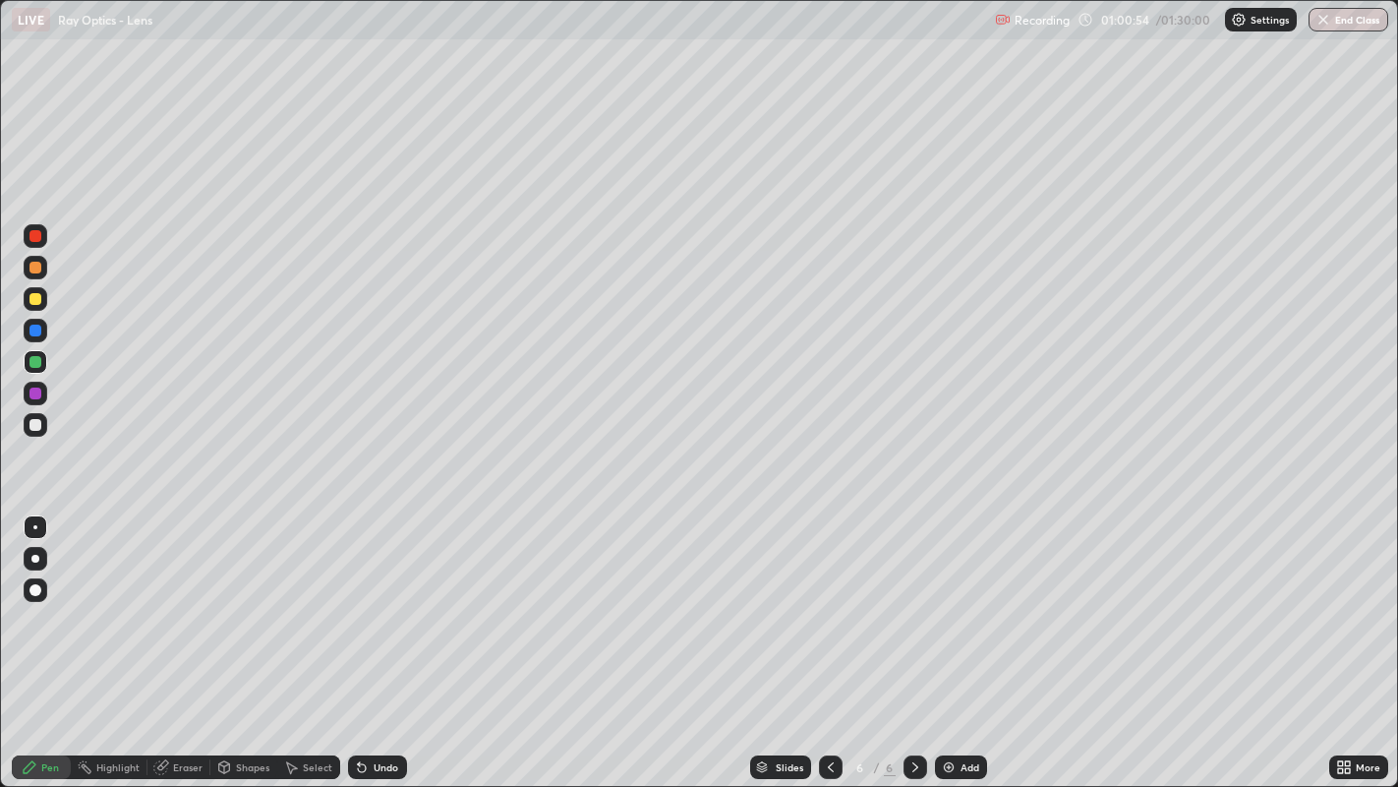
click at [375, 638] on div "Undo" at bounding box center [377, 767] width 59 height 24
click at [373, 638] on div "Undo" at bounding box center [377, 767] width 59 height 24
click at [376, 638] on div "Undo" at bounding box center [377, 767] width 59 height 24
click at [379, 638] on div "Undo" at bounding box center [377, 767] width 59 height 24
click at [359, 638] on icon at bounding box center [362, 768] width 8 height 8
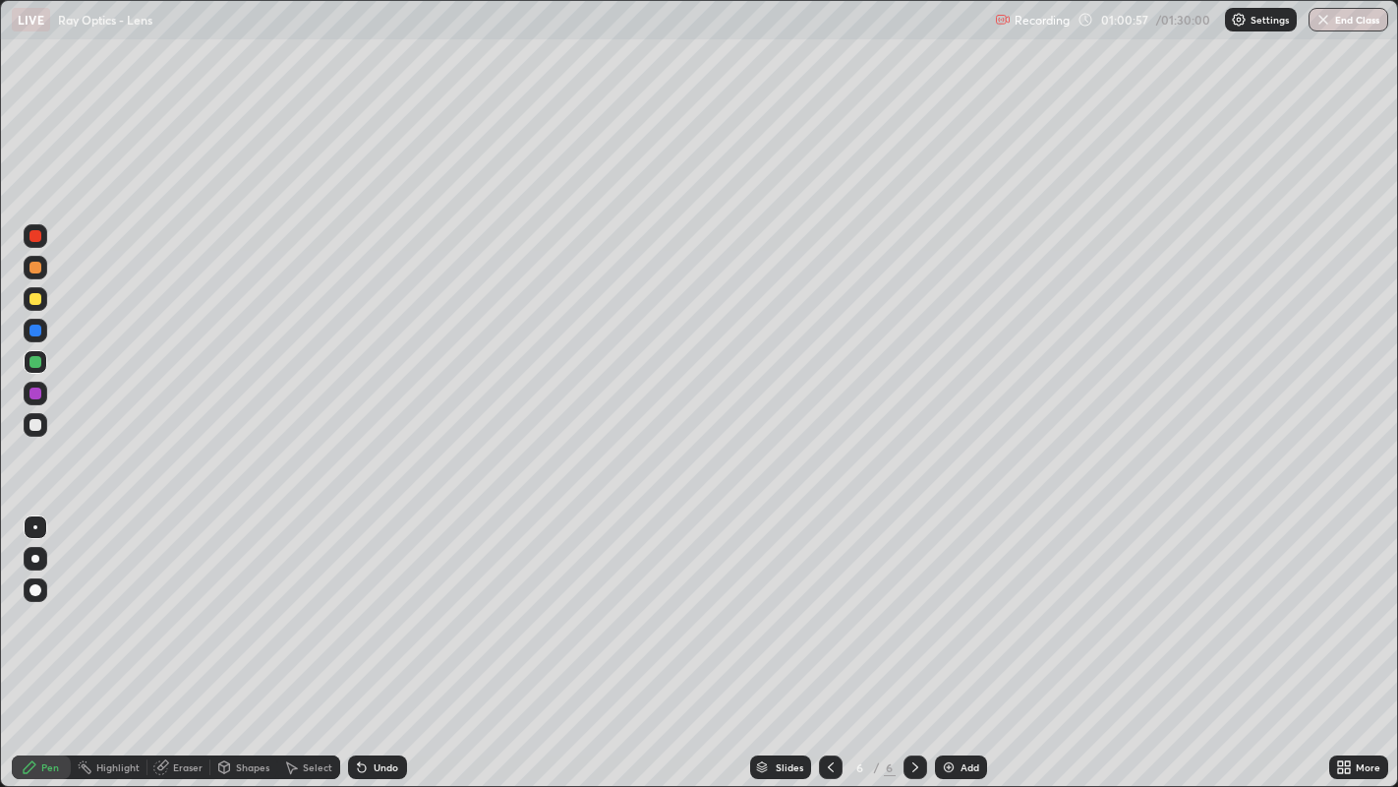
click at [360, 638] on icon at bounding box center [362, 768] width 8 height 8
click at [361, 638] on icon at bounding box center [362, 768] width 8 height 8
click at [41, 385] on div at bounding box center [36, 394] width 24 height 24
click at [39, 297] on div at bounding box center [35, 299] width 12 height 12
click at [386, 638] on div "Undo" at bounding box center [386, 767] width 25 height 10
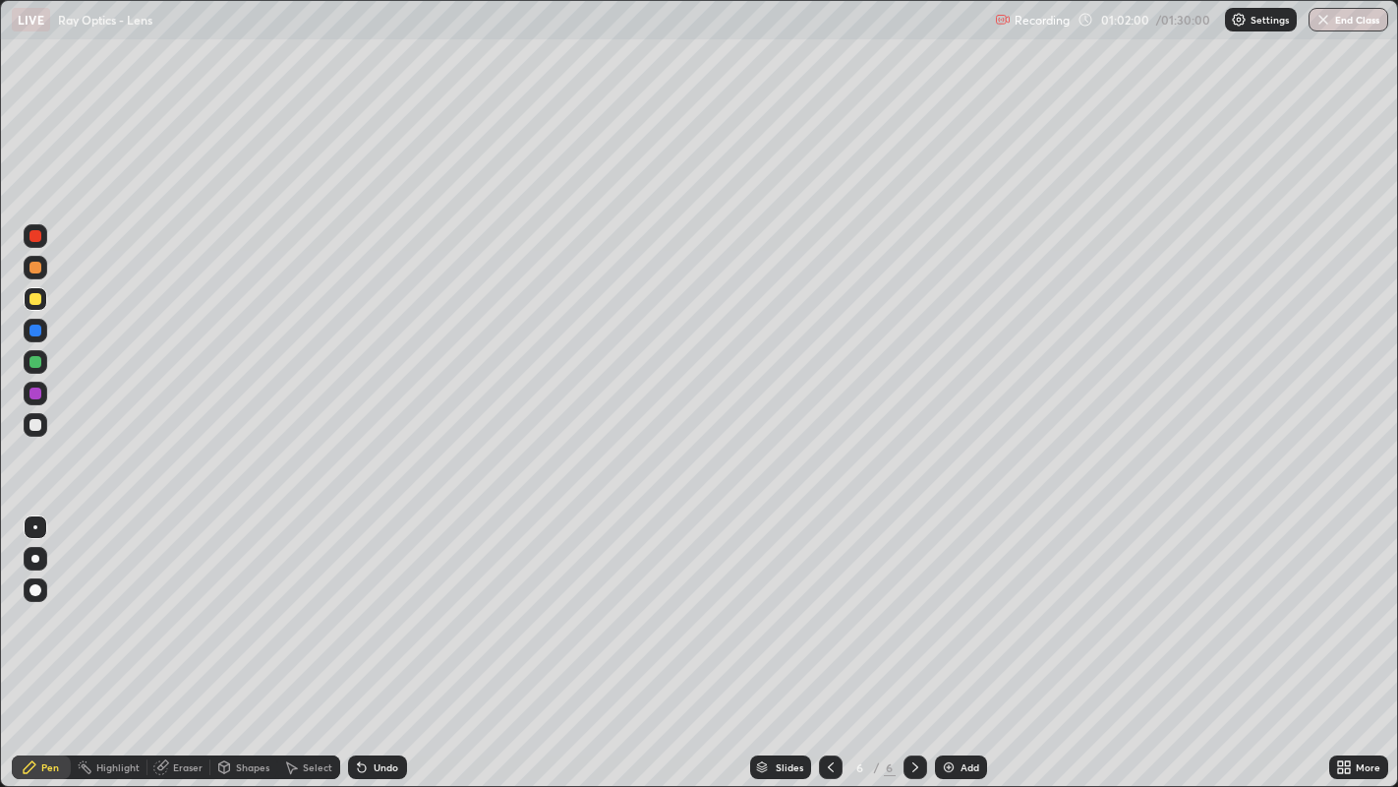
click at [386, 638] on div "Undo" at bounding box center [386, 767] width 25 height 10
click at [381, 638] on div "Undo" at bounding box center [386, 767] width 25 height 10
click at [376, 638] on div "Undo" at bounding box center [377, 767] width 59 height 24
click at [379, 638] on div "Undo" at bounding box center [377, 767] width 59 height 24
click at [386, 638] on div "Undo" at bounding box center [377, 767] width 59 height 24
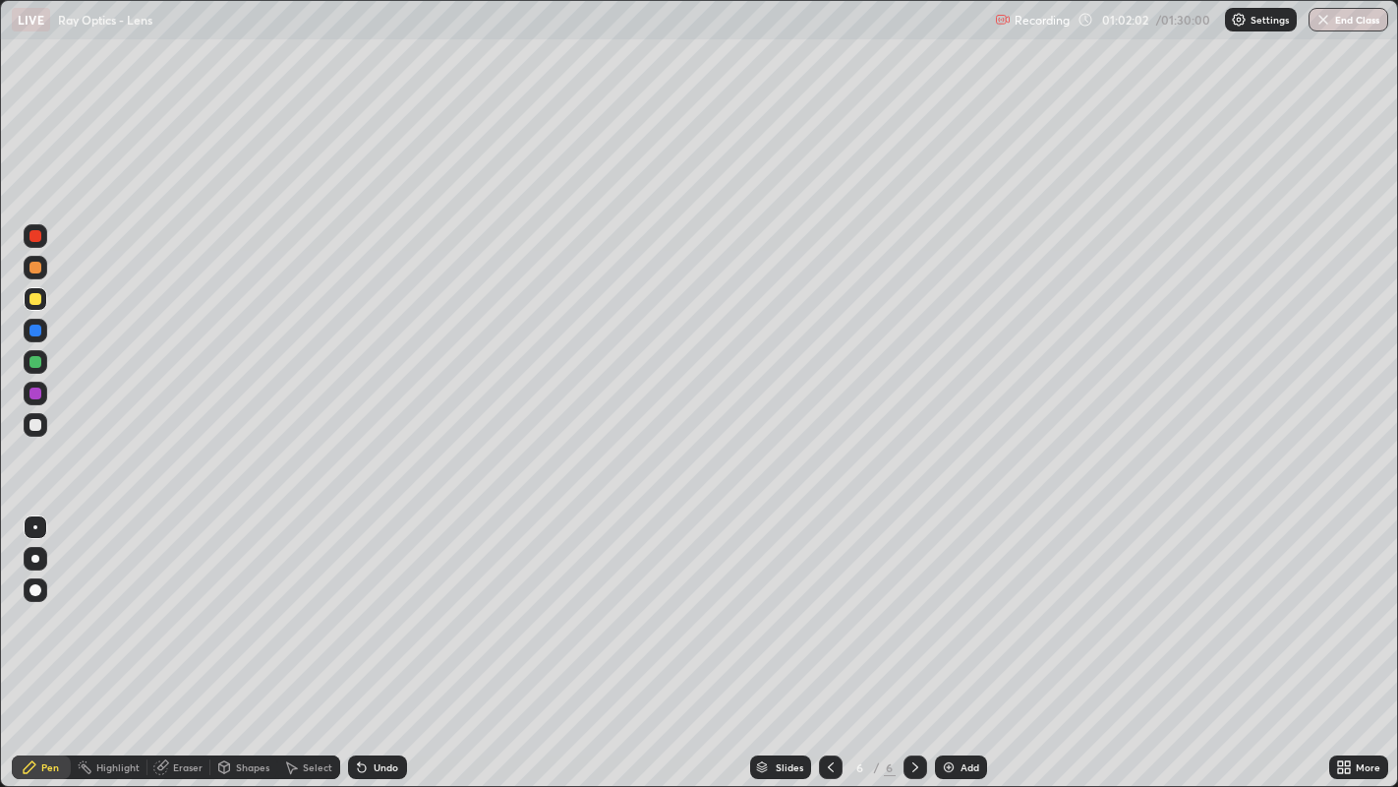
click at [386, 638] on div "Undo" at bounding box center [377, 767] width 59 height 24
click at [382, 638] on div "Undo" at bounding box center [377, 767] width 59 height 24
click at [379, 638] on div "Undo" at bounding box center [377, 767] width 59 height 24
click at [377, 638] on div "Undo" at bounding box center [373, 766] width 67 height 39
click at [379, 638] on div "Undo" at bounding box center [377, 767] width 59 height 24
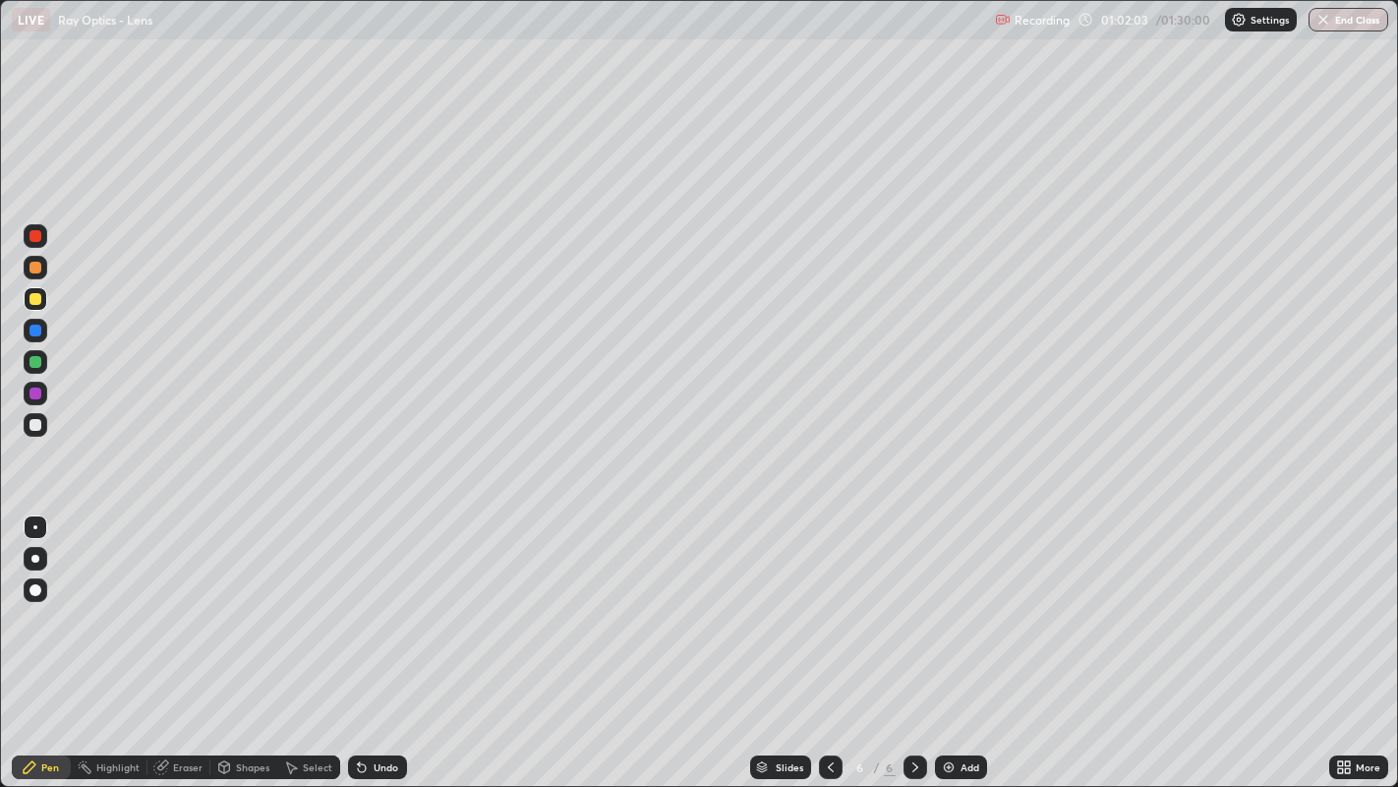
click at [377, 638] on div "Undo" at bounding box center [377, 767] width 59 height 24
click at [375, 638] on div "Undo" at bounding box center [377, 767] width 59 height 24
click at [379, 638] on div "Undo" at bounding box center [377, 767] width 59 height 24
click at [382, 638] on div "Undo" at bounding box center [377, 767] width 59 height 24
click at [382, 638] on div "Undo" at bounding box center [386, 767] width 25 height 10
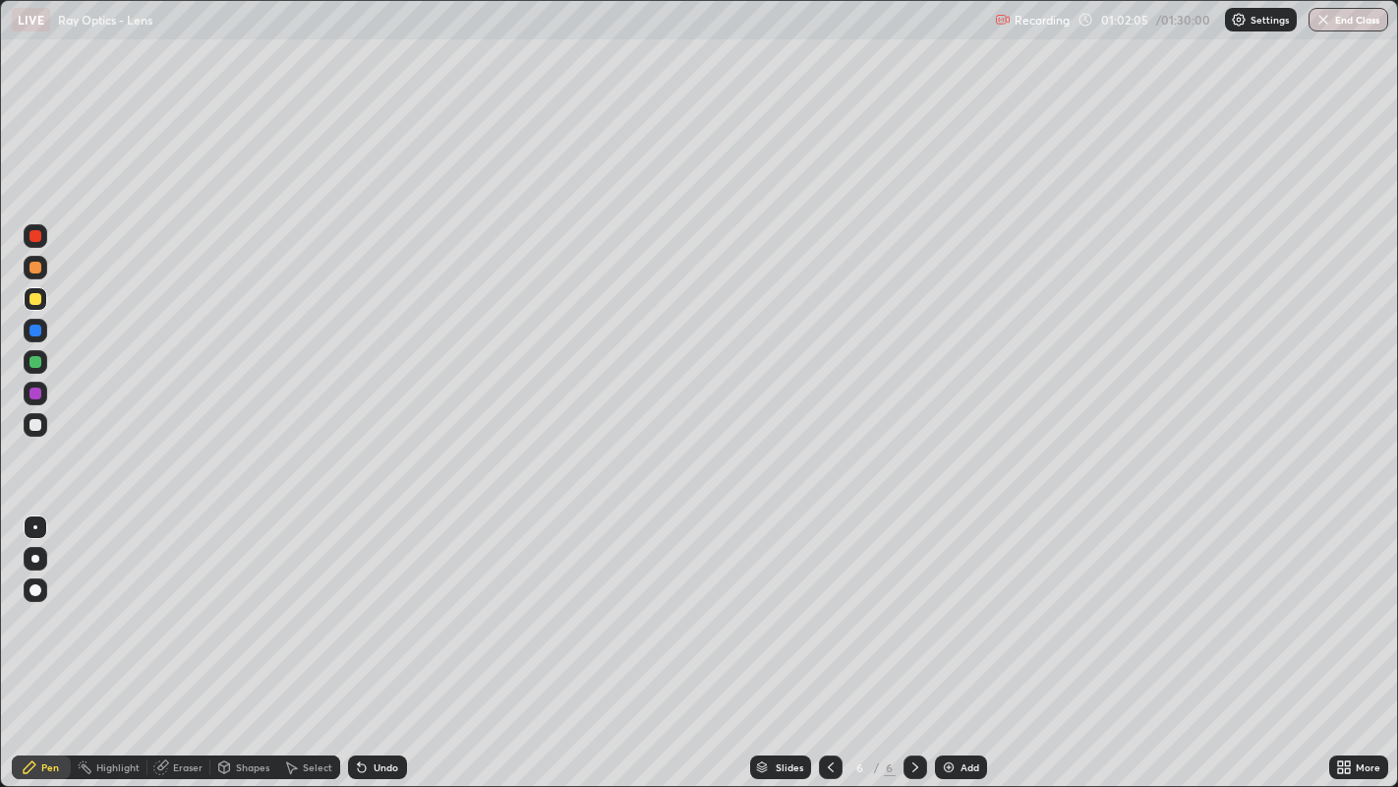
click at [374, 638] on div "Undo" at bounding box center [386, 767] width 25 height 10
click at [380, 638] on div "Undo" at bounding box center [386, 767] width 25 height 10
click at [383, 638] on div "Undo" at bounding box center [377, 767] width 59 height 24
click at [381, 638] on div "Undo" at bounding box center [386, 767] width 25 height 10
click at [36, 361] on div at bounding box center [35, 362] width 12 height 12
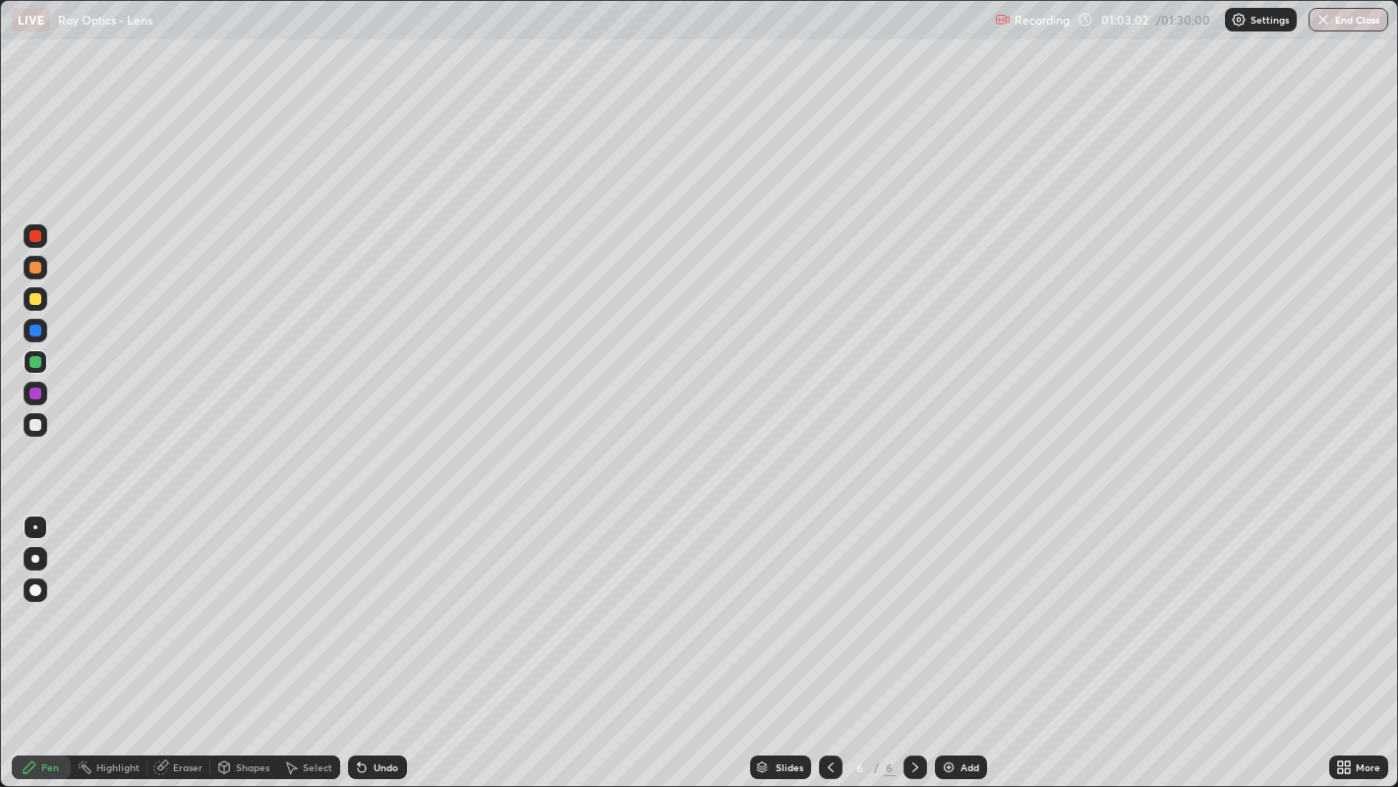
click at [34, 265] on div at bounding box center [35, 268] width 12 height 12
click at [32, 329] on div at bounding box center [35, 330] width 12 height 12
click at [35, 299] on div at bounding box center [35, 299] width 12 height 12
click at [948, 638] on img at bounding box center [949, 767] width 16 height 16
click at [30, 424] on div at bounding box center [35, 425] width 12 height 12
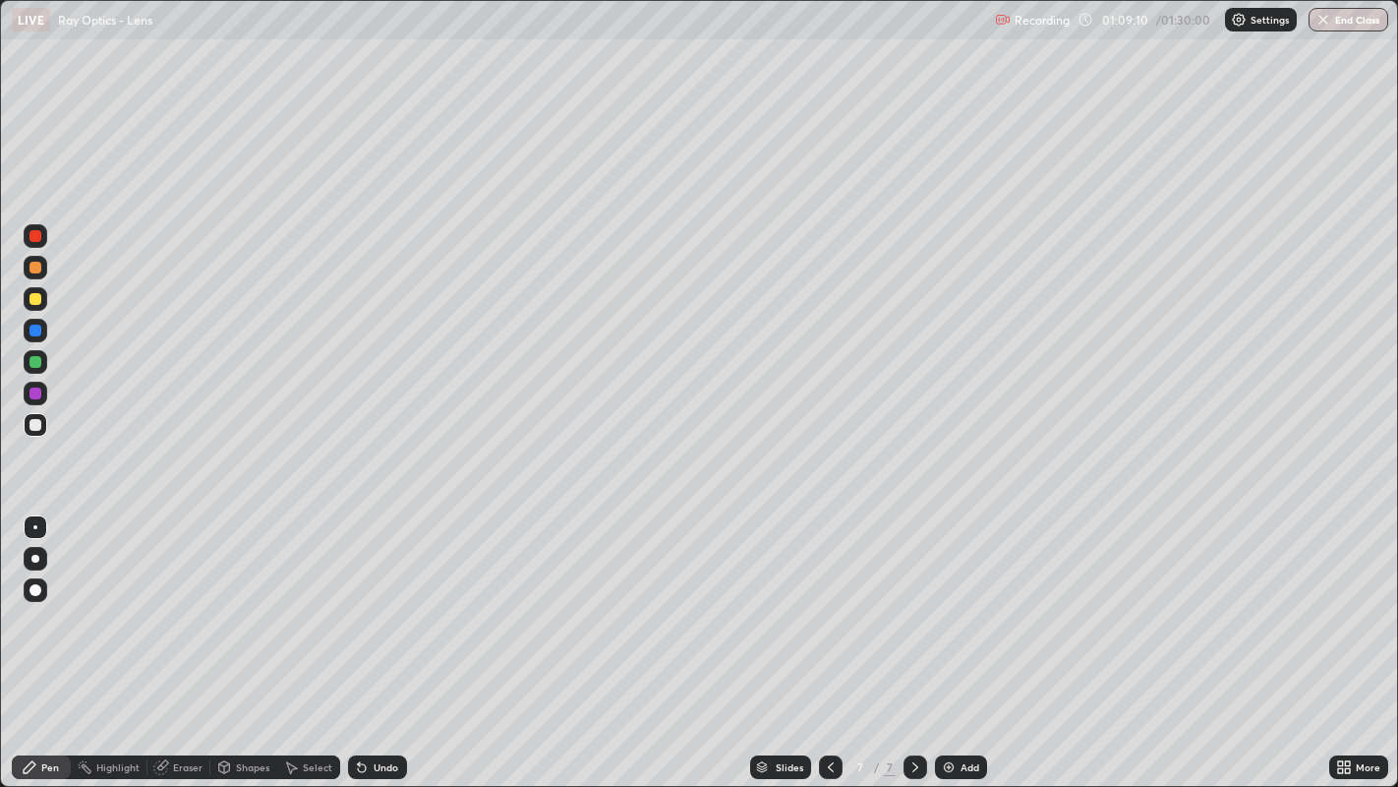
click at [37, 363] on div at bounding box center [35, 362] width 12 height 12
click at [34, 265] on div at bounding box center [35, 268] width 12 height 12
click at [35, 391] on div at bounding box center [35, 393] width 12 height 12
click at [33, 268] on div at bounding box center [35, 268] width 12 height 12
click at [39, 364] on div at bounding box center [35, 362] width 12 height 12
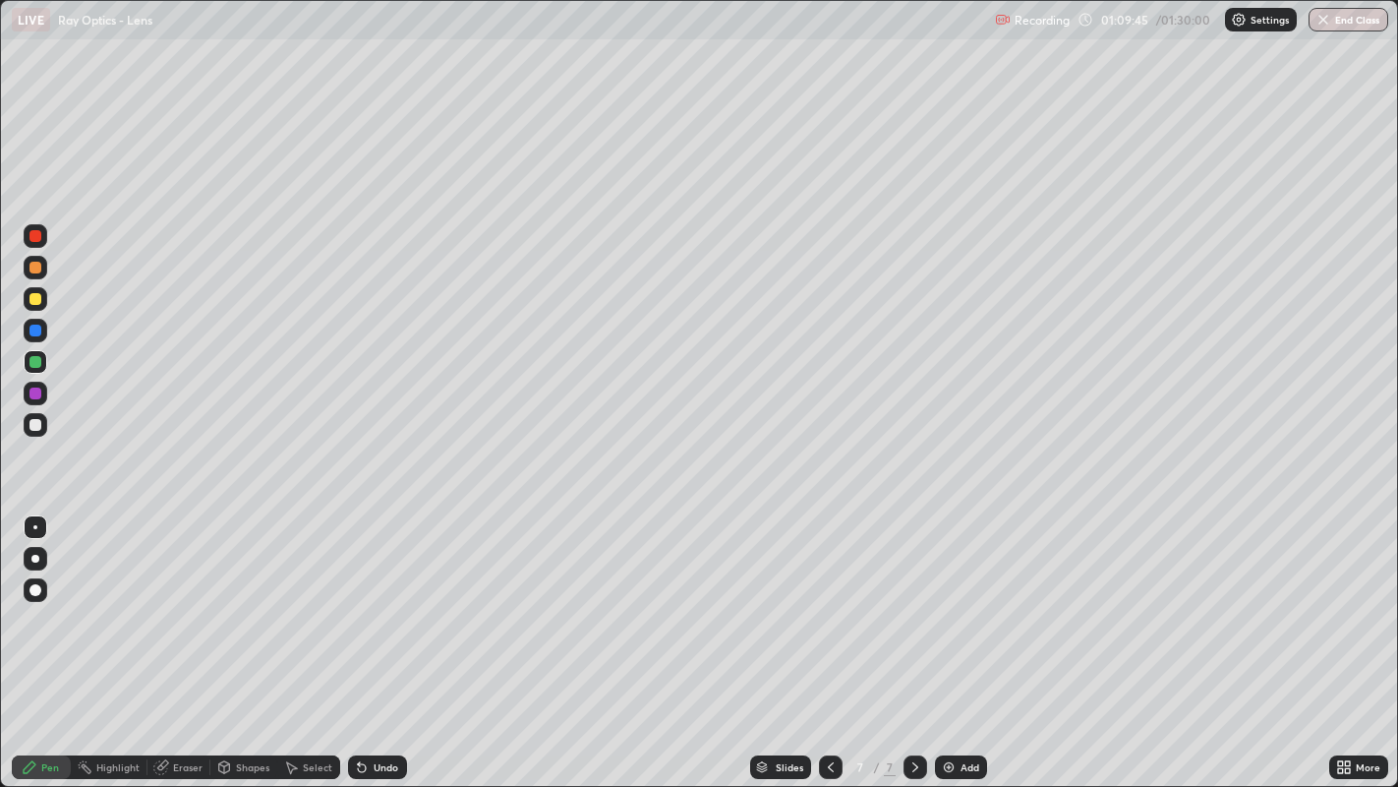
click at [36, 268] on div at bounding box center [35, 268] width 12 height 12
click at [390, 638] on div "Undo" at bounding box center [386, 767] width 25 height 10
click at [33, 329] on div at bounding box center [35, 330] width 12 height 12
click at [30, 363] on div at bounding box center [35, 362] width 12 height 12
click at [402, 638] on div "Undo" at bounding box center [377, 767] width 59 height 24
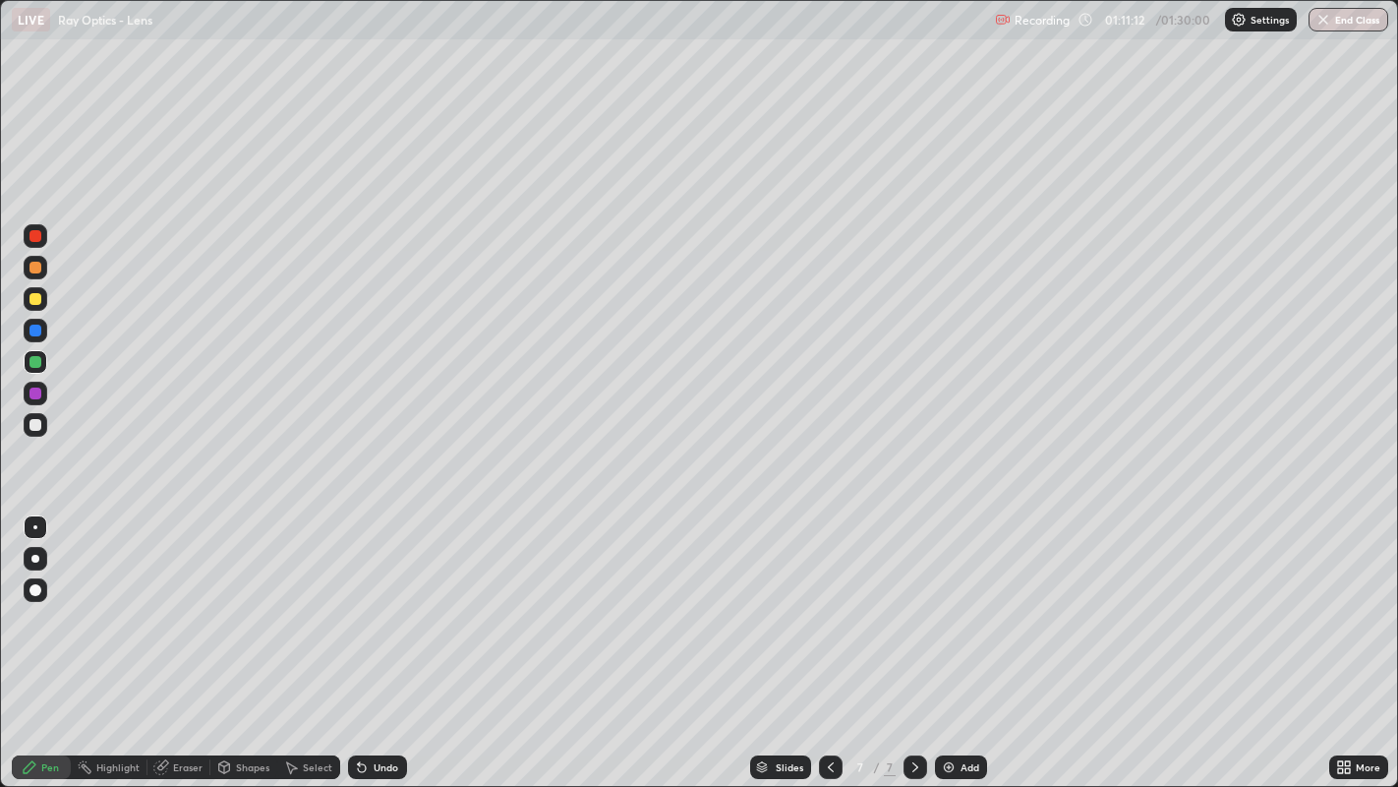
click at [37, 298] on div at bounding box center [35, 299] width 12 height 12
click at [34, 393] on div at bounding box center [35, 393] width 12 height 12
click at [379, 638] on div "Undo" at bounding box center [386, 767] width 25 height 10
click at [30, 425] on div at bounding box center [35, 425] width 12 height 12
click at [381, 638] on div "Undo" at bounding box center [386, 767] width 25 height 10
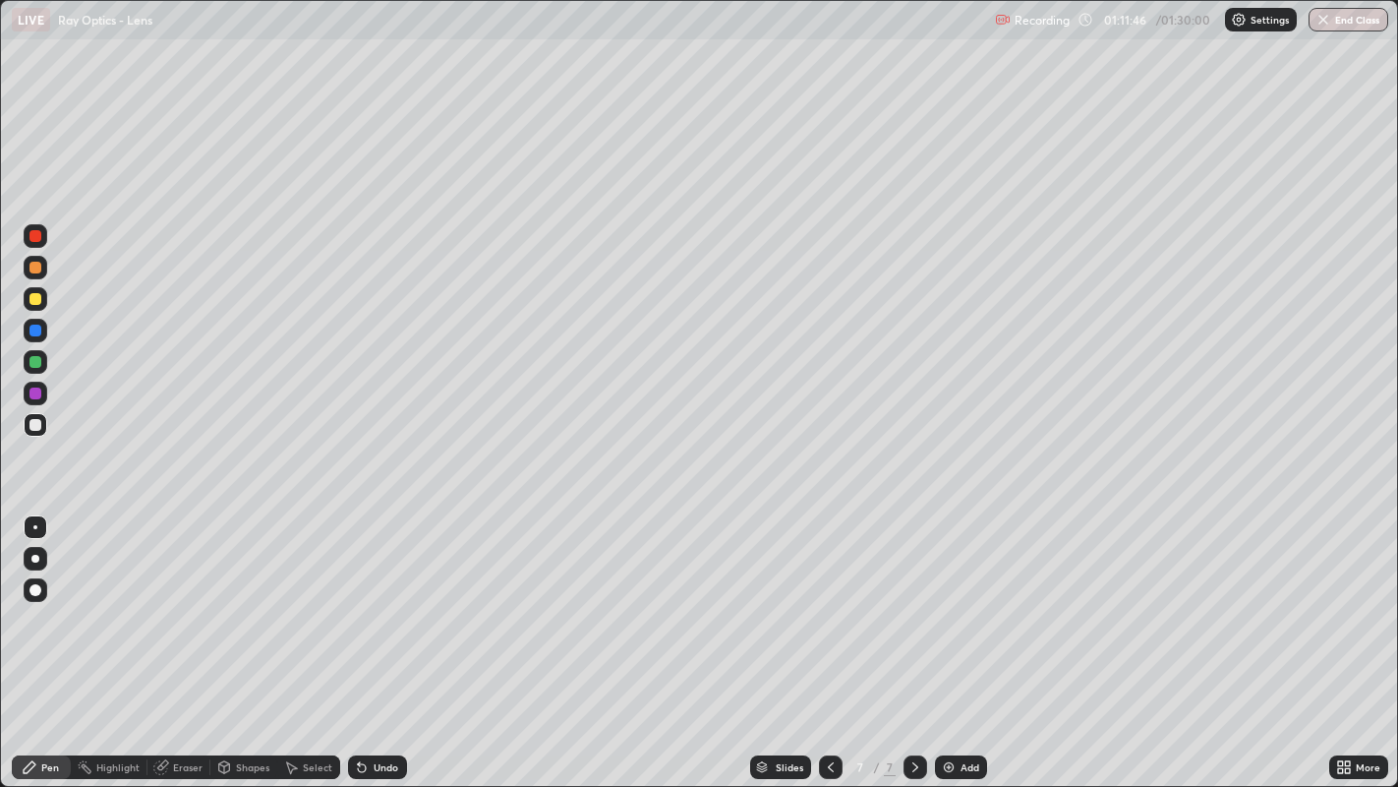
click at [34, 299] on div at bounding box center [35, 299] width 12 height 12
click at [40, 426] on div at bounding box center [35, 425] width 12 height 12
click at [36, 301] on div at bounding box center [35, 299] width 12 height 12
click at [45, 421] on div at bounding box center [36, 425] width 24 height 24
click at [33, 308] on div at bounding box center [36, 299] width 24 height 24
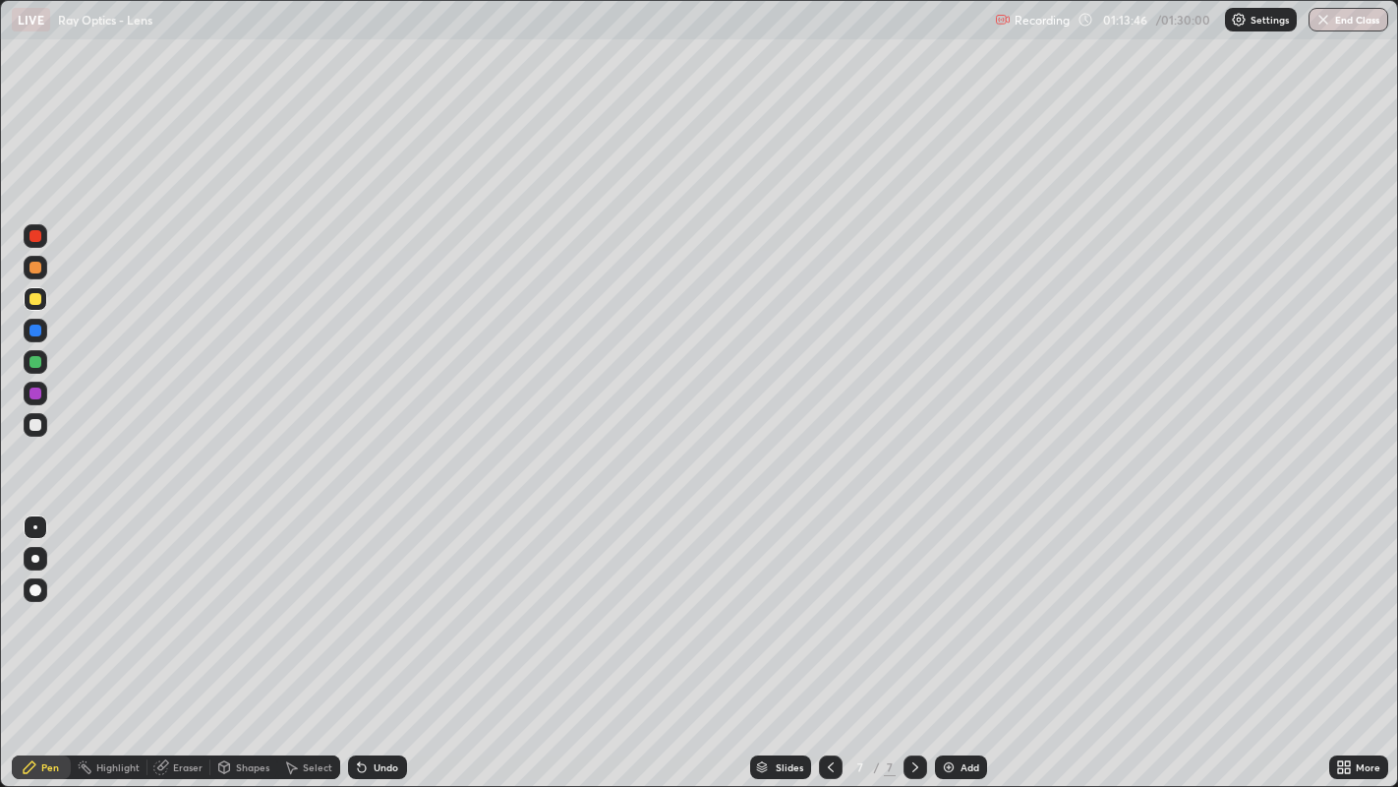
click at [37, 266] on div at bounding box center [35, 268] width 12 height 12
click at [382, 638] on div "Undo" at bounding box center [386, 767] width 25 height 10
click at [36, 359] on div at bounding box center [35, 362] width 12 height 12
click at [380, 638] on div "Undo" at bounding box center [377, 767] width 59 height 24
click at [36, 427] on div at bounding box center [35, 425] width 12 height 12
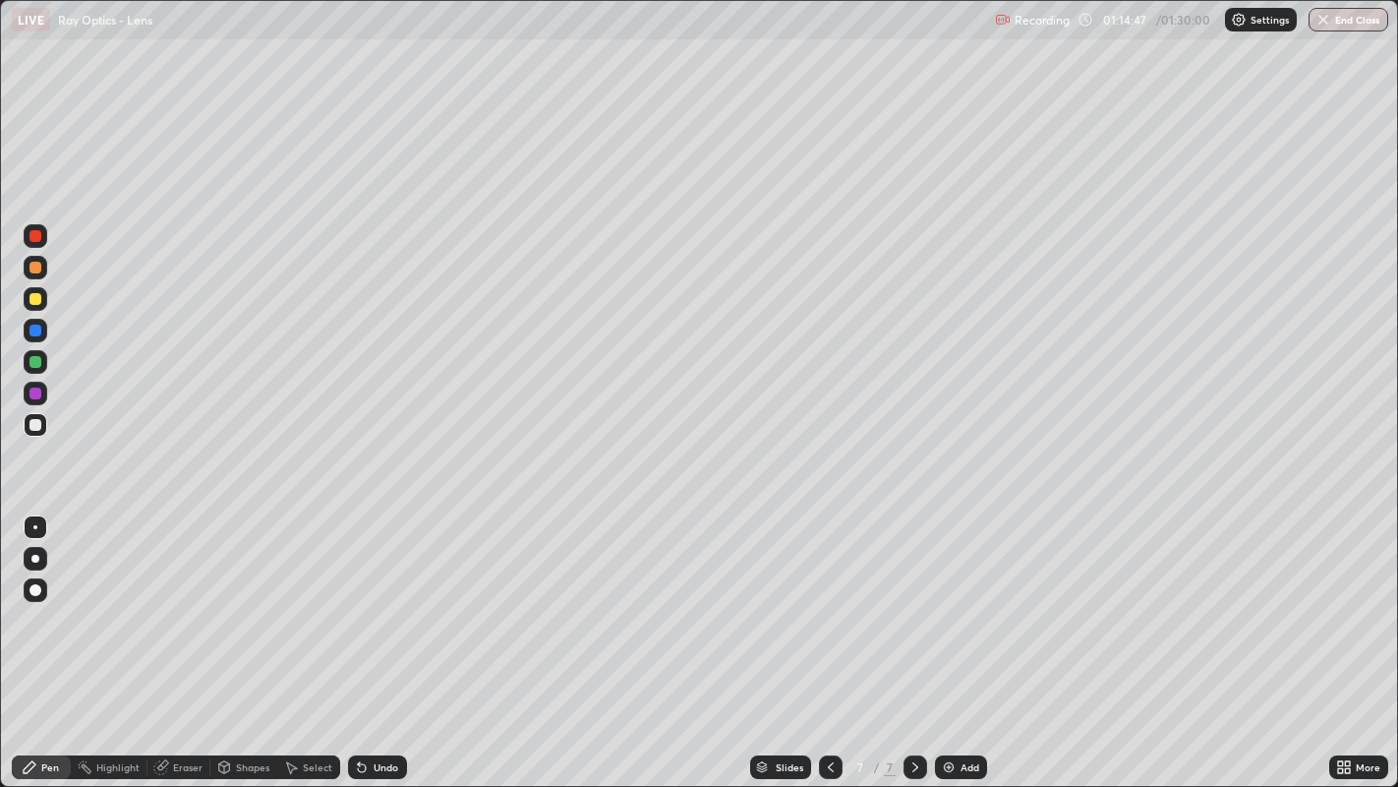
click at [38, 356] on div at bounding box center [35, 362] width 12 height 12
click at [371, 638] on div "Undo" at bounding box center [377, 767] width 59 height 24
click at [379, 638] on div "Undo" at bounding box center [386, 767] width 25 height 10
click at [31, 296] on div at bounding box center [35, 299] width 12 height 12
click at [46, 421] on div at bounding box center [36, 425] width 24 height 24
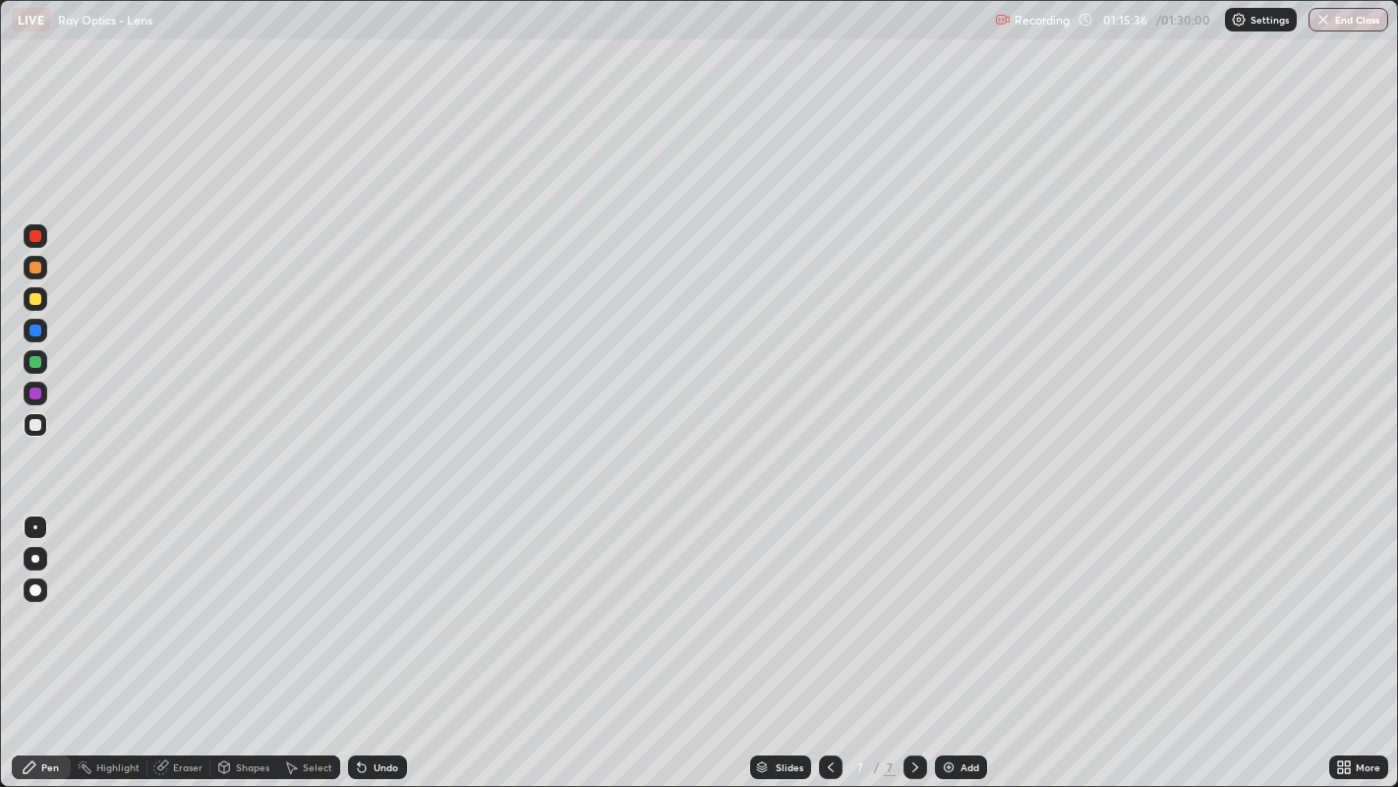
click at [35, 297] on div at bounding box center [35, 299] width 12 height 12
click at [375, 638] on div "Undo" at bounding box center [386, 767] width 25 height 10
click at [382, 638] on div "Undo" at bounding box center [386, 767] width 25 height 10
click at [386, 638] on div "Undo" at bounding box center [386, 767] width 25 height 10
click at [34, 361] on div at bounding box center [35, 362] width 12 height 12
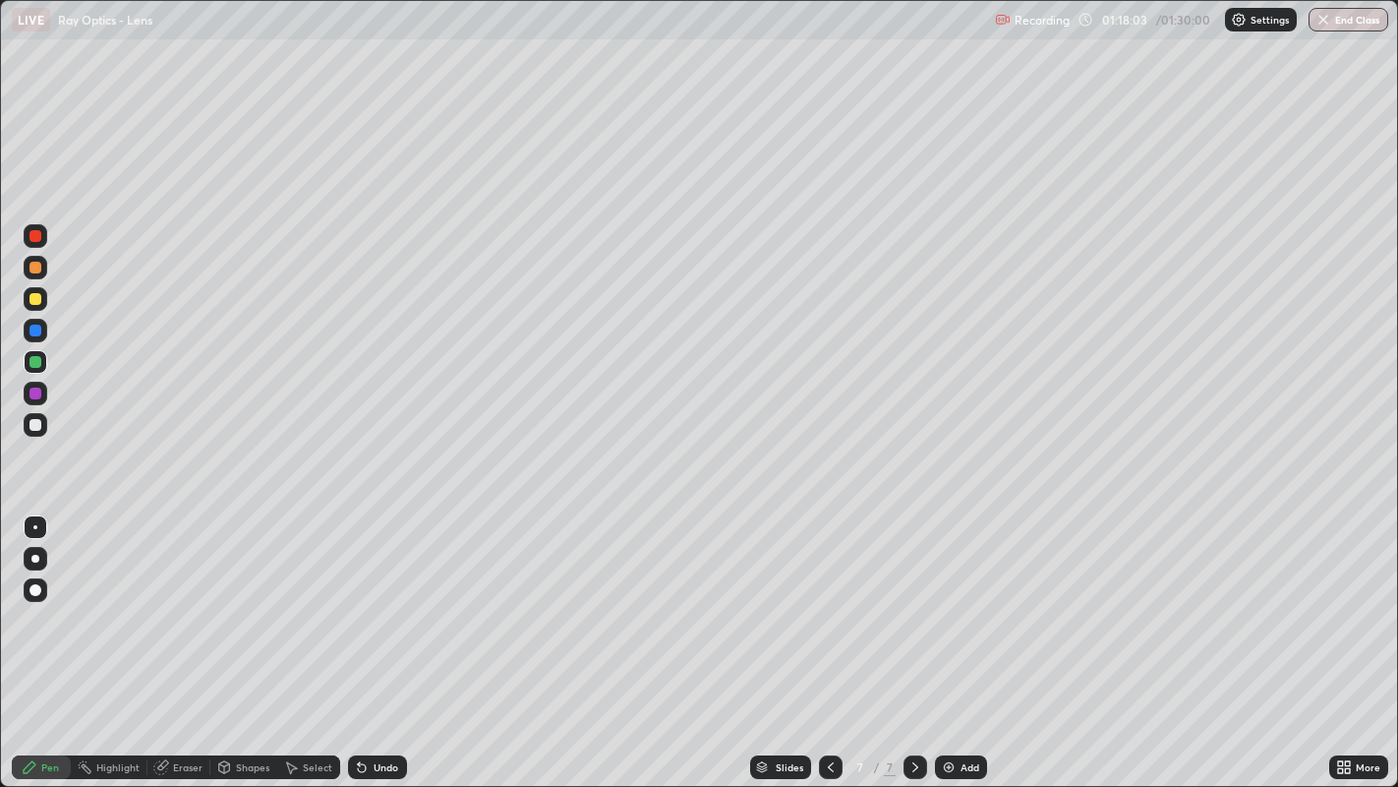
click at [955, 638] on div "Add" at bounding box center [961, 767] width 52 height 24
click at [36, 424] on div at bounding box center [35, 425] width 12 height 12
click at [828, 638] on icon at bounding box center [831, 767] width 16 height 16
click at [913, 638] on icon at bounding box center [916, 767] width 16 height 16
click at [35, 295] on div at bounding box center [35, 299] width 12 height 12
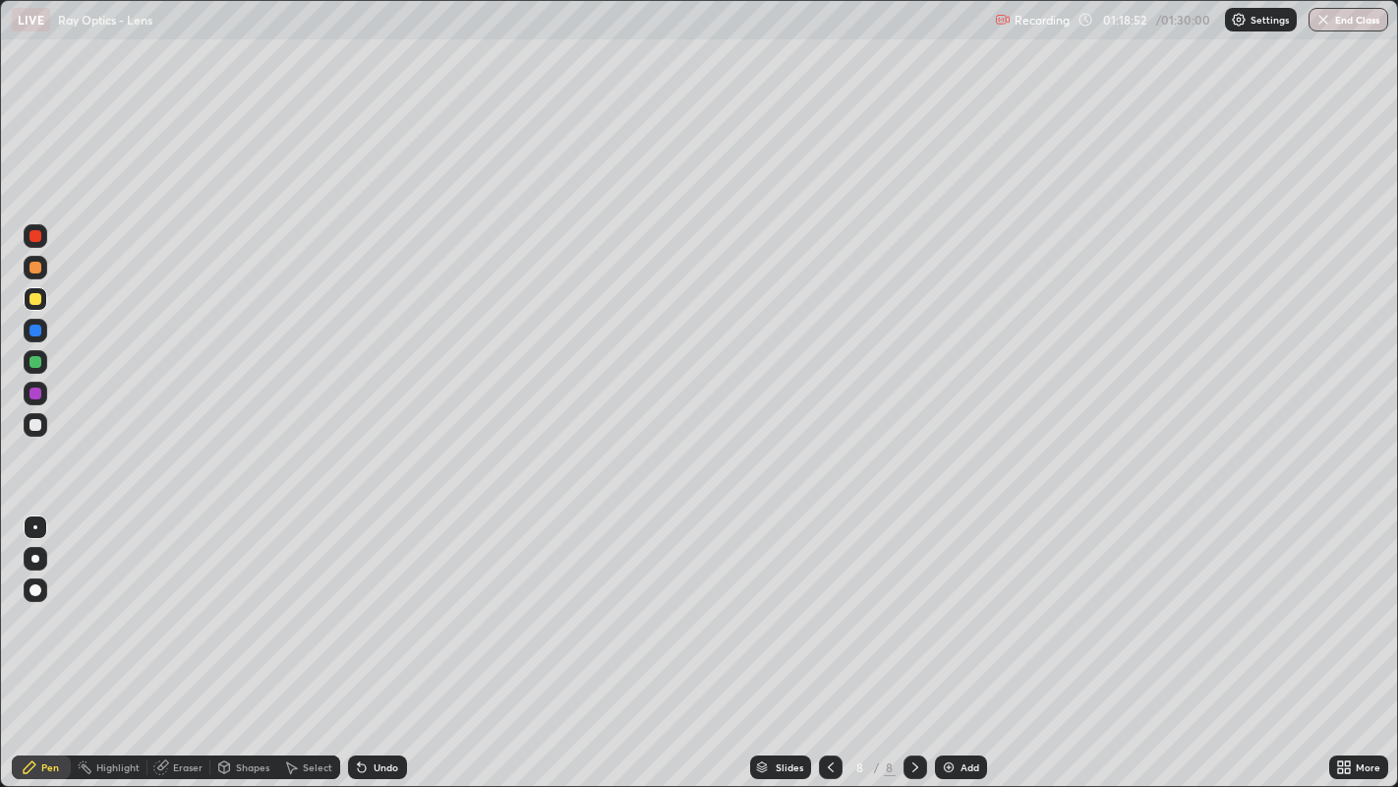
click at [826, 638] on div at bounding box center [831, 767] width 24 height 24
click at [914, 638] on icon at bounding box center [916, 767] width 16 height 16
click at [830, 638] on div at bounding box center [831, 767] width 24 height 24
click at [908, 638] on icon at bounding box center [916, 767] width 16 height 16
click at [828, 638] on icon at bounding box center [831, 767] width 16 height 16
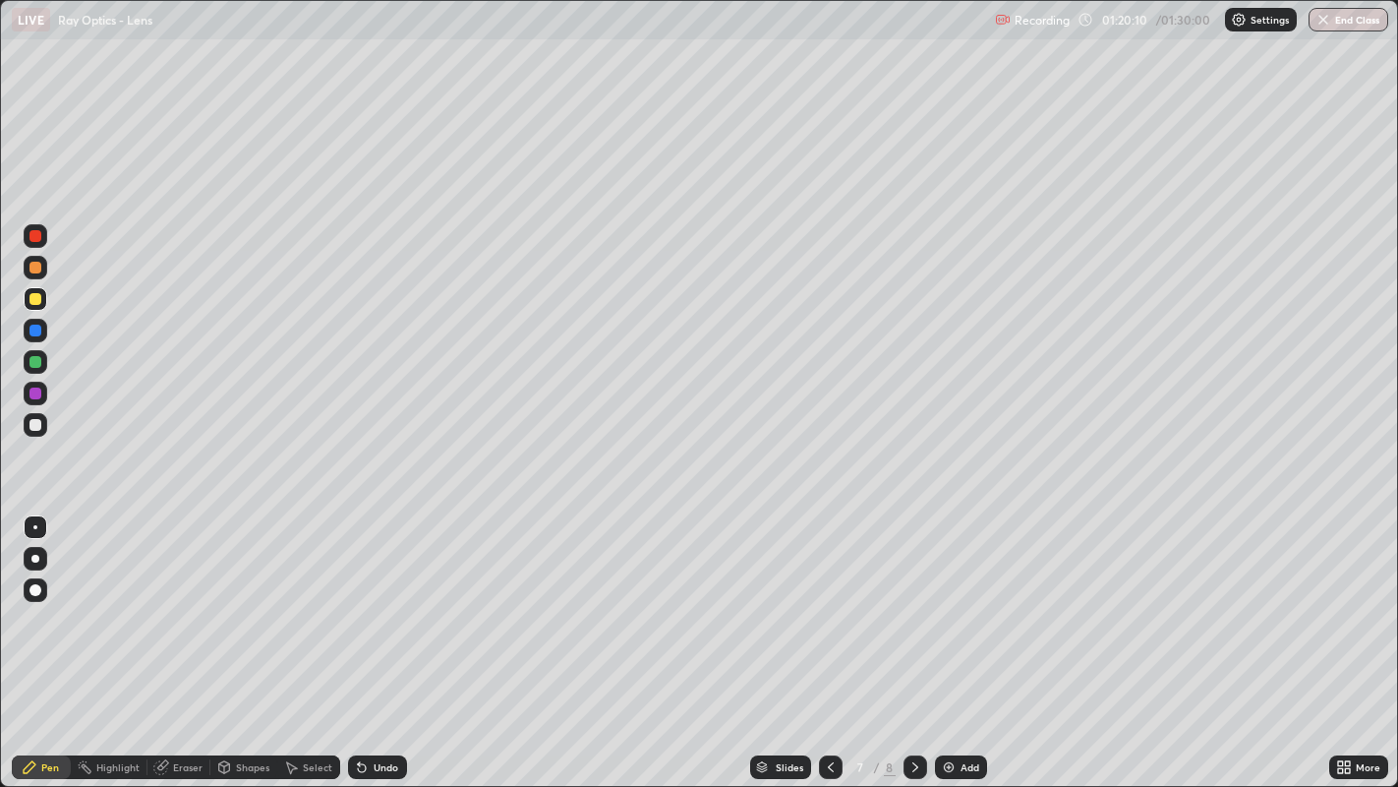
click at [913, 638] on icon at bounding box center [916, 767] width 16 height 16
click at [34, 420] on div at bounding box center [35, 425] width 12 height 12
click at [830, 638] on icon at bounding box center [831, 767] width 16 height 16
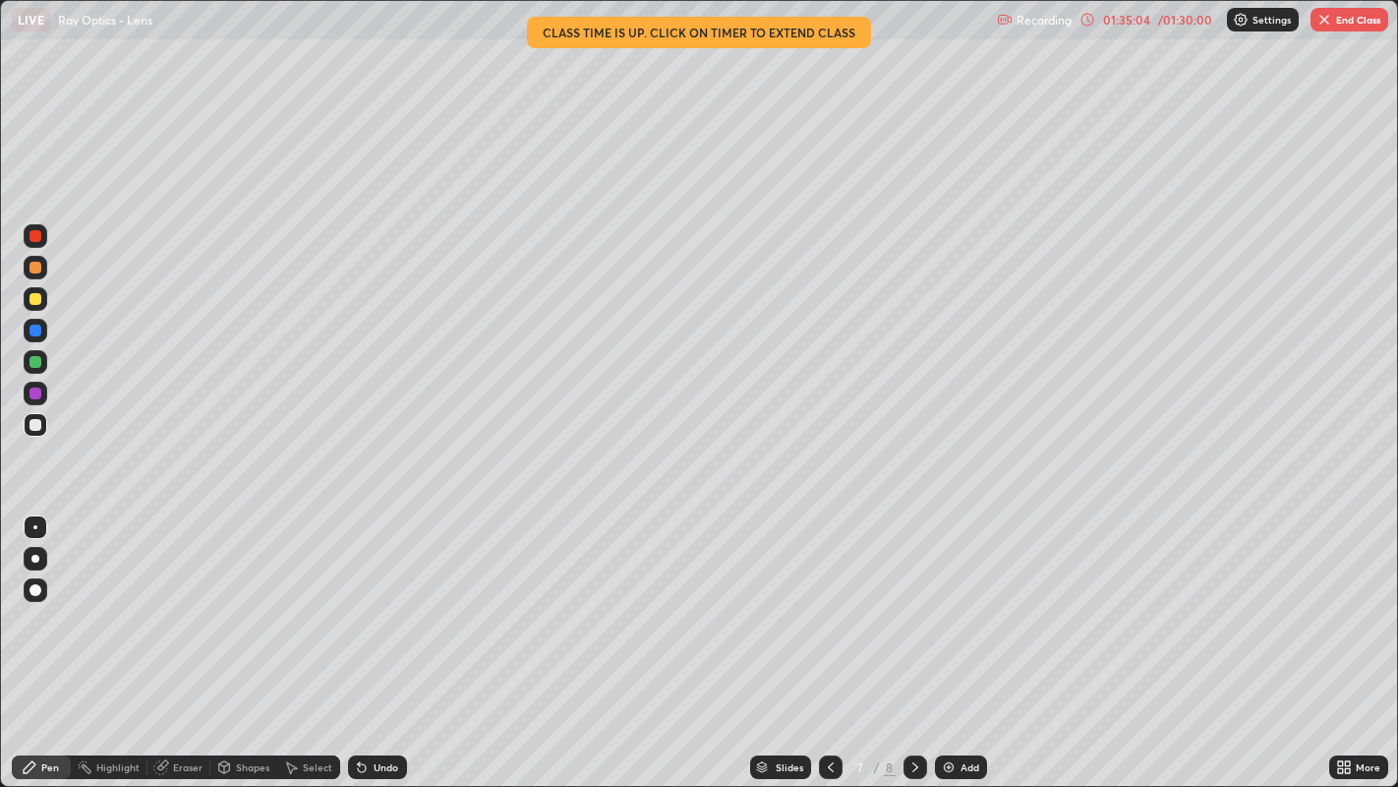
click at [1346, 10] on button "End Class" at bounding box center [1350, 20] width 78 height 24
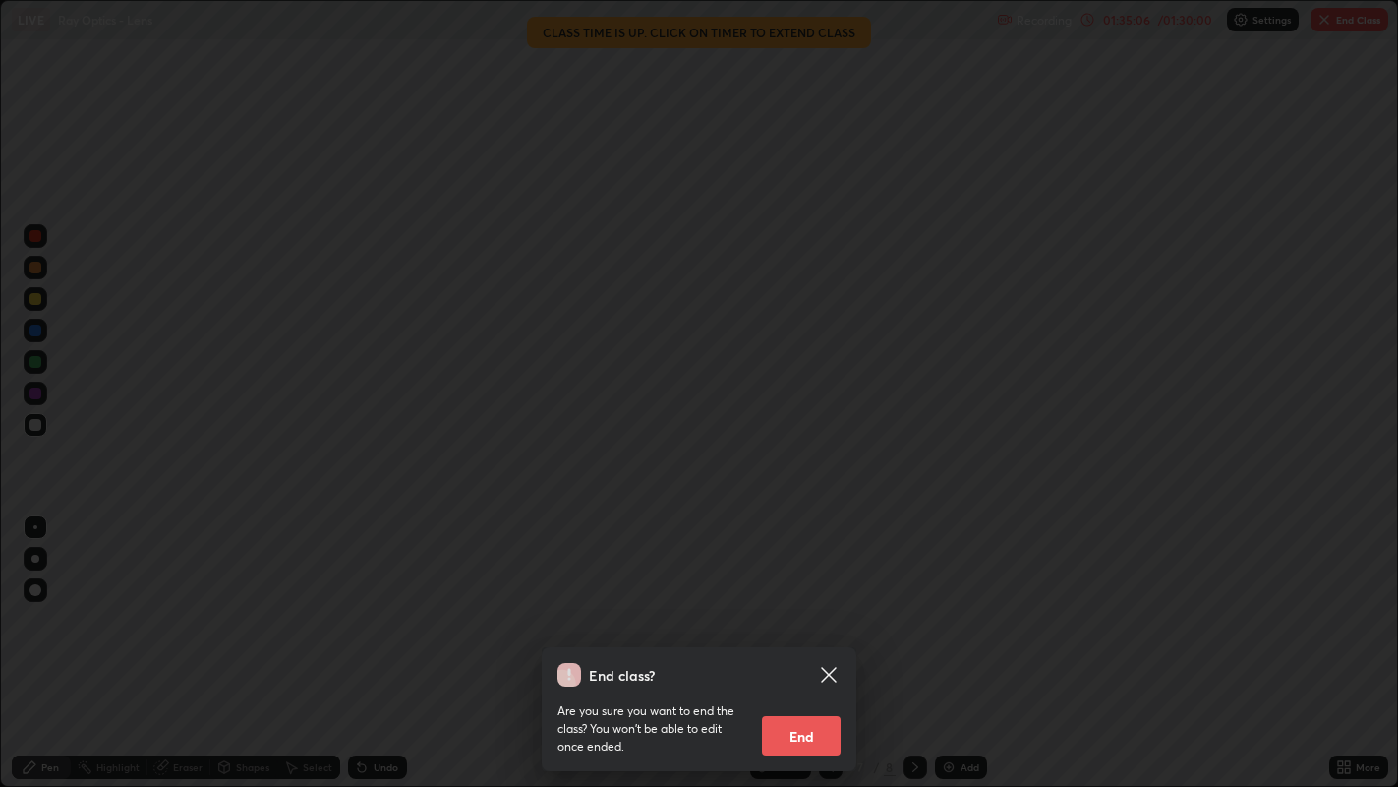
click at [803, 638] on button "End" at bounding box center [801, 735] width 79 height 39
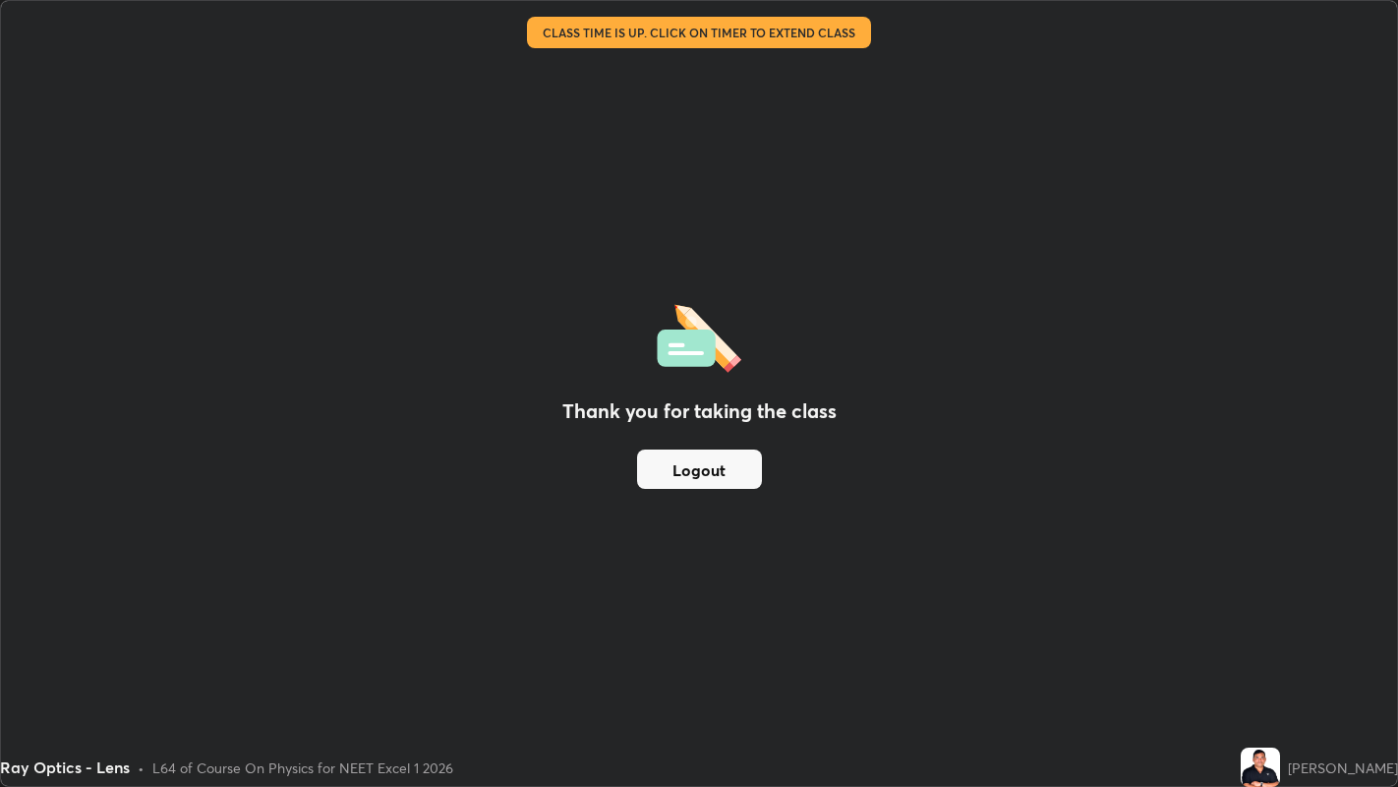
click at [713, 478] on button "Logout" at bounding box center [699, 468] width 125 height 39
